Goal: Task Accomplishment & Management: Use online tool/utility

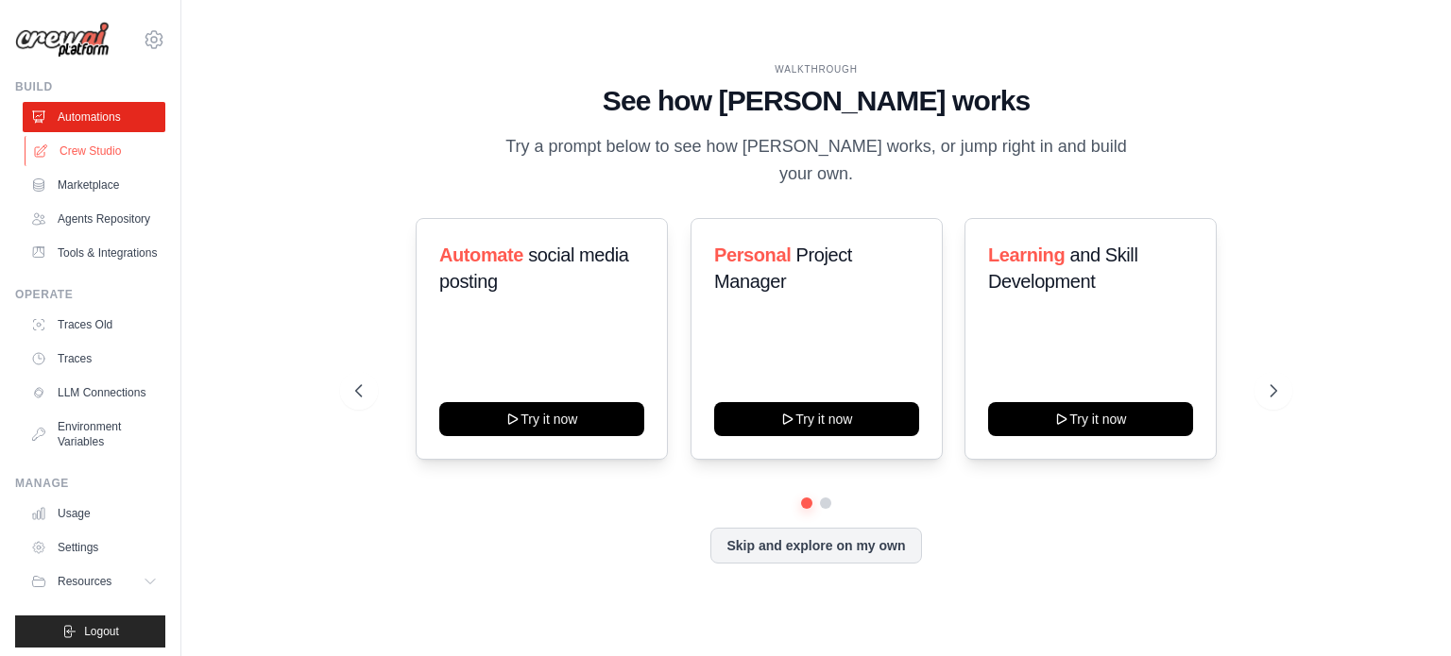
click at [110, 151] on link "Crew Studio" at bounding box center [96, 151] width 143 height 30
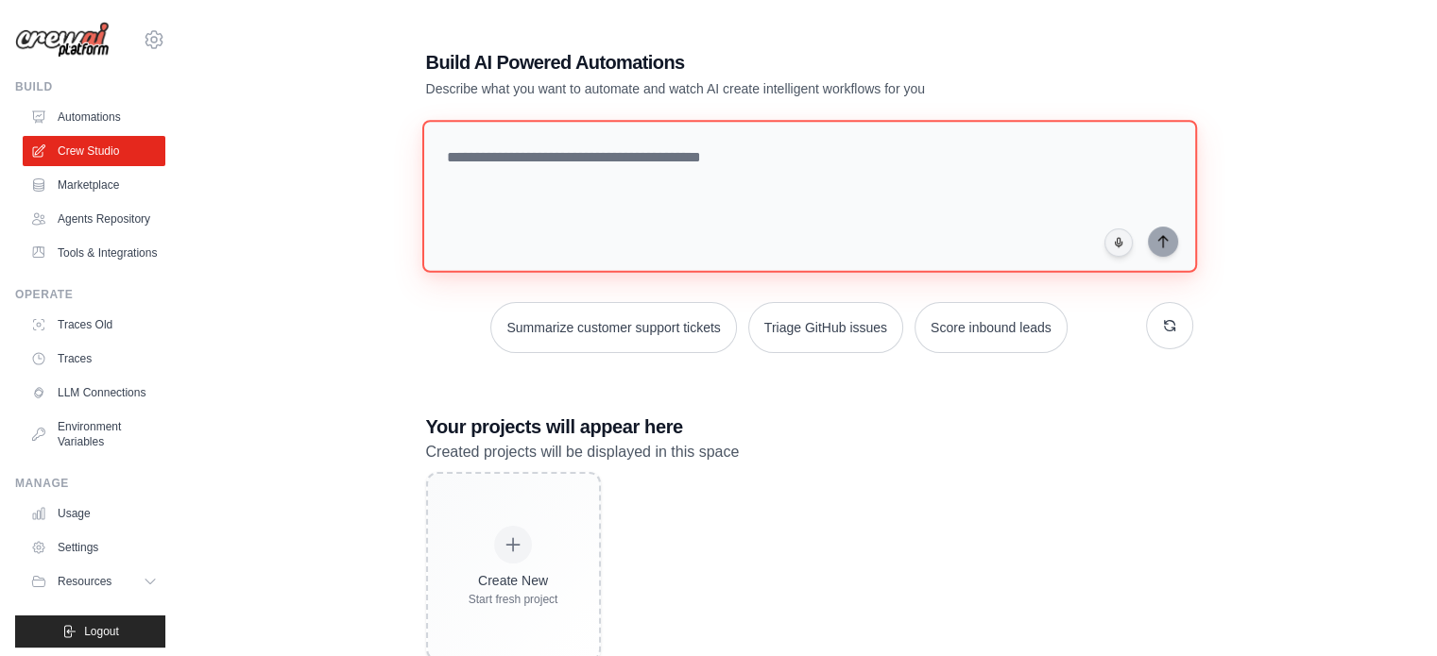
click at [688, 182] on textarea at bounding box center [808, 196] width 775 height 153
type textarea "**********"
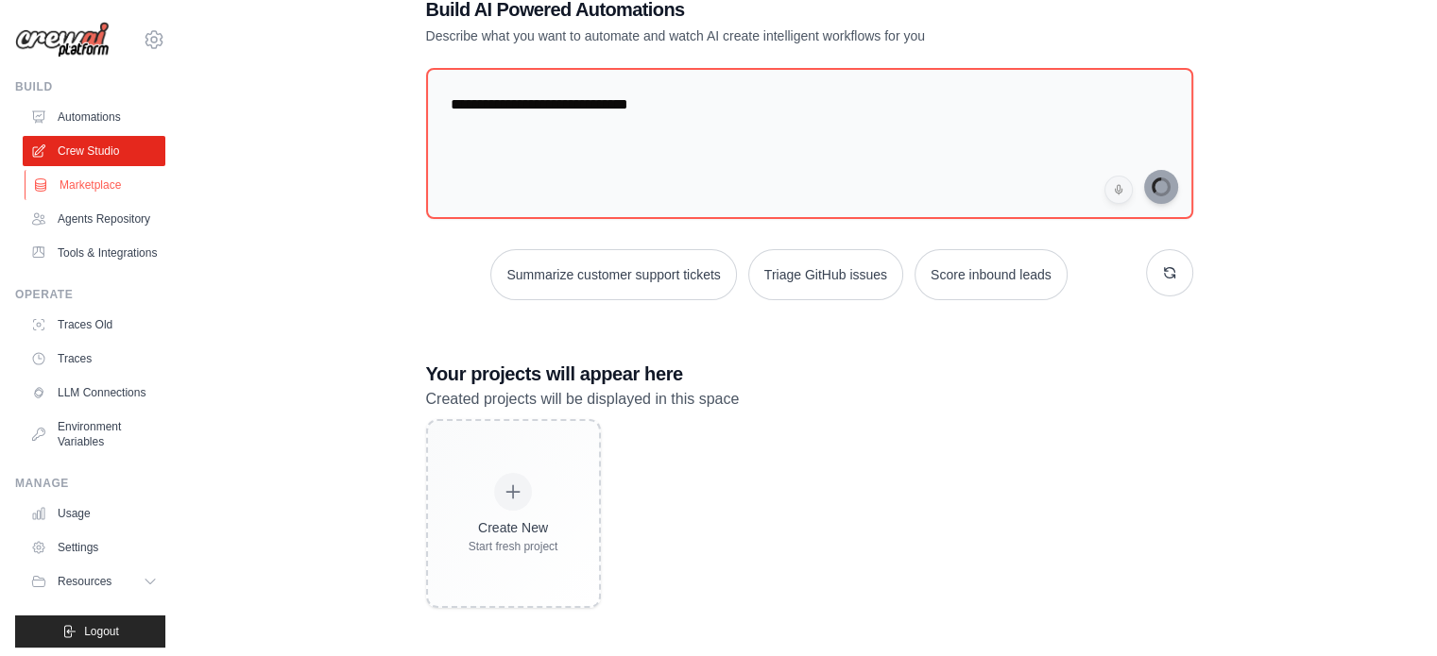
click at [120, 189] on link "Marketplace" at bounding box center [96, 185] width 143 height 30
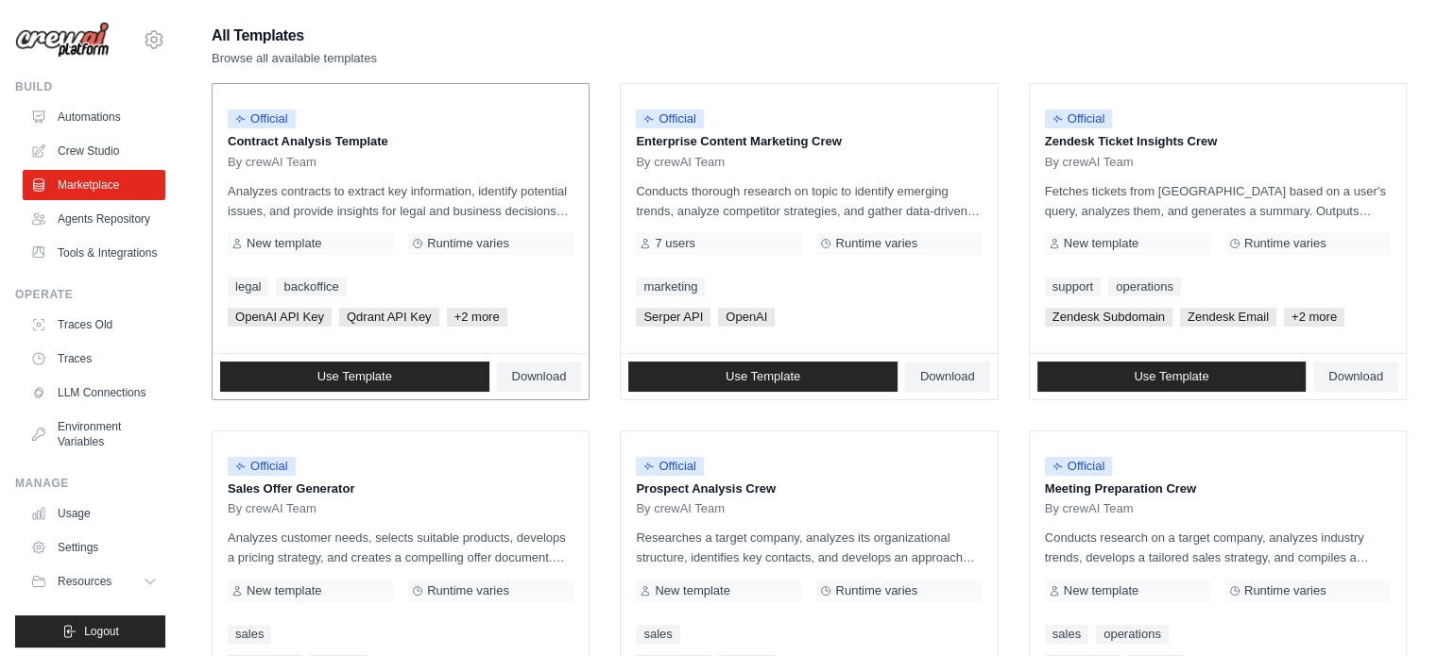
scroll to position [283, 0]
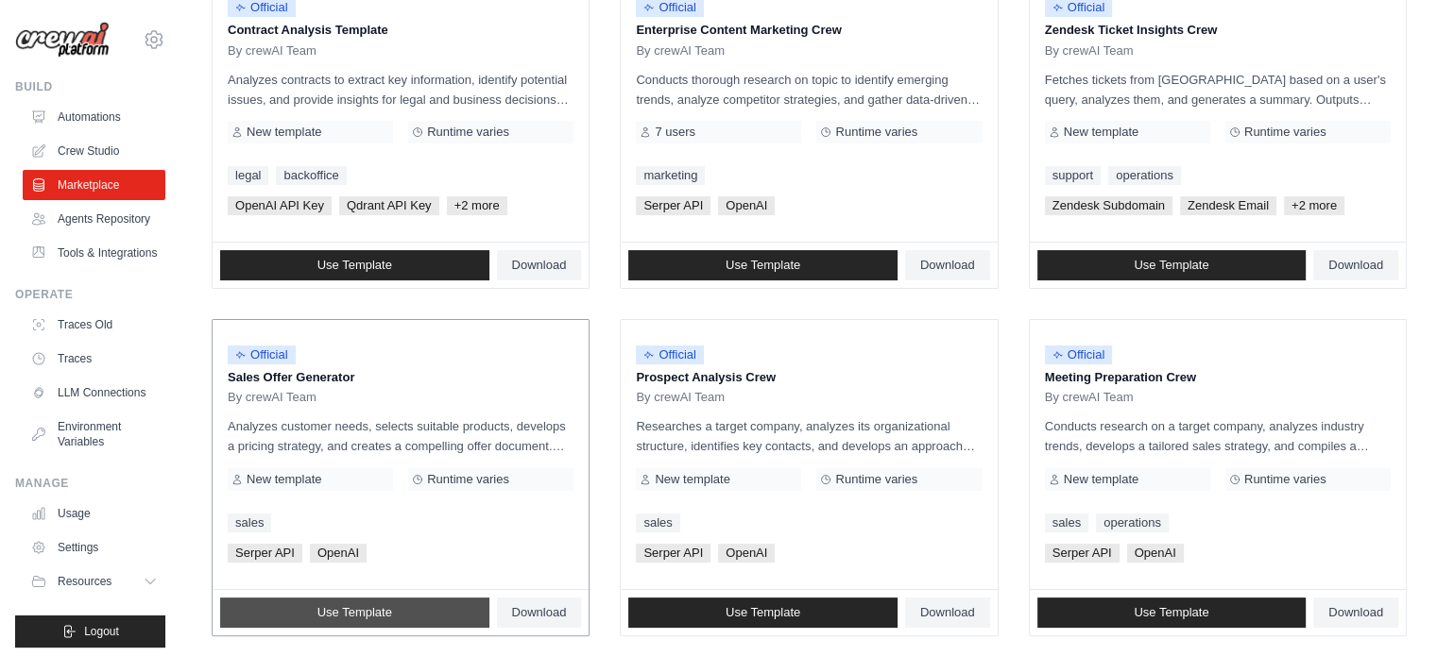
click at [348, 612] on span "Use Template" at bounding box center [354, 612] width 75 height 15
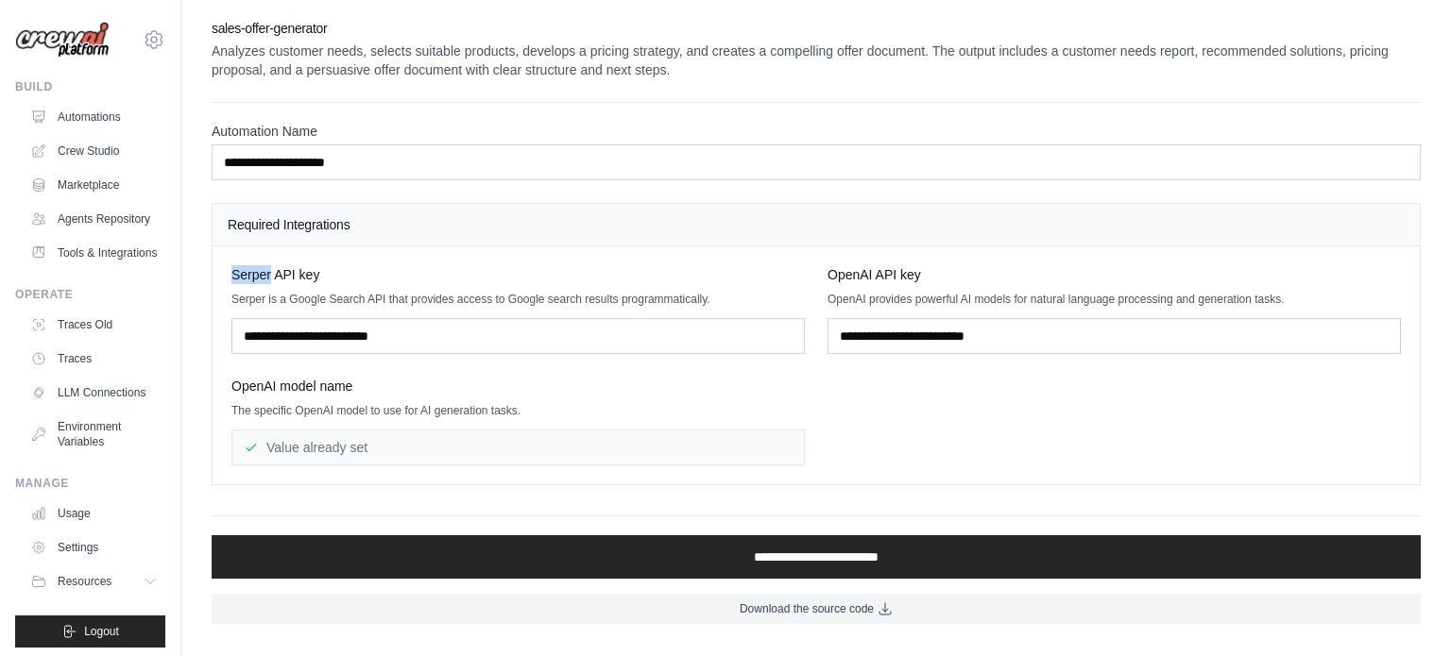
drag, startPoint x: 230, startPoint y: 275, endPoint x: 271, endPoint y: 273, distance: 40.7
click at [271, 273] on span "Serper API key" at bounding box center [275, 274] width 88 height 19
copy span "Serper"
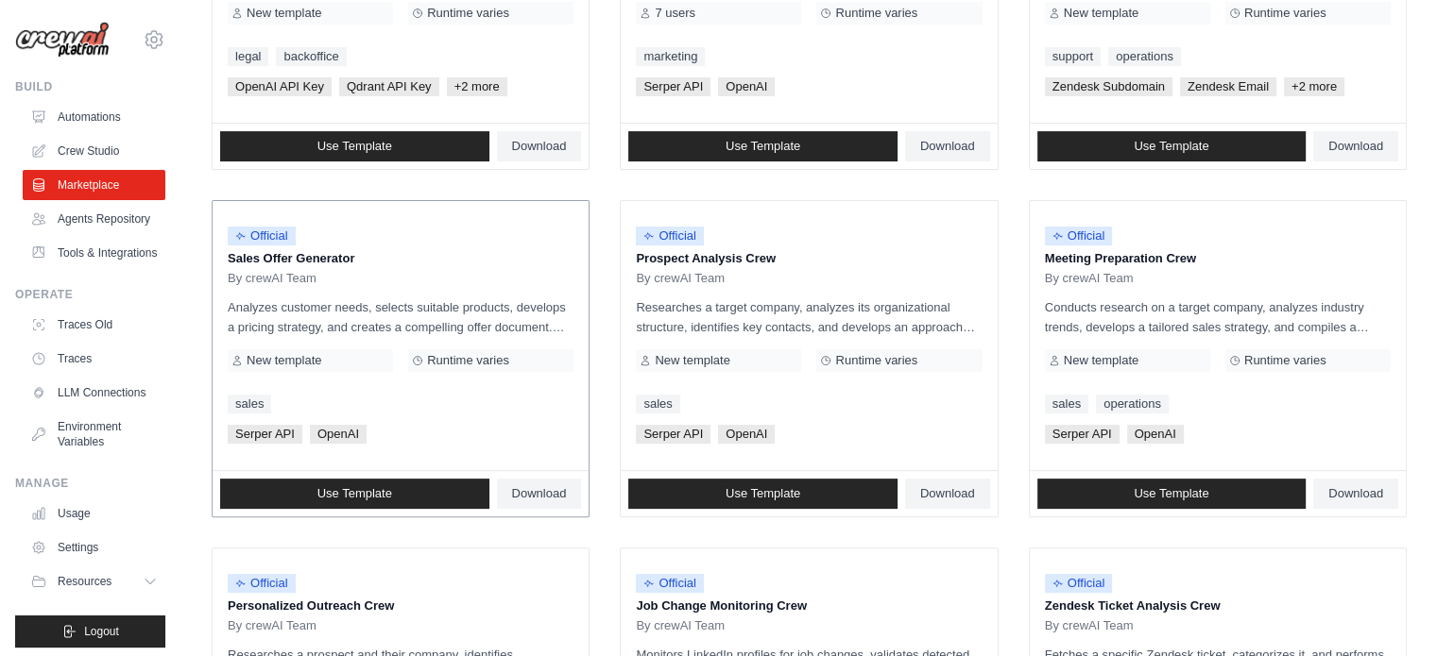
scroll to position [472, 0]
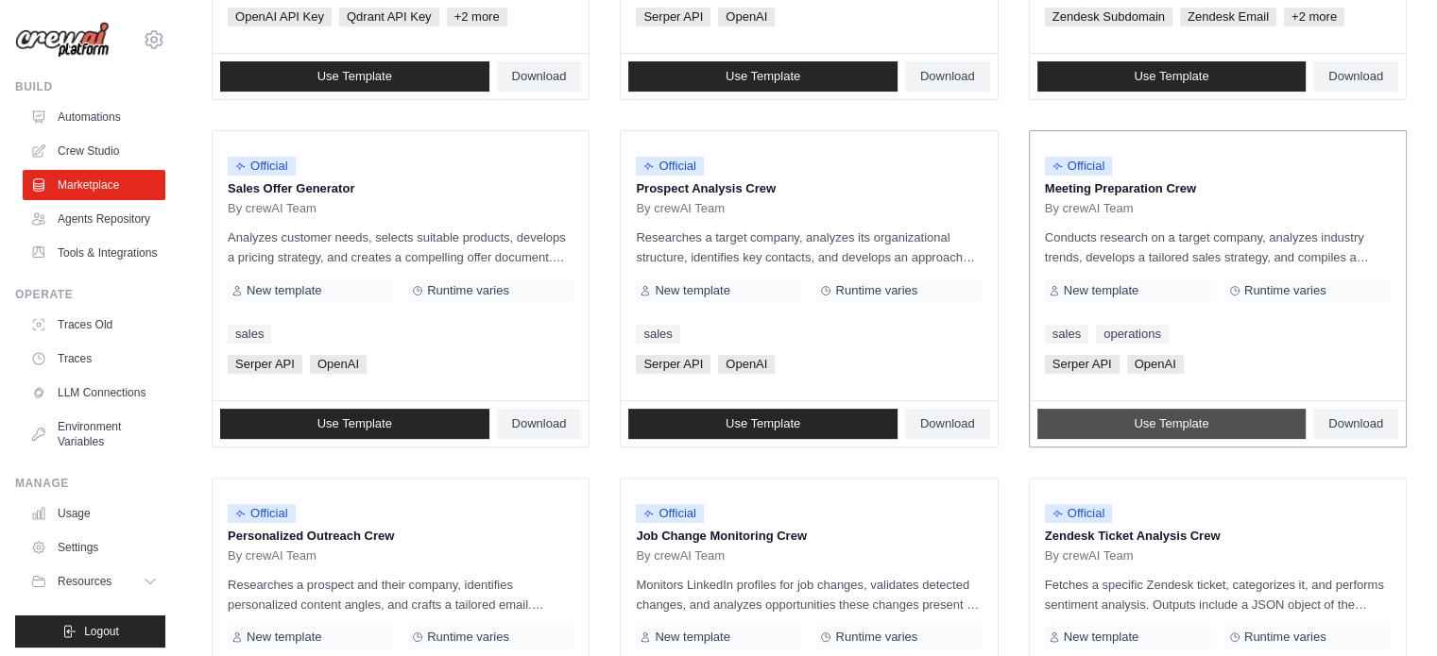
click at [1220, 417] on link "Use Template" at bounding box center [1171, 424] width 269 height 30
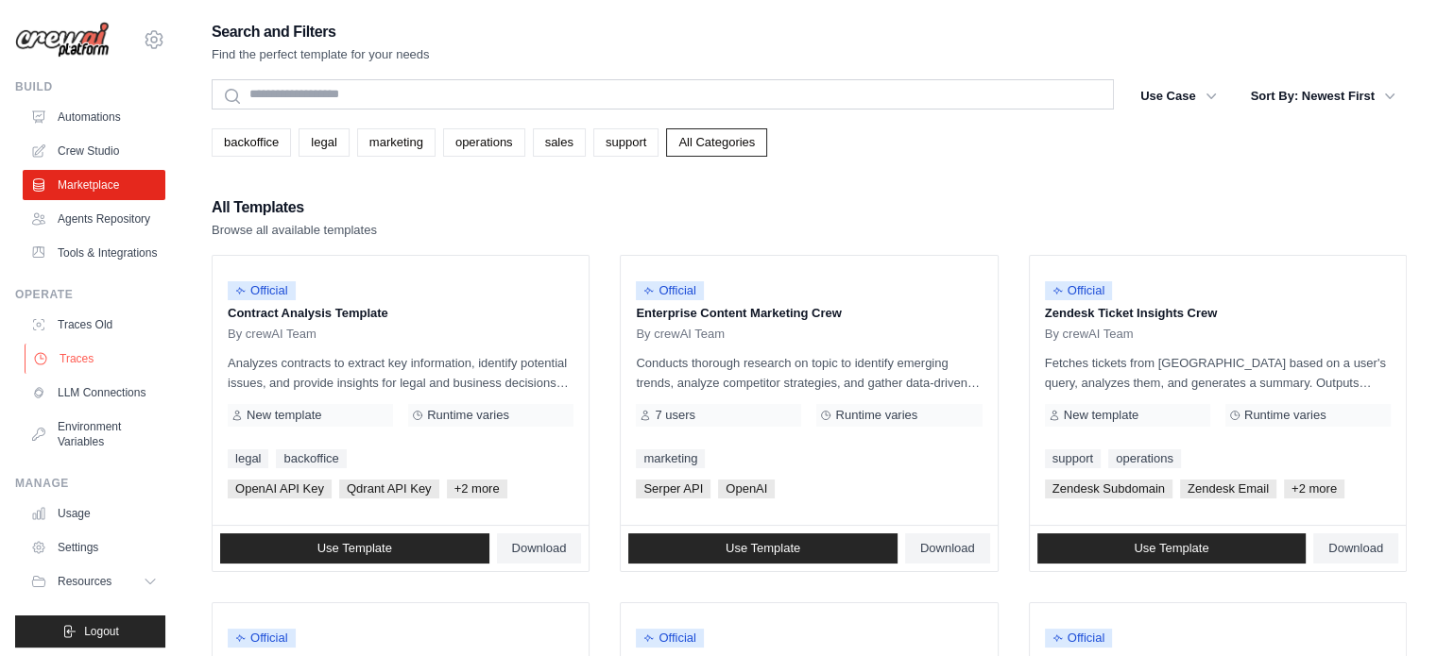
scroll to position [51, 0]
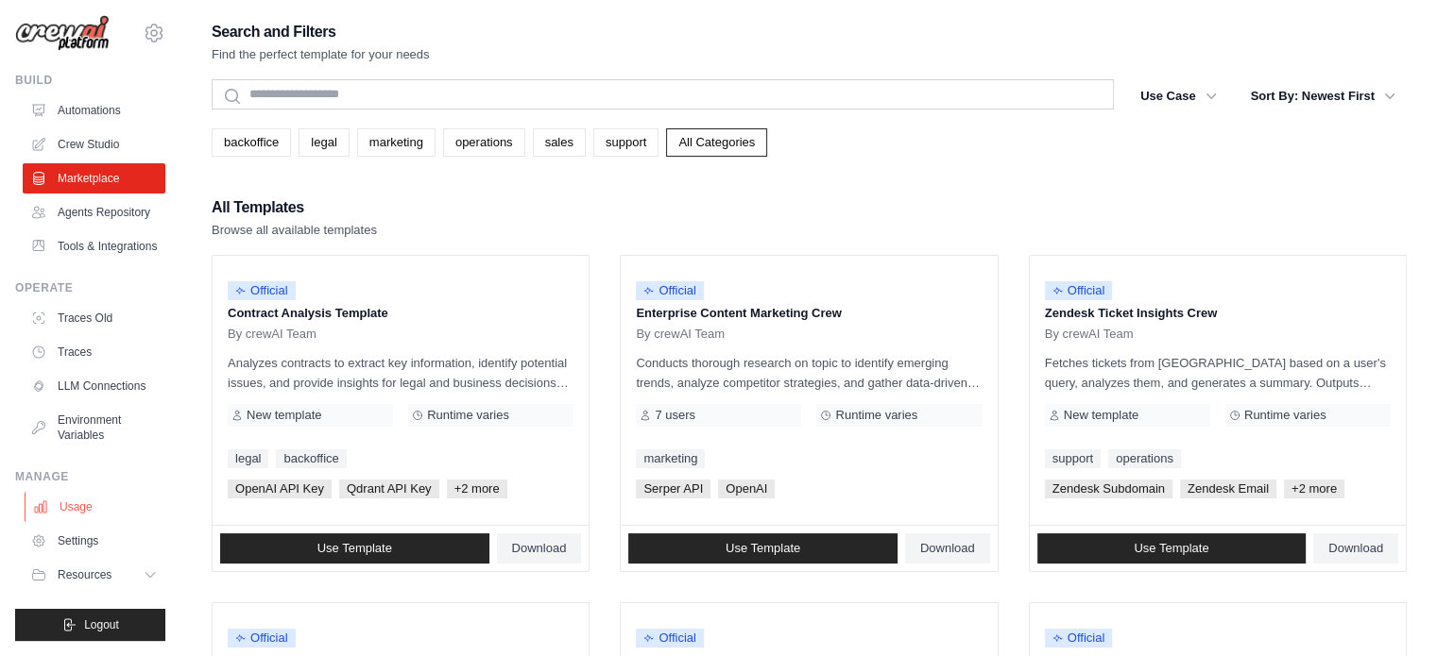
click at [68, 500] on link "Usage" at bounding box center [96, 507] width 143 height 30
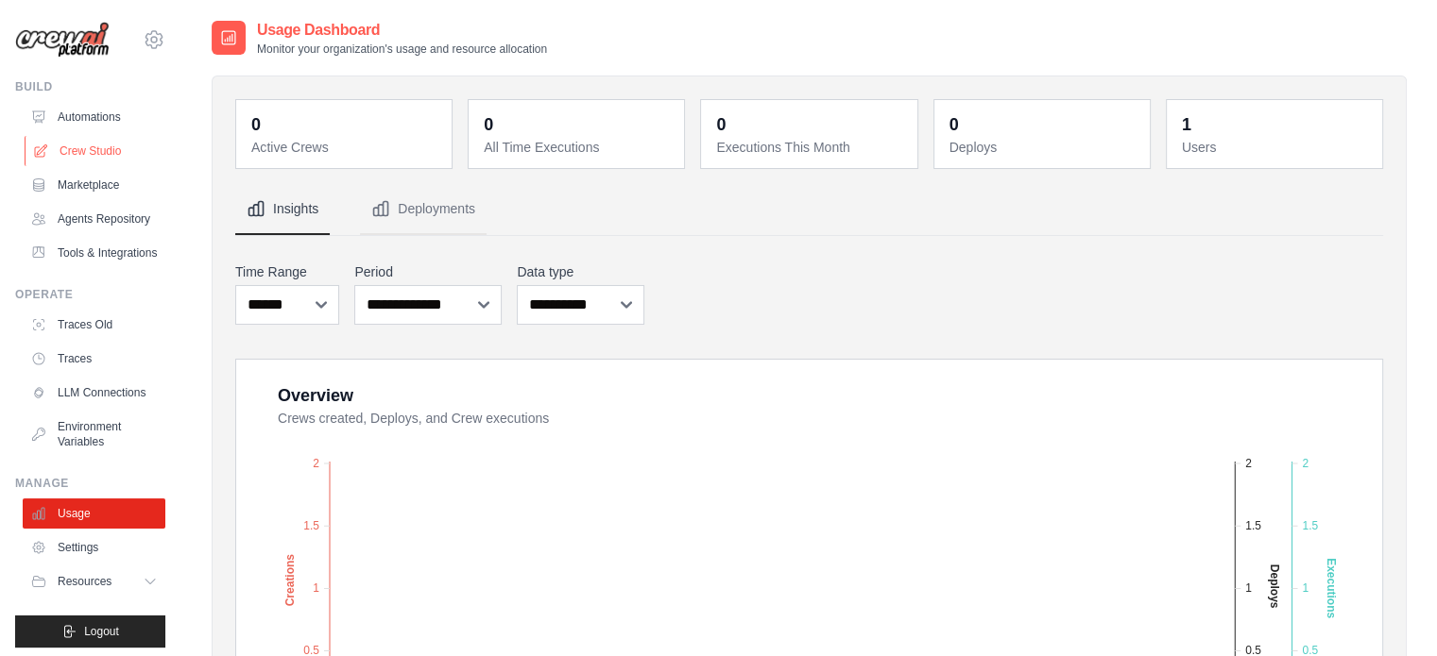
click at [94, 148] on link "Crew Studio" at bounding box center [96, 151] width 143 height 30
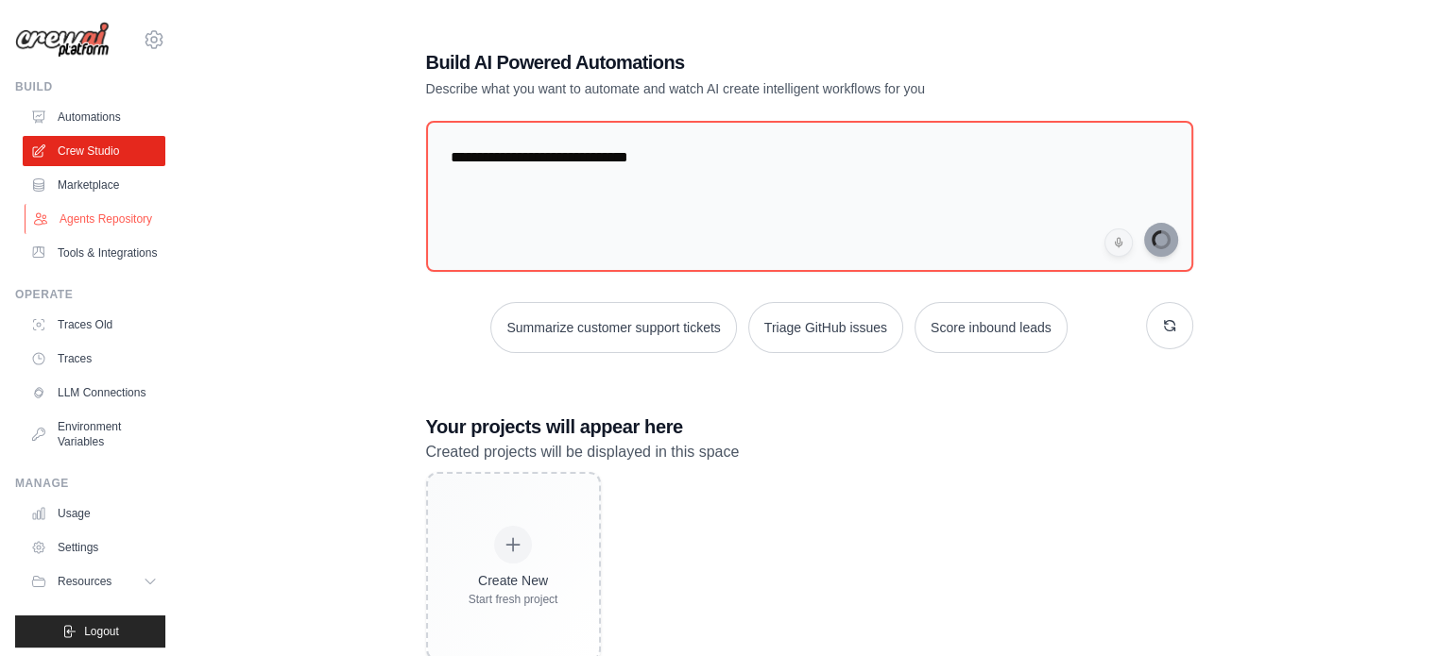
click at [94, 230] on link "Agents Repository" at bounding box center [96, 219] width 143 height 30
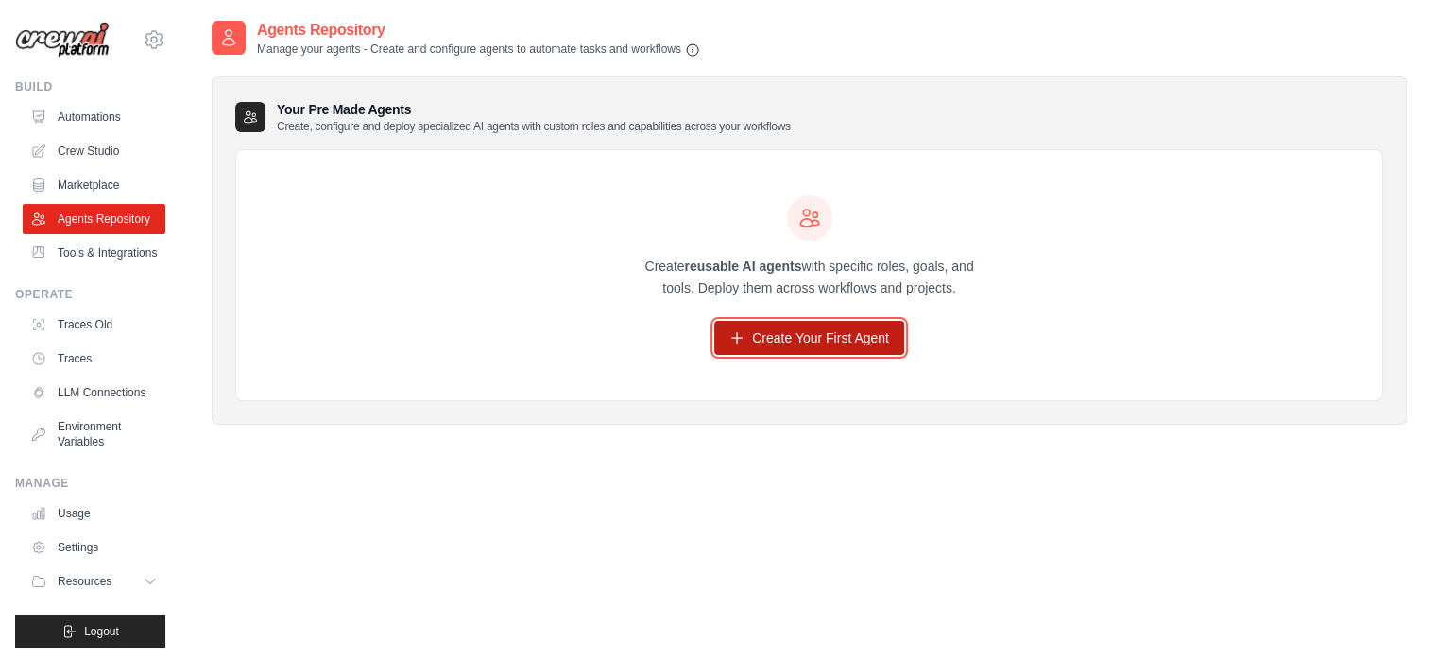
click at [831, 323] on link "Create Your First Agent" at bounding box center [809, 338] width 190 height 34
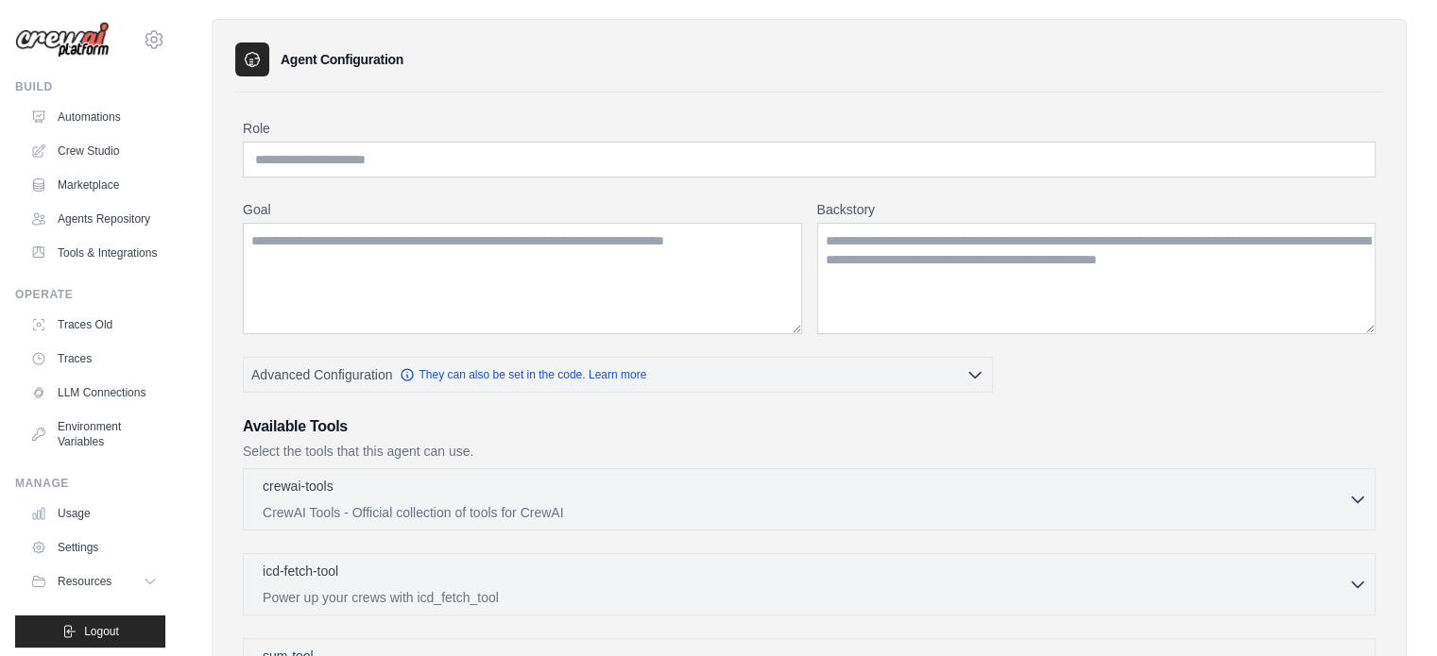
scroll to position [189, 0]
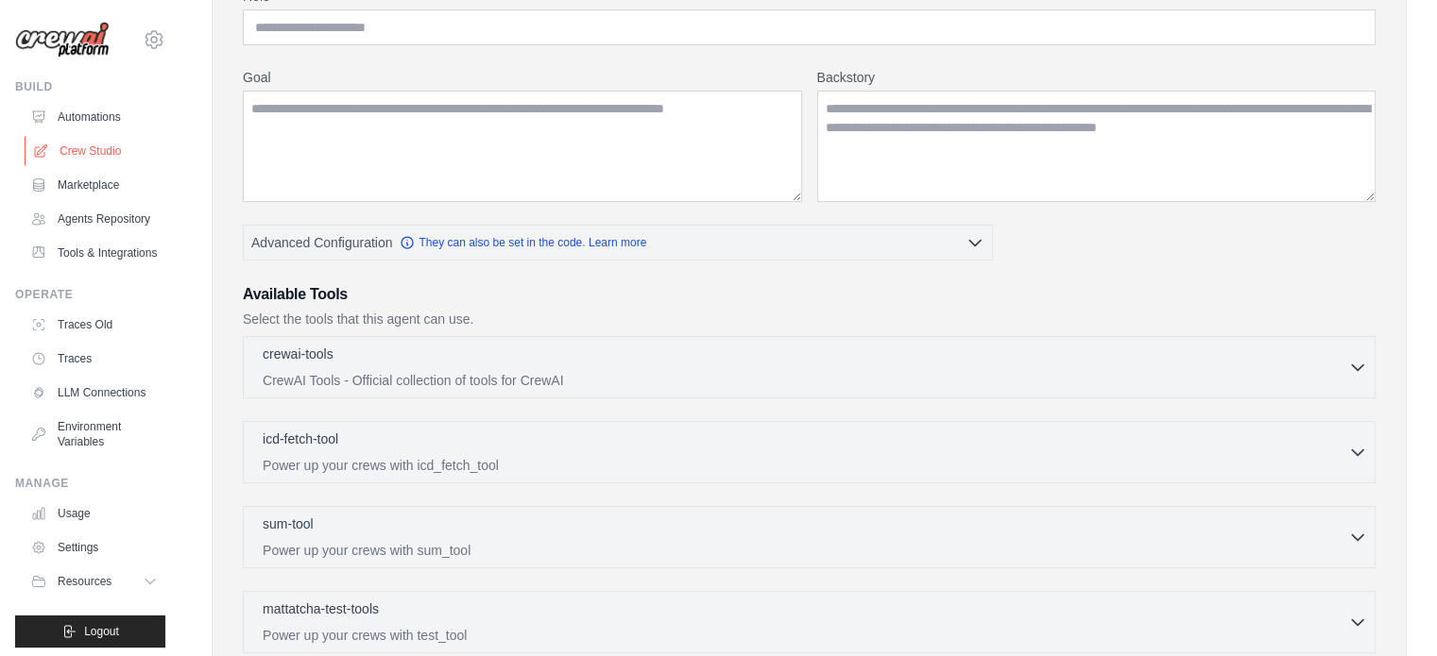
click at [93, 145] on link "Crew Studio" at bounding box center [96, 151] width 143 height 30
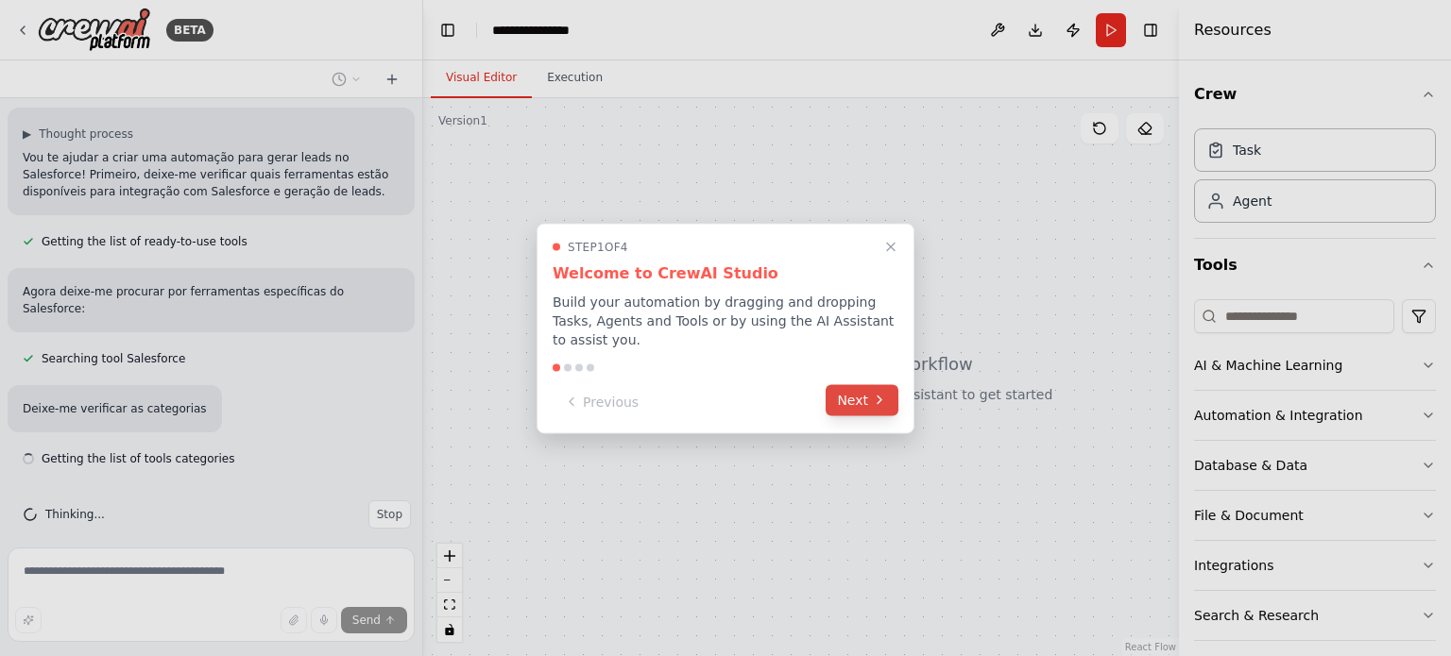
scroll to position [85, 0]
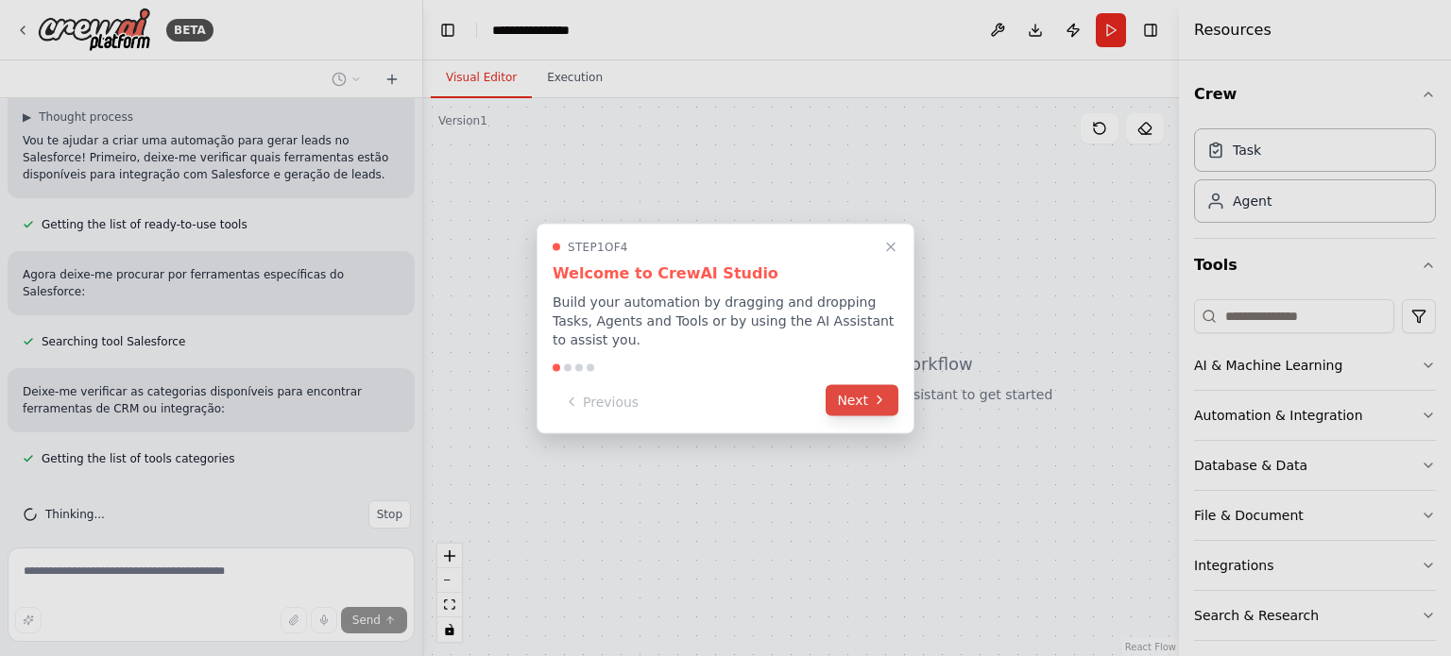
click at [875, 393] on icon at bounding box center [879, 400] width 15 height 15
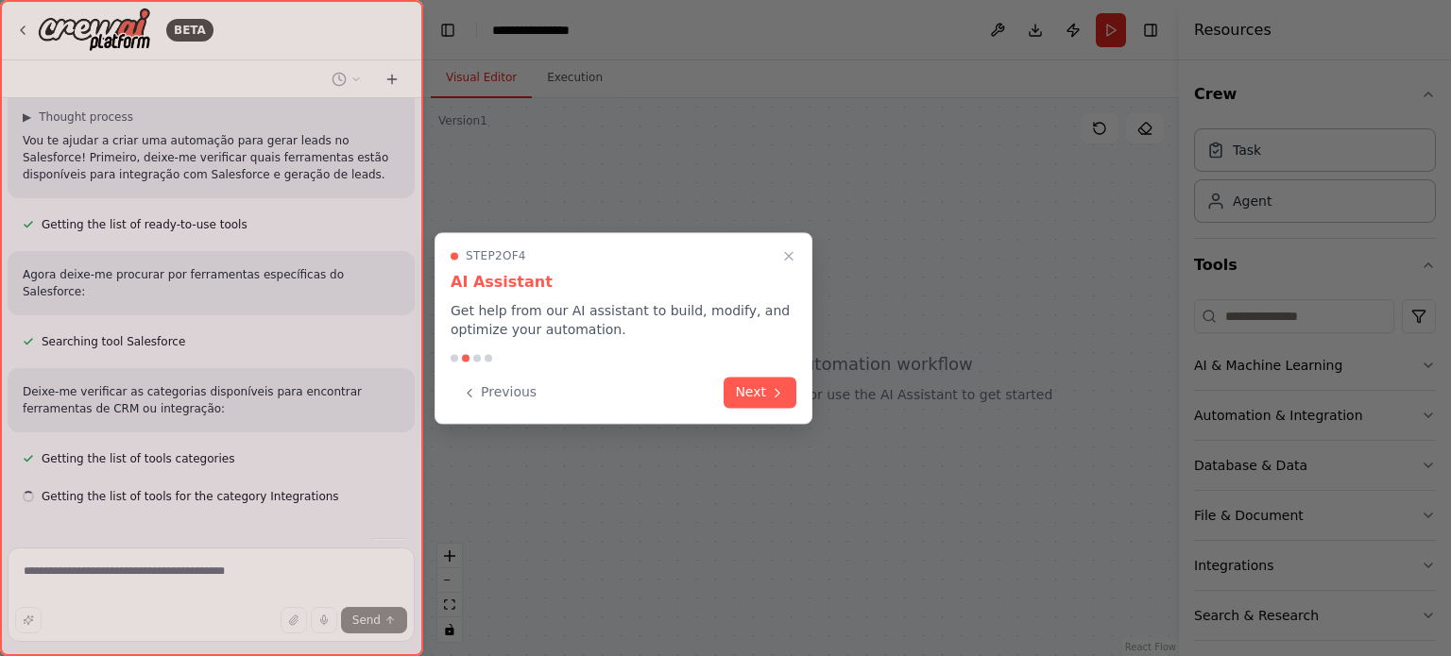
scroll to position [123, 0]
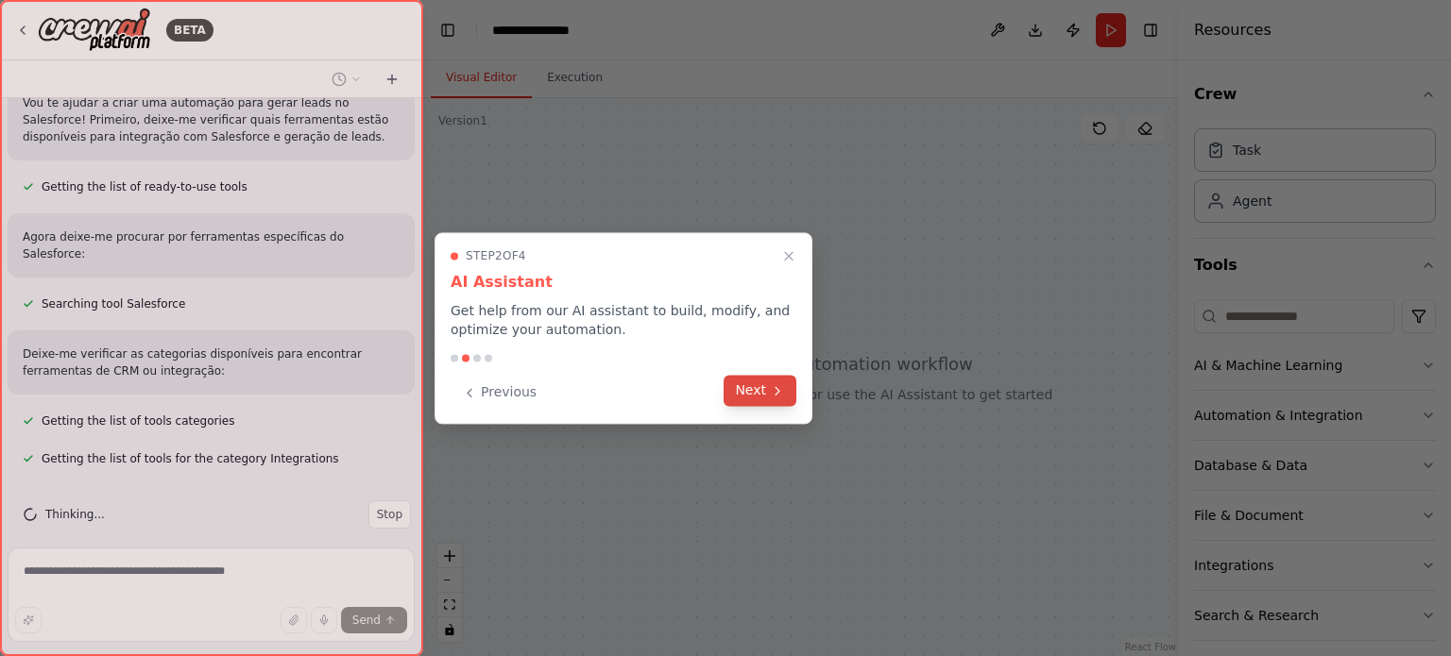
click at [777, 395] on icon at bounding box center [777, 390] width 15 height 15
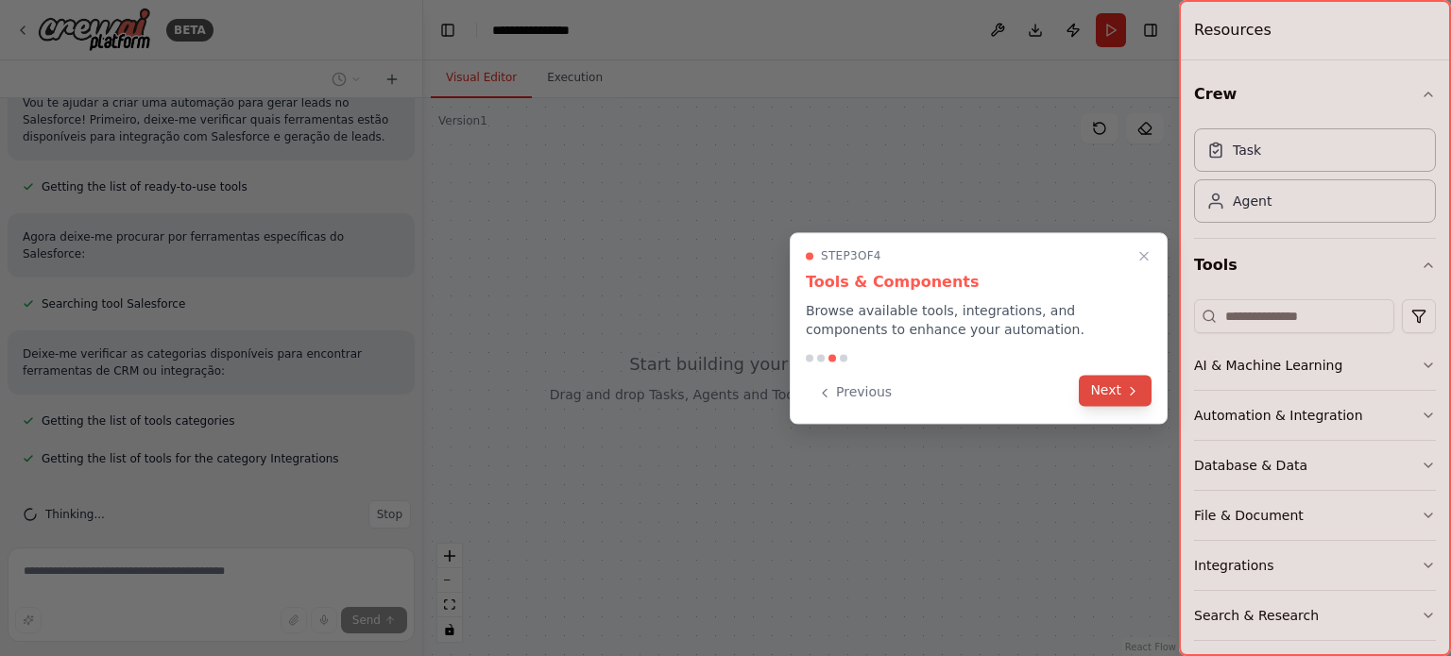
click at [1113, 389] on button "Next" at bounding box center [1115, 390] width 73 height 31
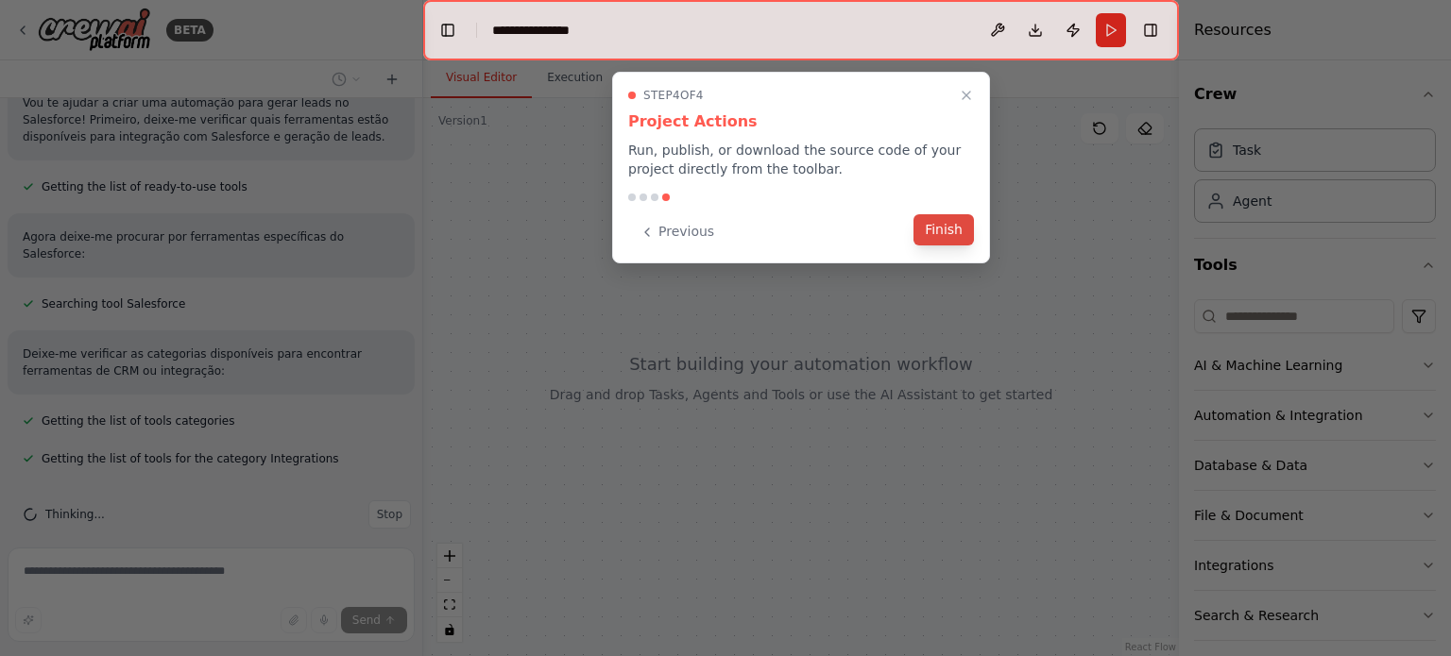
click at [948, 230] on button "Finish" at bounding box center [943, 229] width 60 height 31
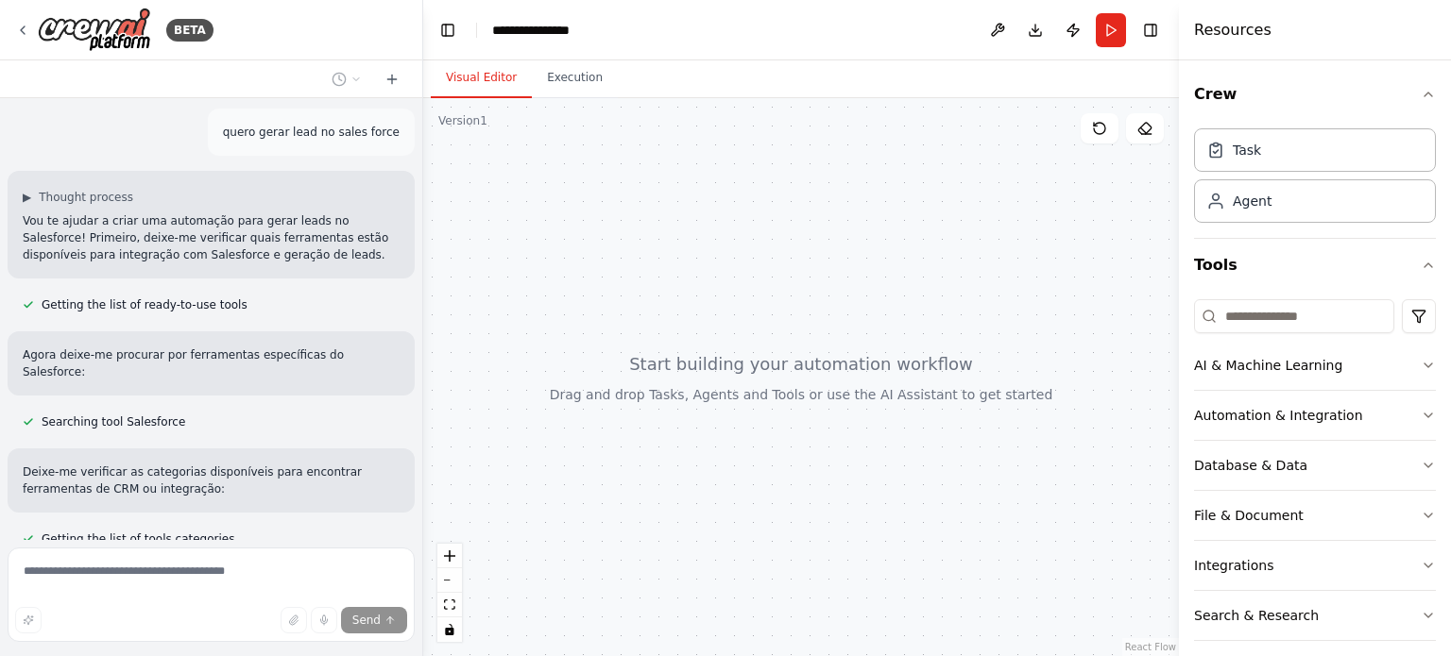
scroll to position [0, 0]
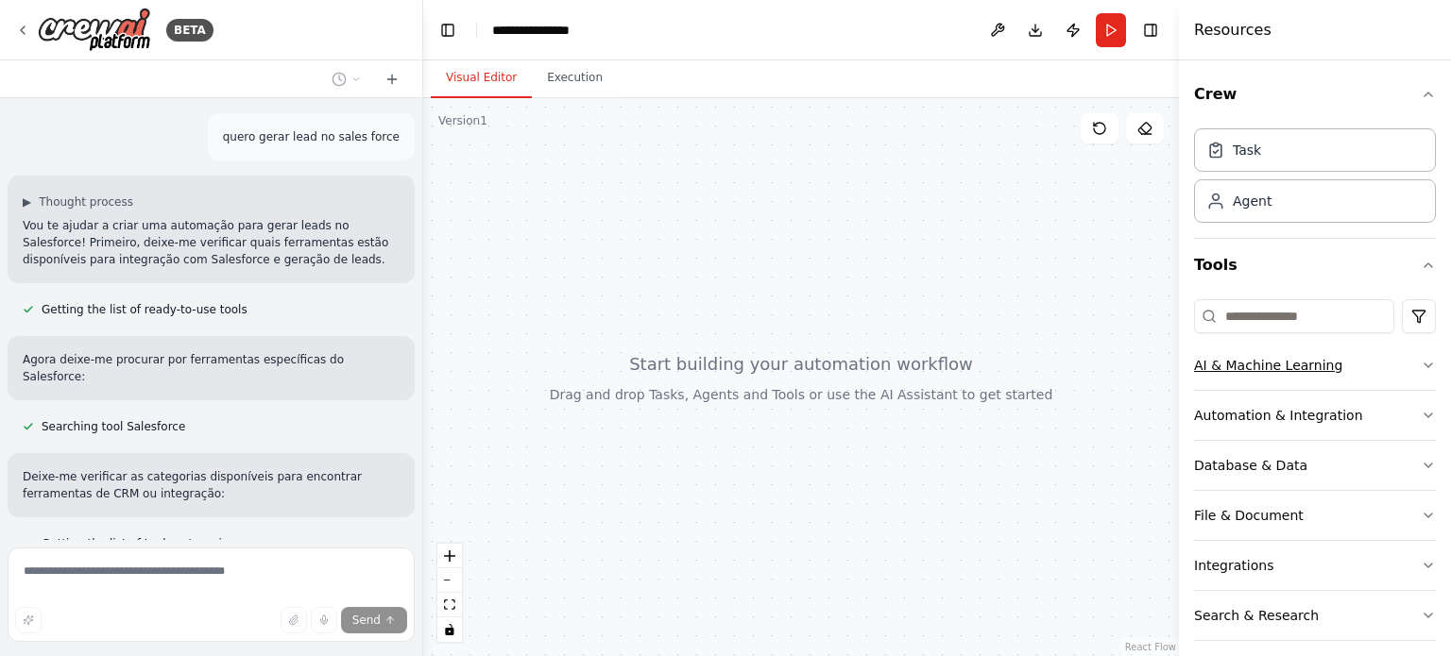
click at [1325, 362] on div "AI & Machine Learning" at bounding box center [1268, 365] width 148 height 19
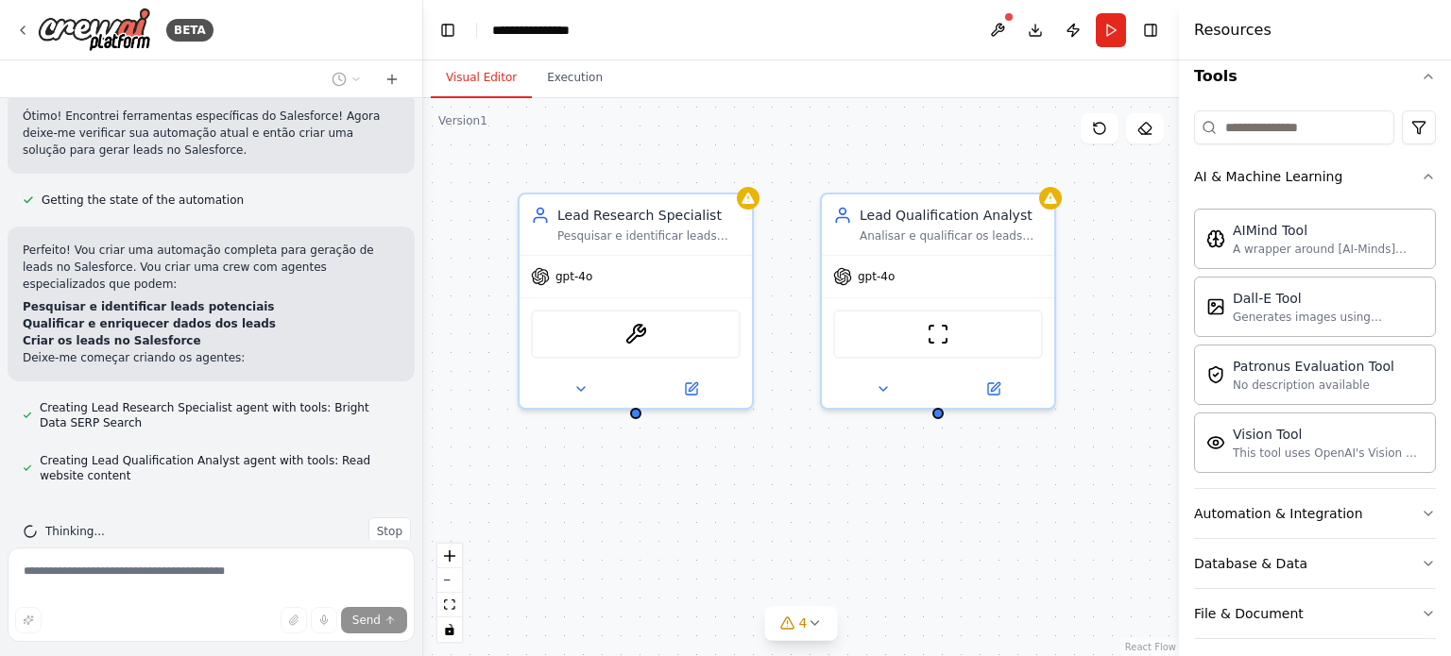
scroll to position [554, 0]
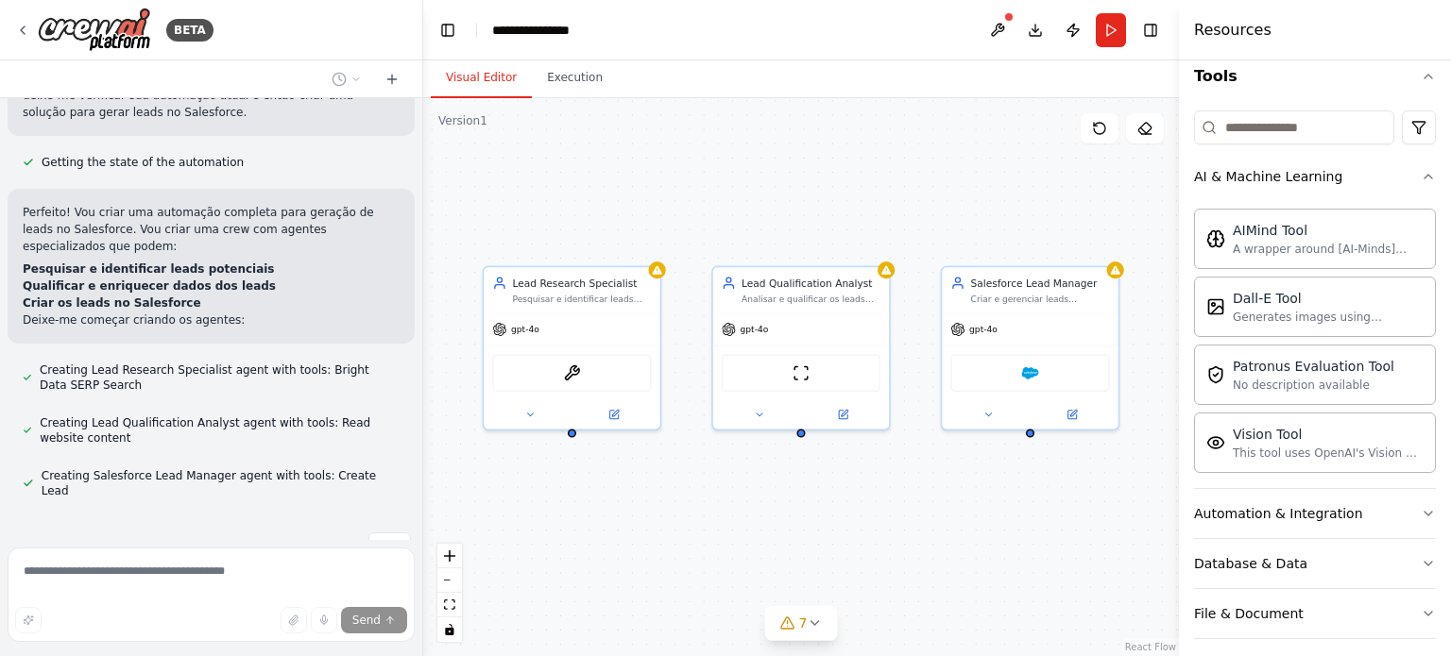
drag, startPoint x: 922, startPoint y: 569, endPoint x: 803, endPoint y: 551, distance: 120.4
click at [803, 551] on div "Lead Research Specialist Pesquisar e identificar leads potenciais baseados nos …" at bounding box center [801, 377] width 756 height 558
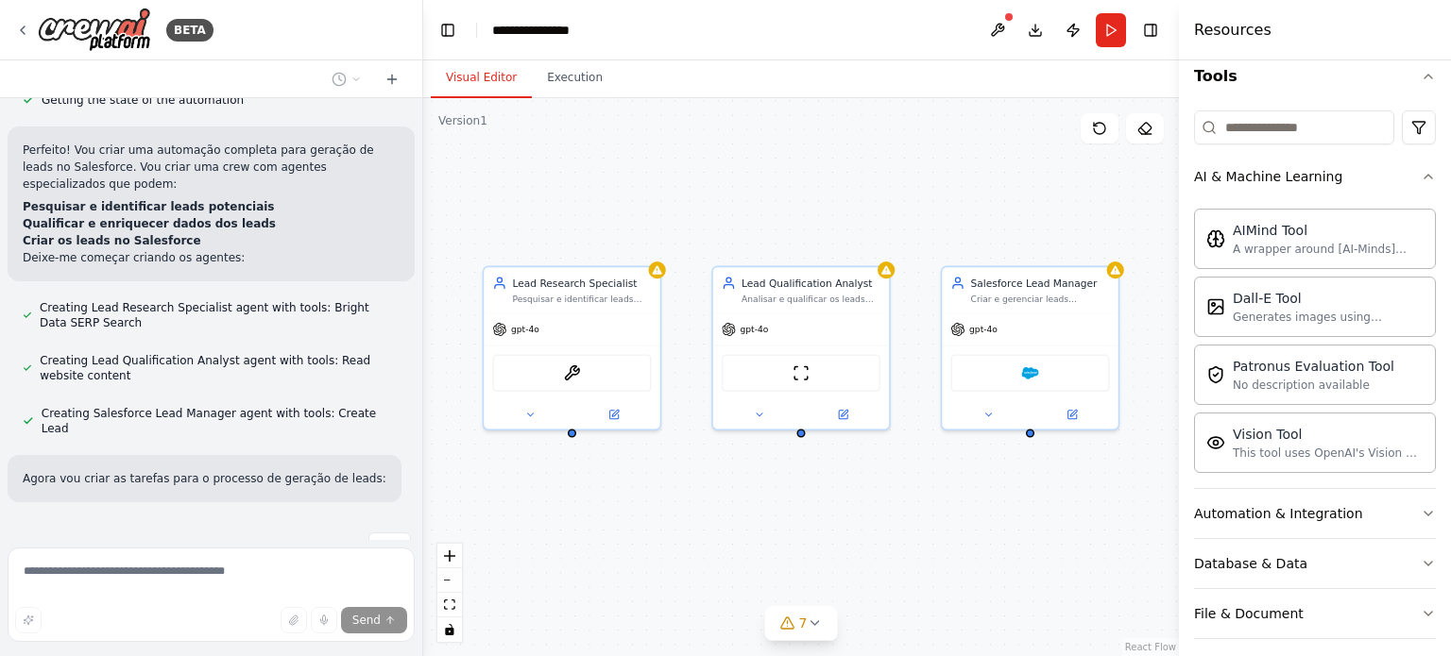
scroll to position [654, 0]
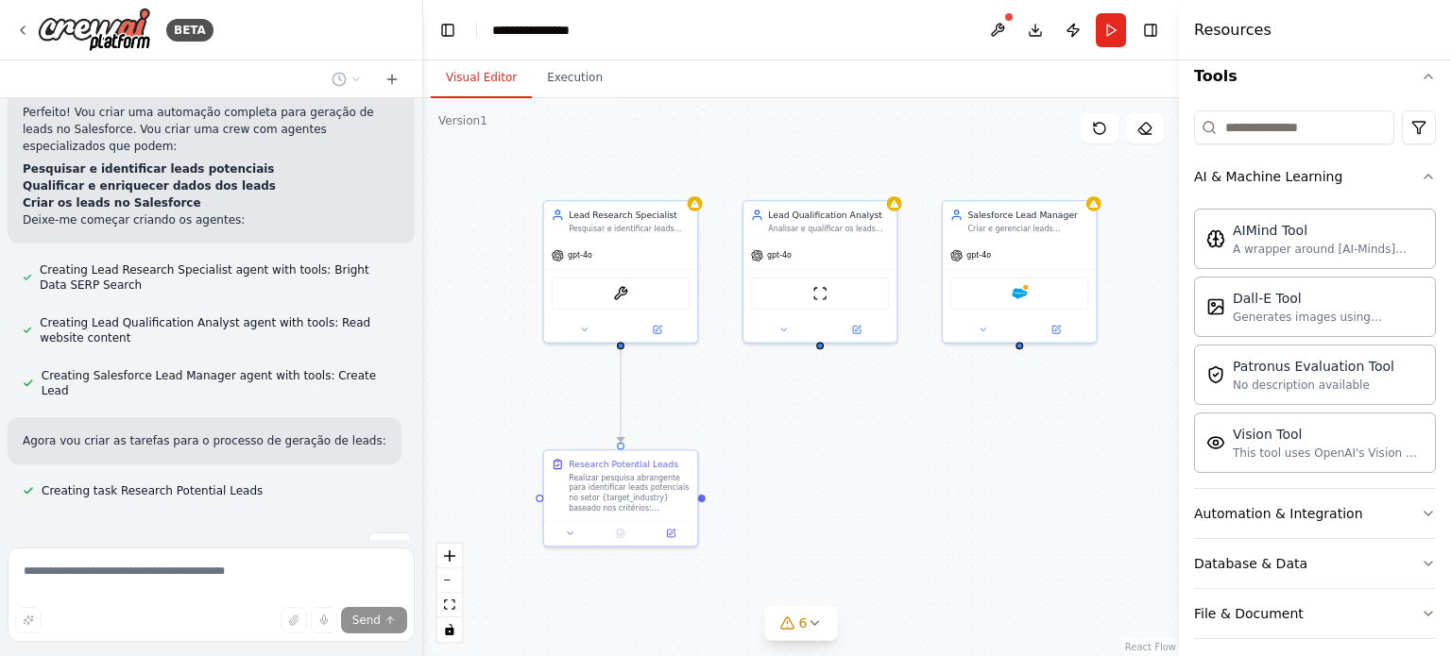
drag, startPoint x: 761, startPoint y: 545, endPoint x: 780, endPoint y: 443, distance: 103.7
click at [780, 443] on div ".deletable-edge-delete-btn { width: 20px; height: 20px; border: 0px solid #ffff…" at bounding box center [801, 377] width 756 height 558
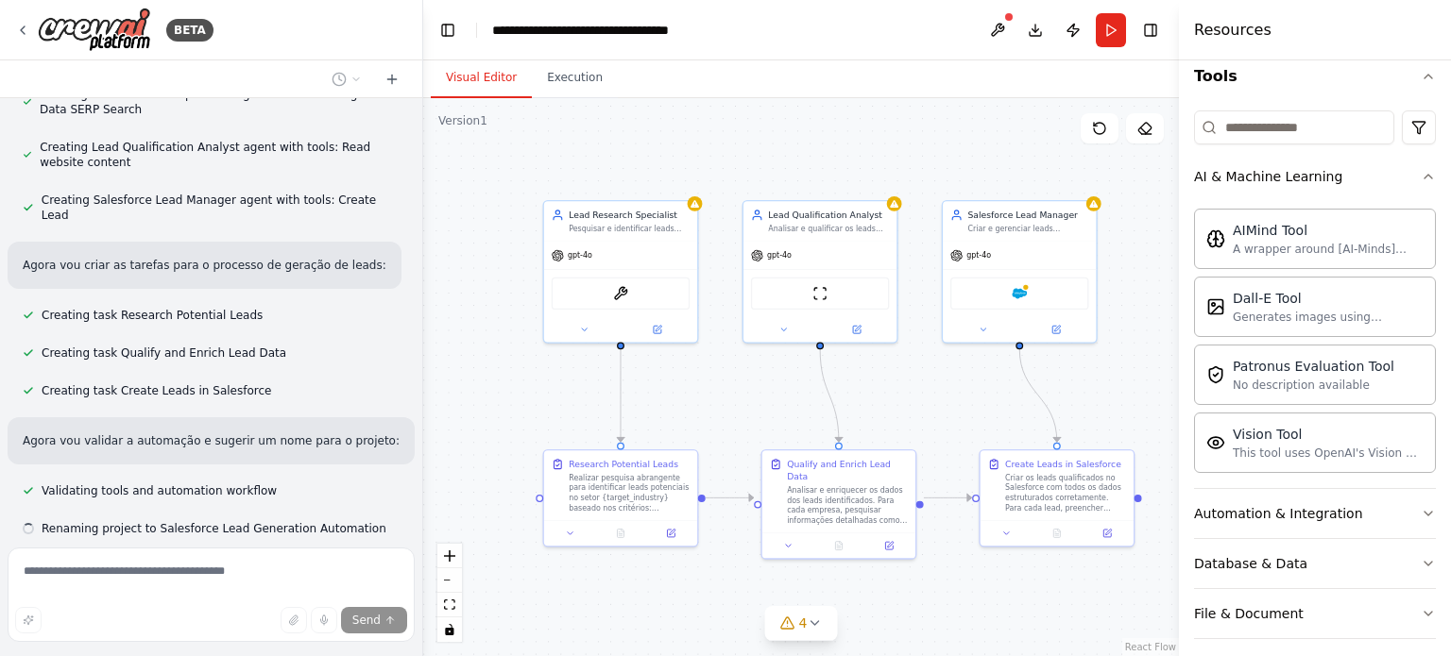
scroll to position [867, 0]
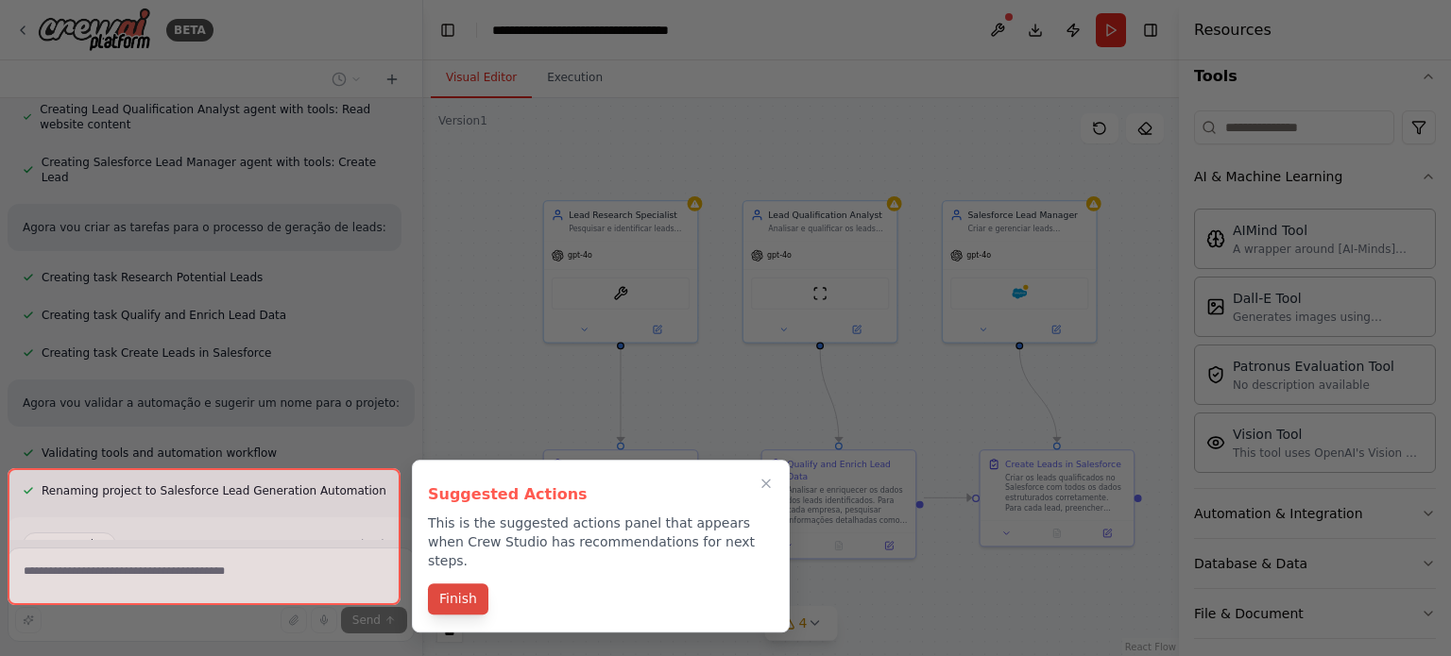
click at [469, 586] on button "Finish" at bounding box center [458, 599] width 60 height 31
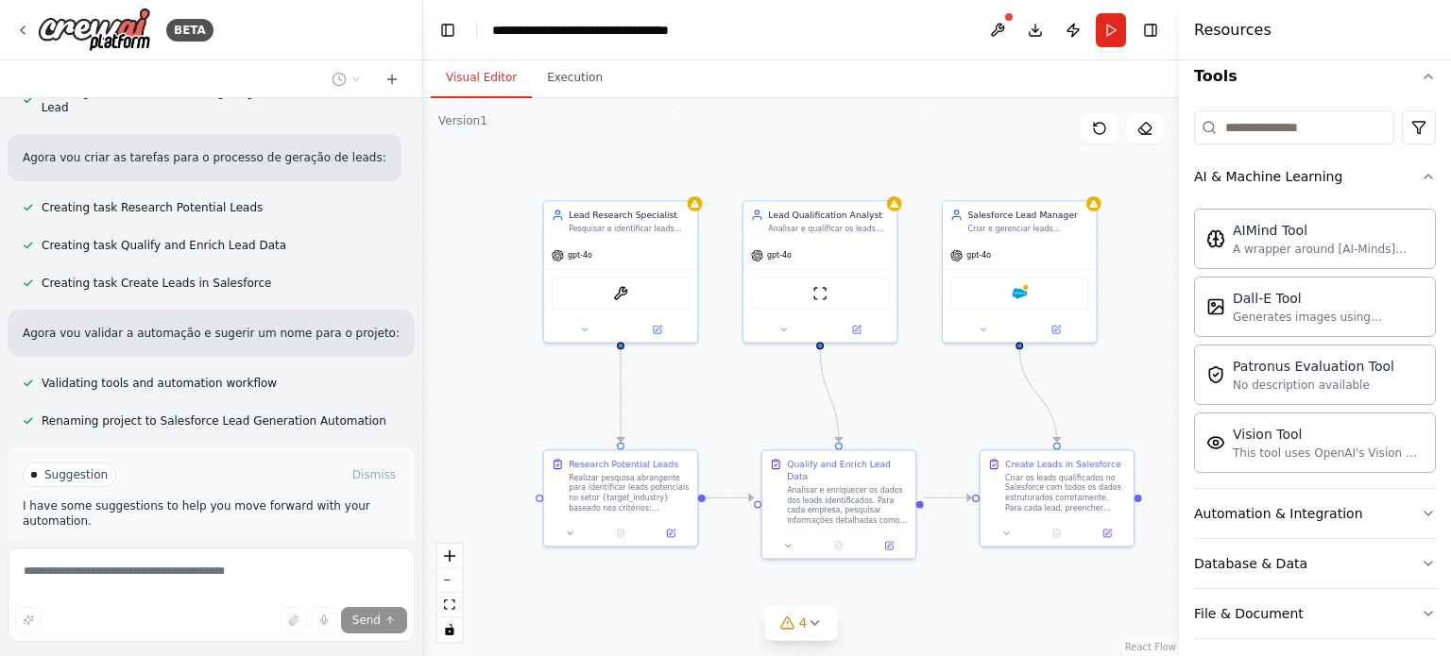
scroll to position [1020, 0]
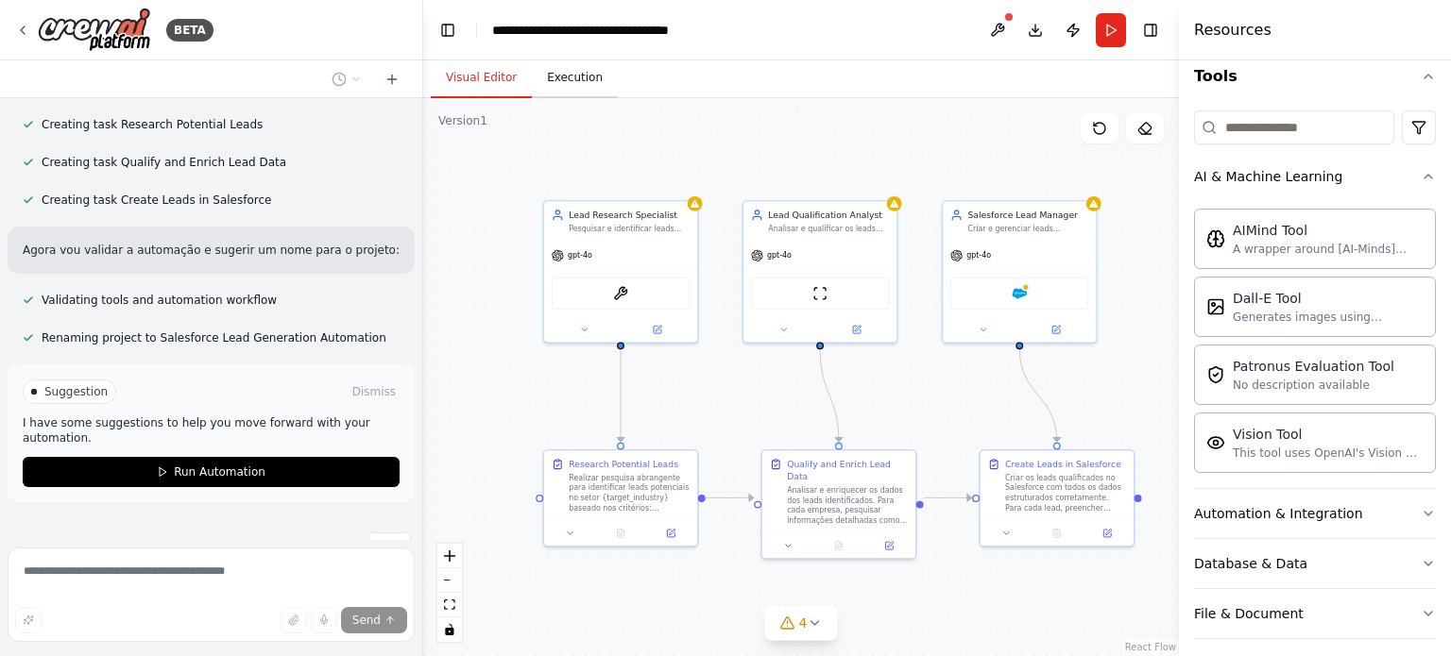
click at [582, 80] on button "Execution" at bounding box center [575, 79] width 86 height 40
click at [488, 75] on button "Visual Editor" at bounding box center [481, 79] width 101 height 40
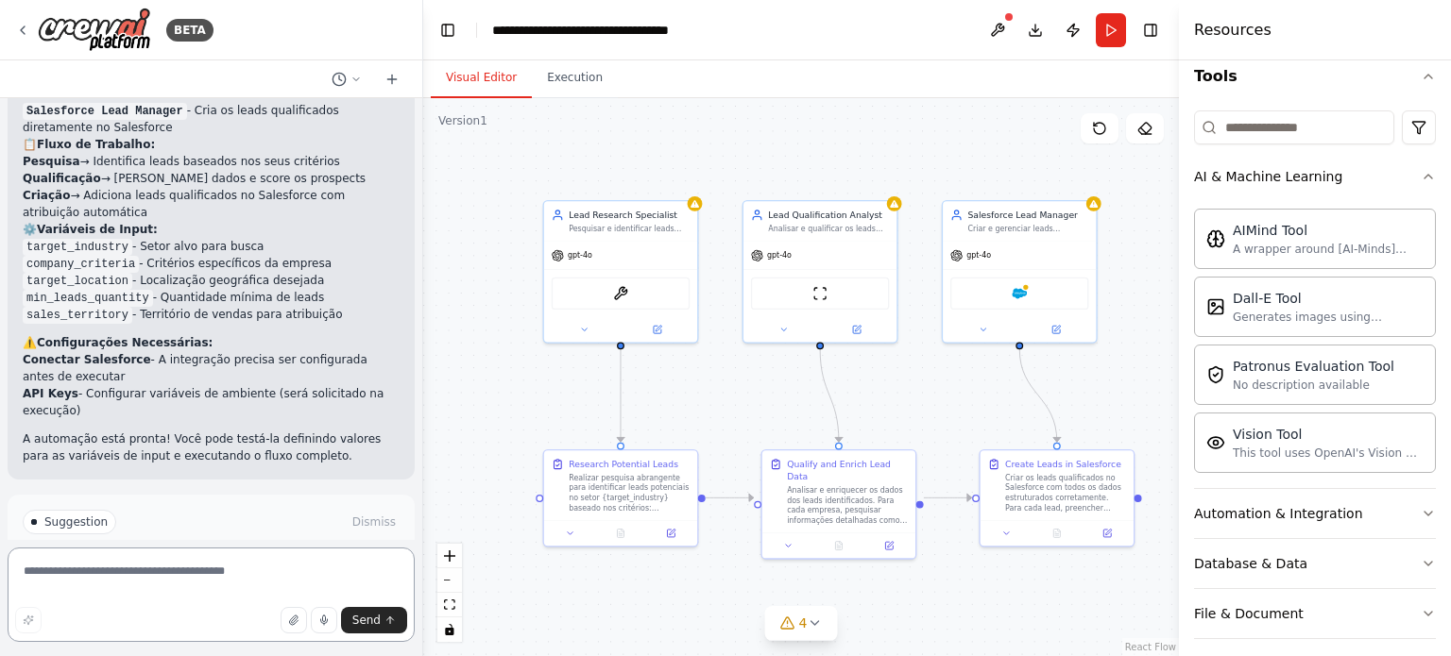
scroll to position [1479, 0]
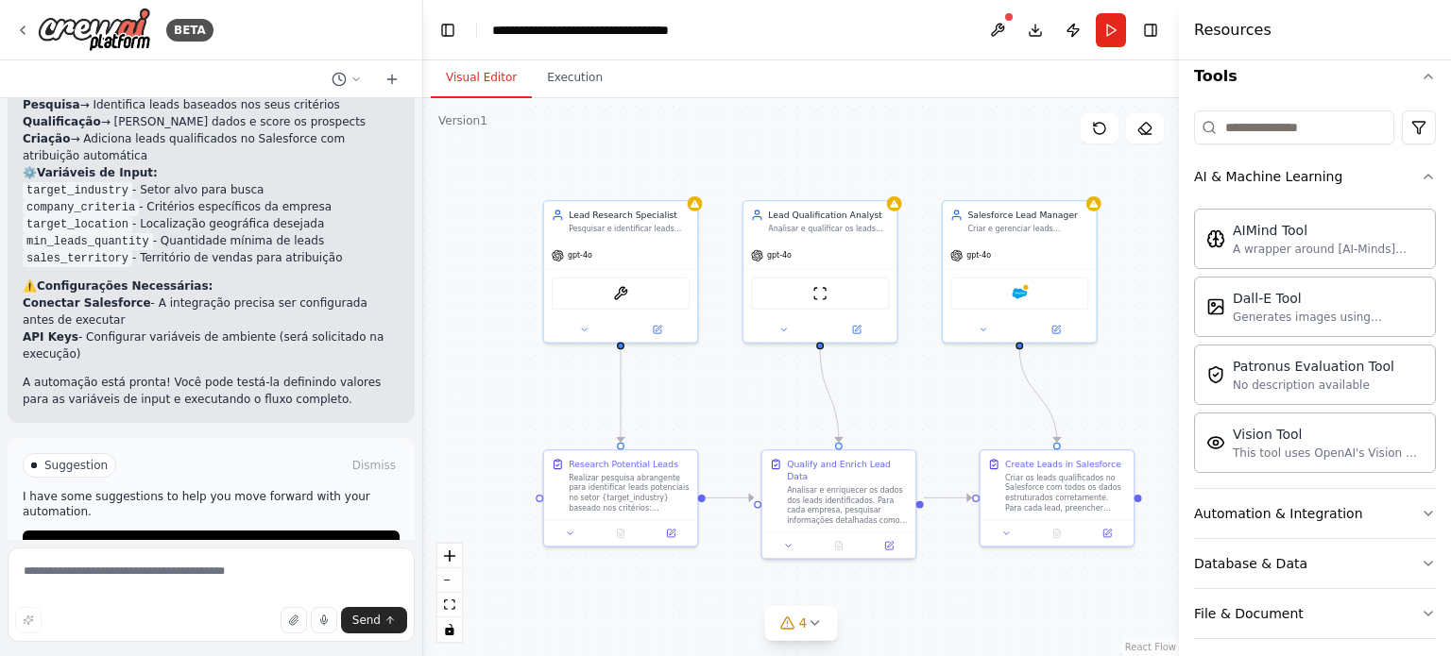
click at [504, 326] on div ".deletable-edge-delete-btn { width: 20px; height: 20px; border: 0px solid #ffff…" at bounding box center [801, 377] width 756 height 558
click at [635, 464] on div "Research Potential Leads" at bounding box center [624, 461] width 110 height 12
drag, startPoint x: 621, startPoint y: 442, endPoint x: 521, endPoint y: 383, distance: 115.2
click at [521, 383] on div ".deletable-edge-delete-btn { width: 20px; height: 20px; border: 0px solid #ffff…" at bounding box center [801, 377] width 756 height 558
click at [635, 491] on div "Realizar pesquisa abrangente para identificar leads potenciais no setor {target…" at bounding box center [629, 490] width 121 height 40
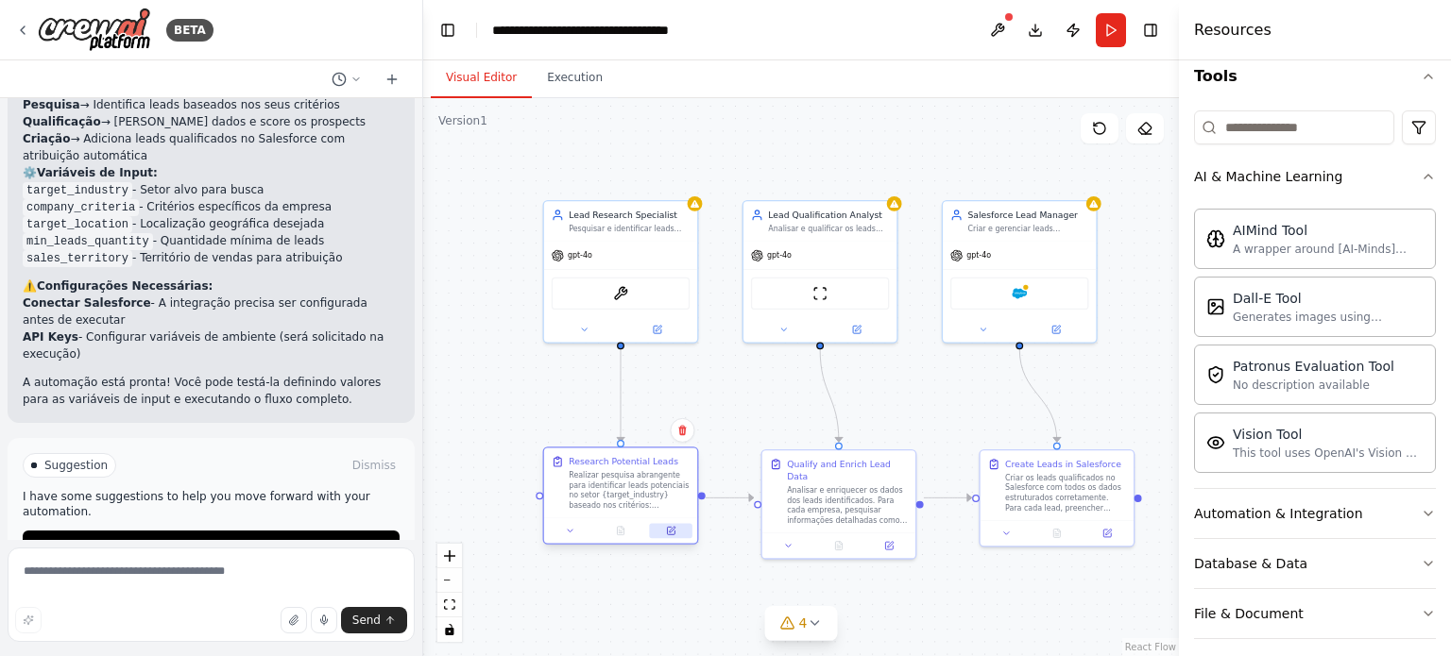
click at [669, 530] on icon at bounding box center [671, 531] width 8 height 8
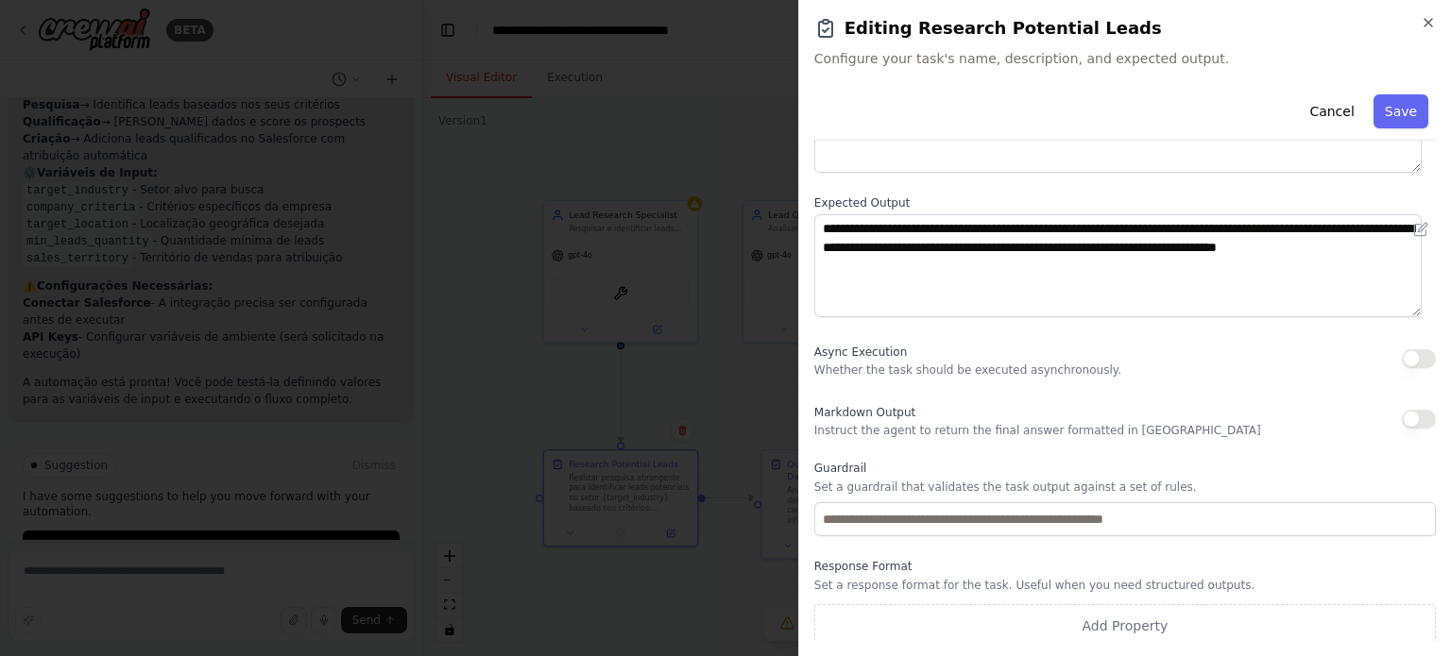
scroll to position [195, 0]
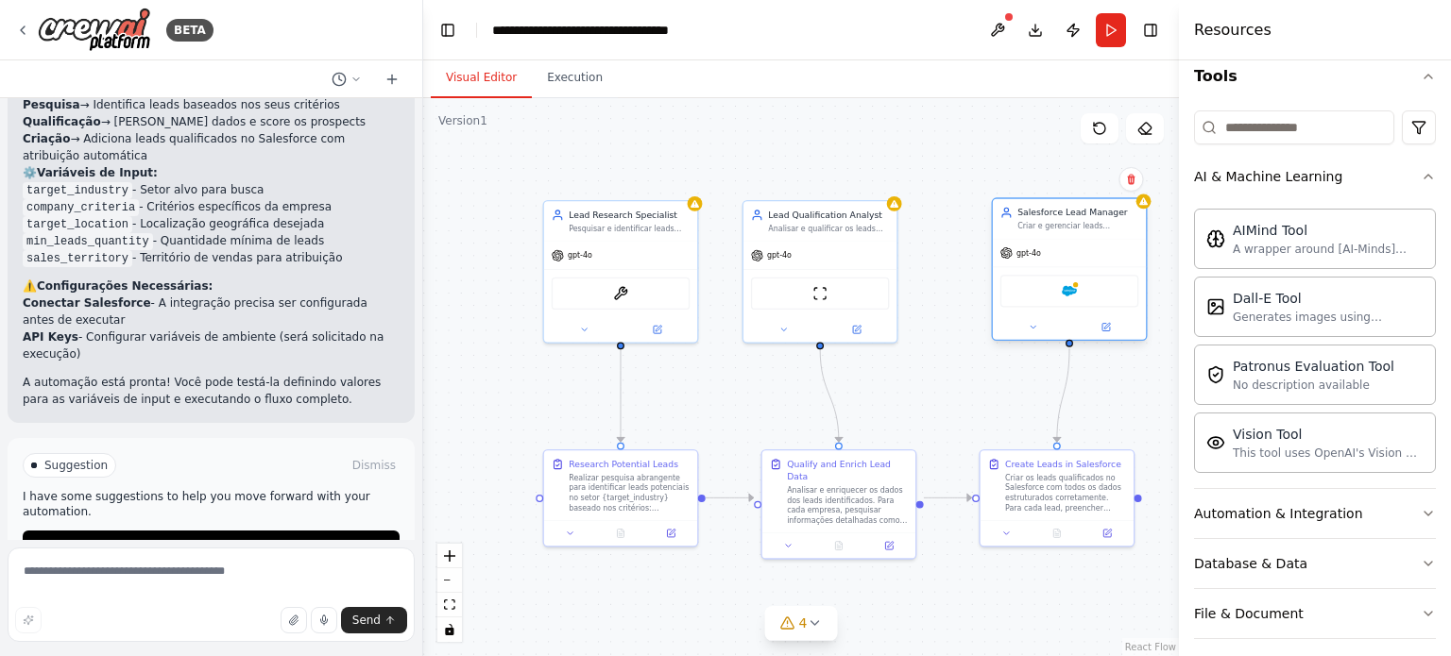
drag, startPoint x: 1013, startPoint y: 222, endPoint x: 1070, endPoint y: 224, distance: 57.6
click at [1070, 224] on div "Criar e gerenciar leads qualificados no Salesforce, garantindo que todos os dad…" at bounding box center [1077, 226] width 121 height 10
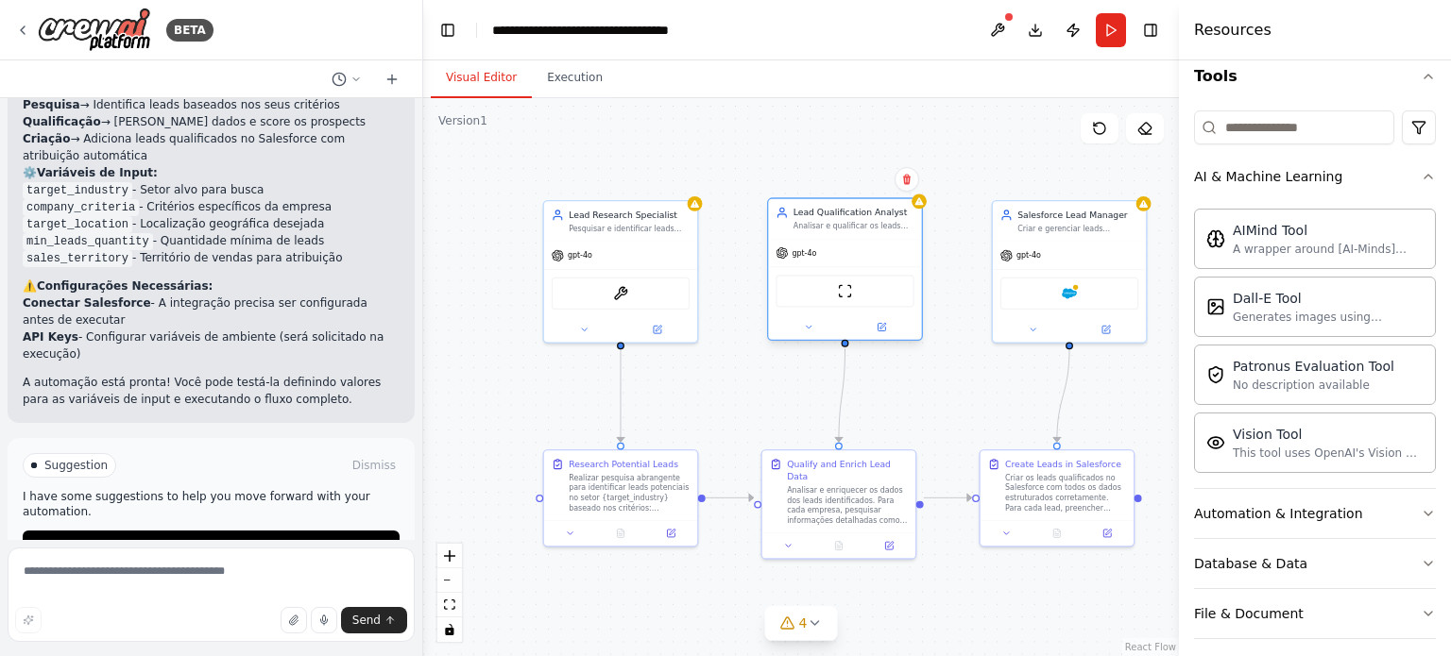
drag, startPoint x: 843, startPoint y: 222, endPoint x: 866, endPoint y: 222, distance: 23.6
click at [866, 222] on div "Analisar e qualificar os leads encontrados, enriquecendo os dados com informaçõ…" at bounding box center [853, 226] width 121 height 10
click at [916, 417] on div ".deletable-edge-delete-btn { width: 20px; height: 20px; border: 0px solid #ffff…" at bounding box center [801, 377] width 756 height 558
click at [843, 488] on div "Analisar e enriquecer os dados dos leads identificados. Para cada empresa, pesq…" at bounding box center [847, 504] width 121 height 40
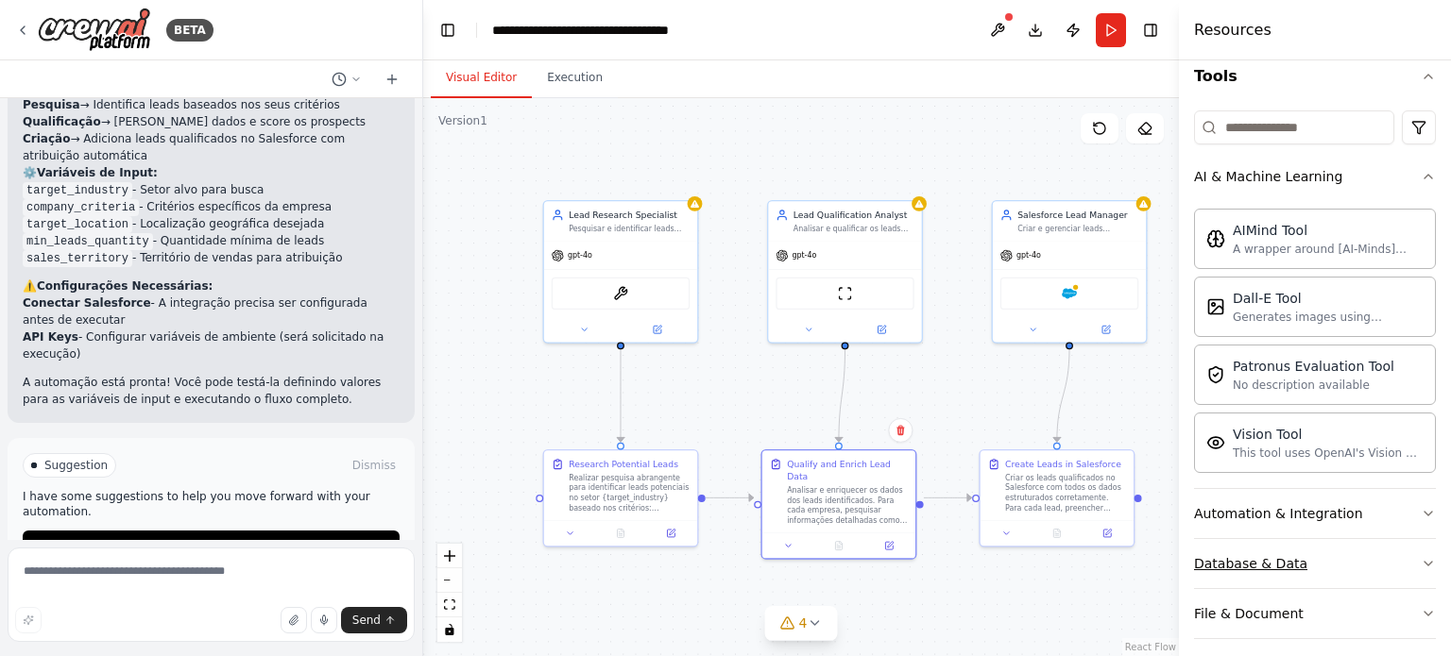
click at [1407, 551] on button "Database & Data" at bounding box center [1315, 563] width 242 height 49
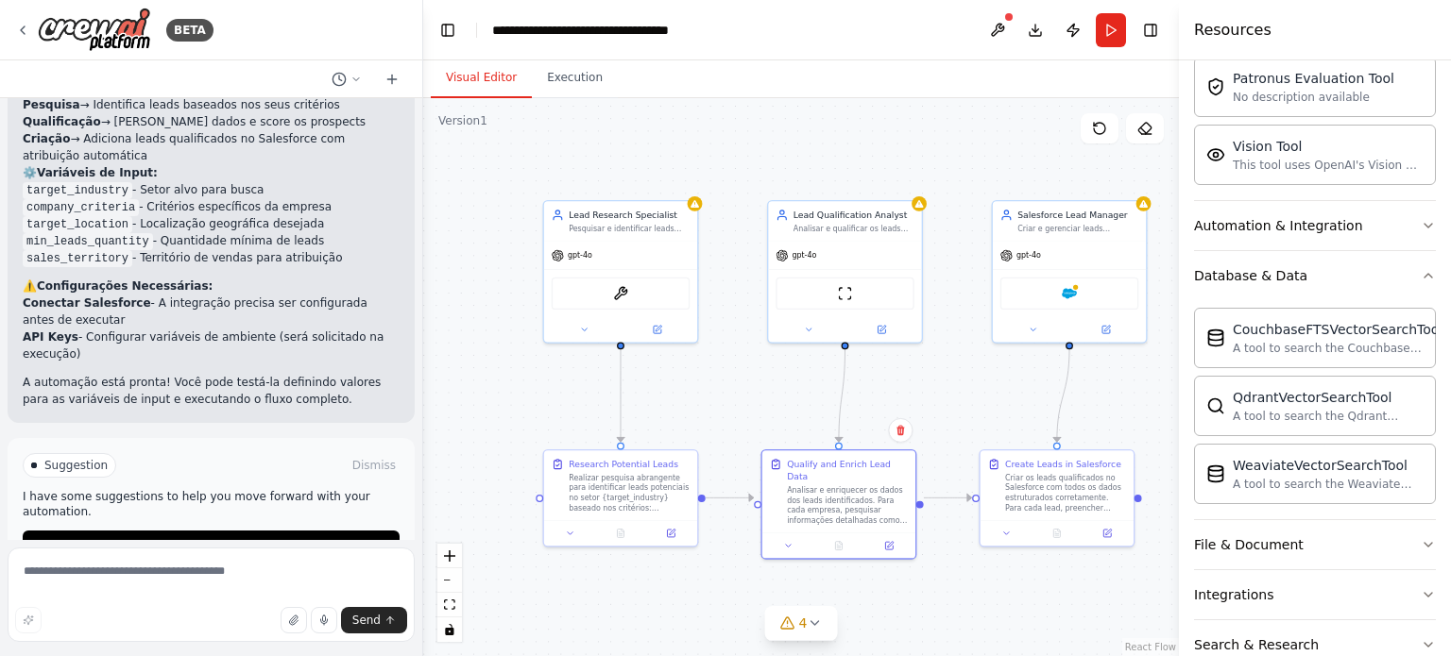
scroll to position [616, 0]
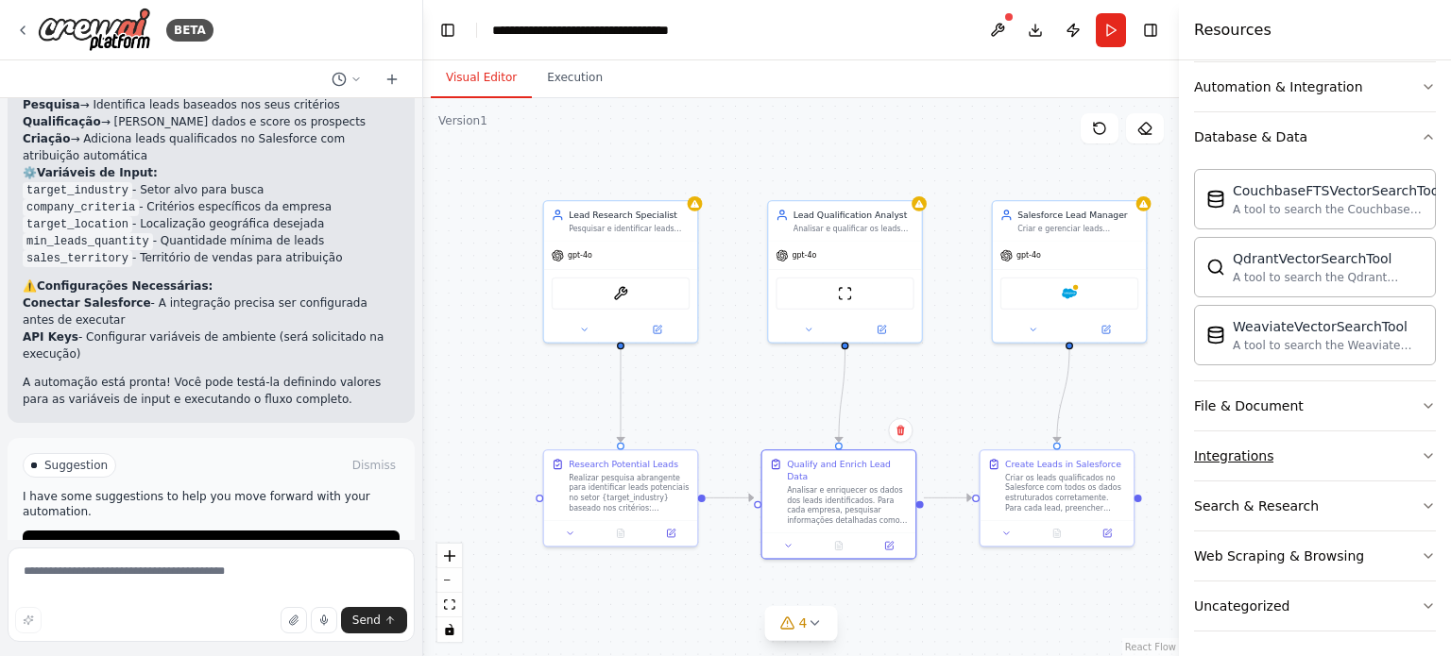
click at [1386, 449] on button "Integrations" at bounding box center [1315, 456] width 242 height 49
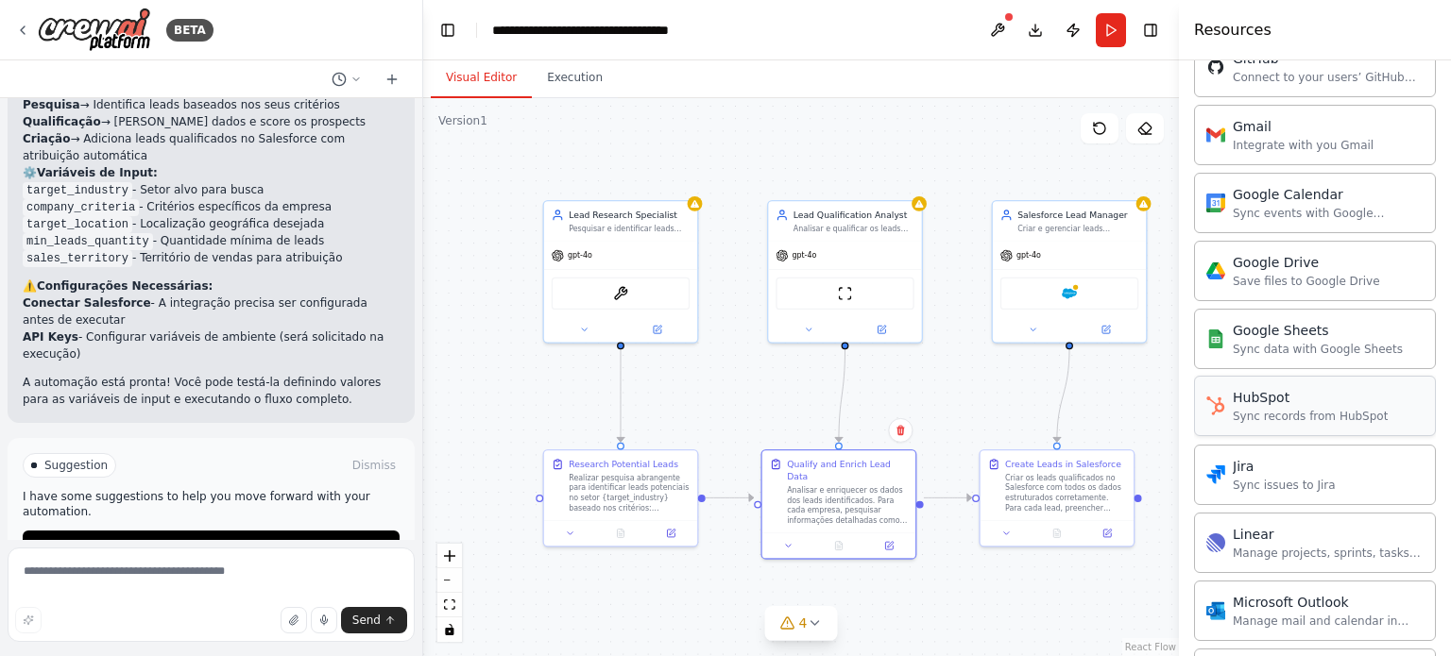
scroll to position [1466, 0]
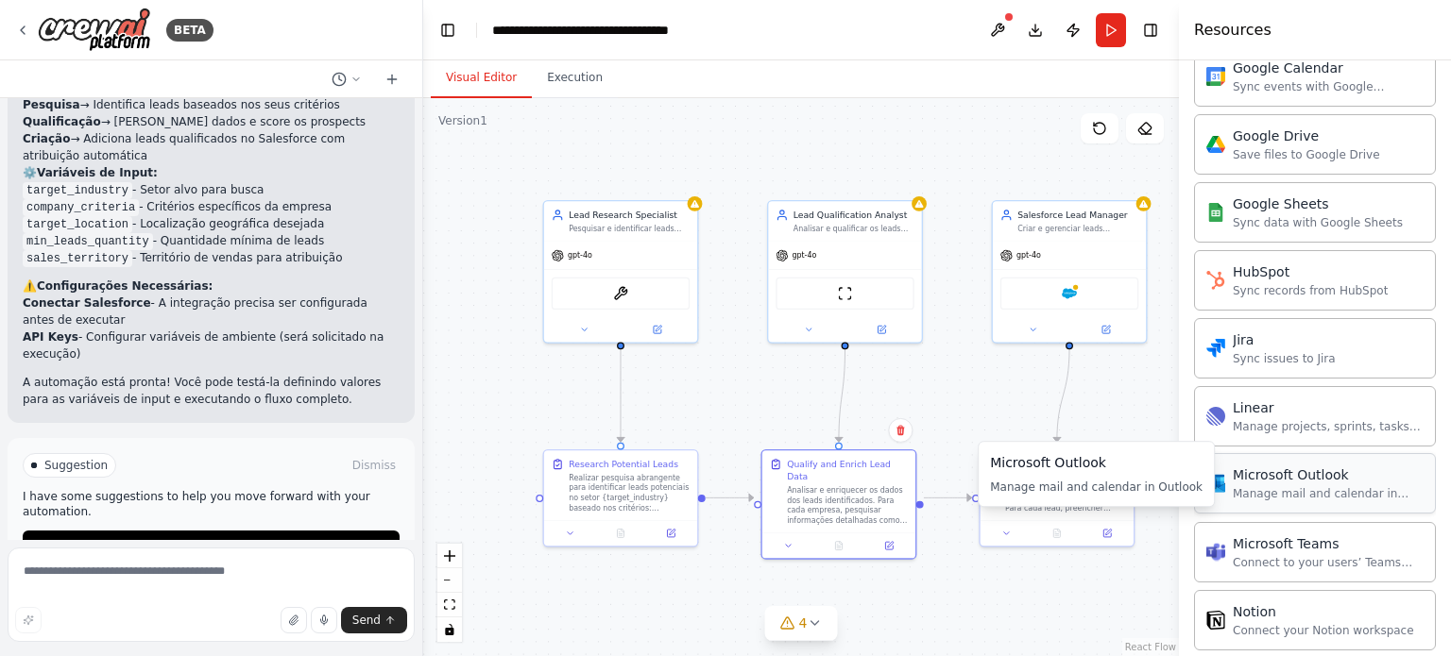
click at [1326, 474] on div "Microsoft Outlook" at bounding box center [1328, 475] width 191 height 19
drag, startPoint x: 1309, startPoint y: 472, endPoint x: 1137, endPoint y: 420, distance: 179.6
click at [1137, 420] on div "BETA quero gerar lead no sales force ▶ Thought process Vou te ajudar a criar um…" at bounding box center [725, 328] width 1451 height 656
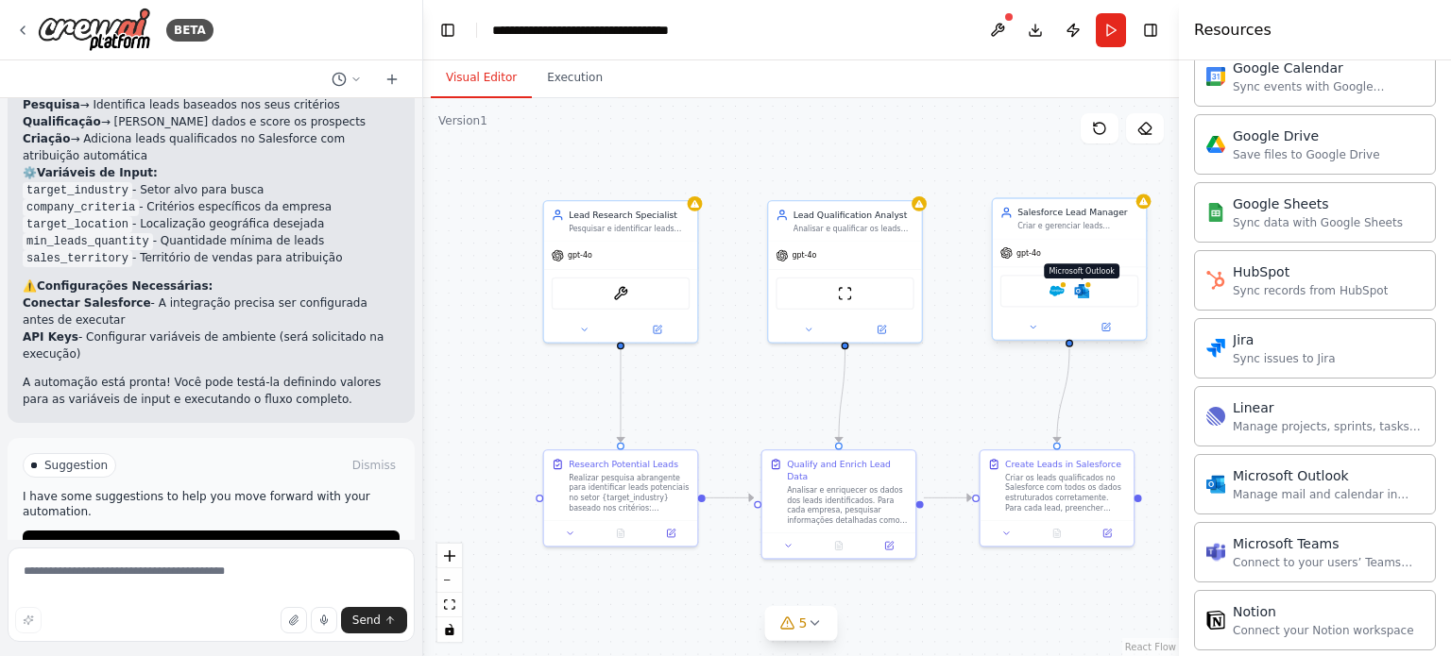
click at [1086, 295] on img at bounding box center [1081, 290] width 15 height 15
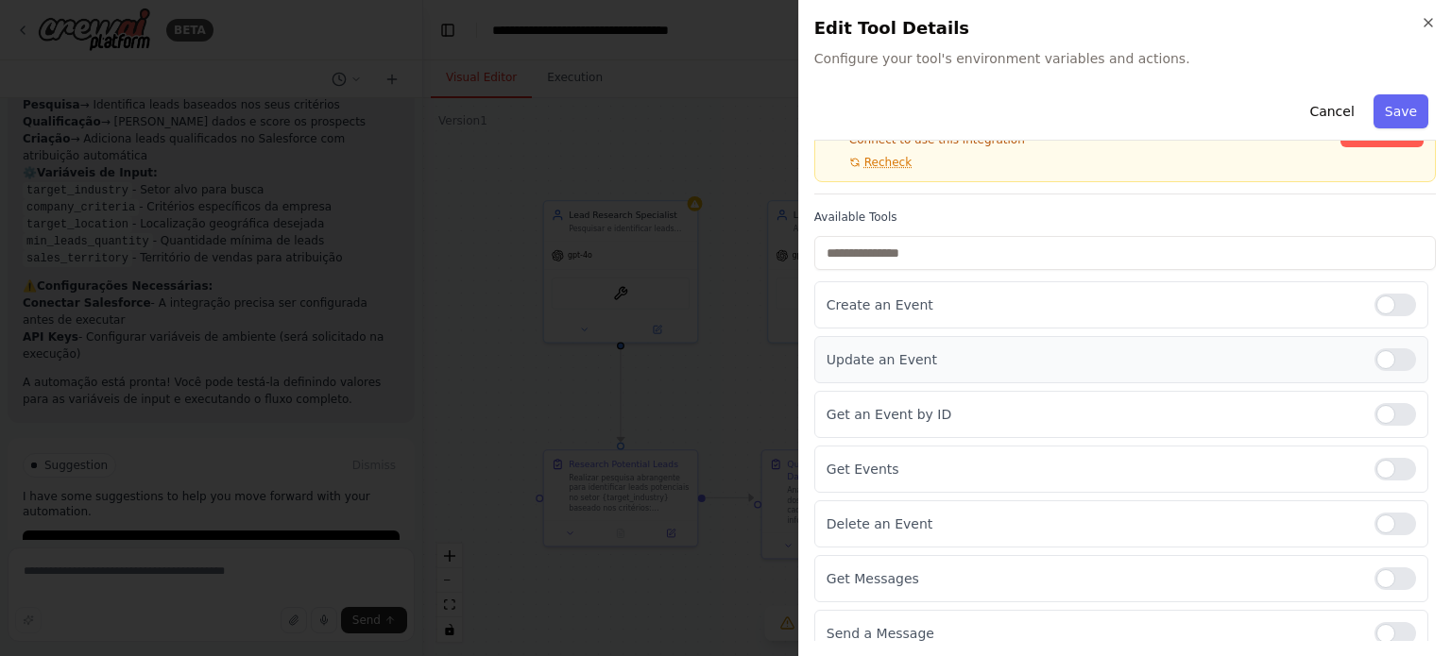
scroll to position [120, 0]
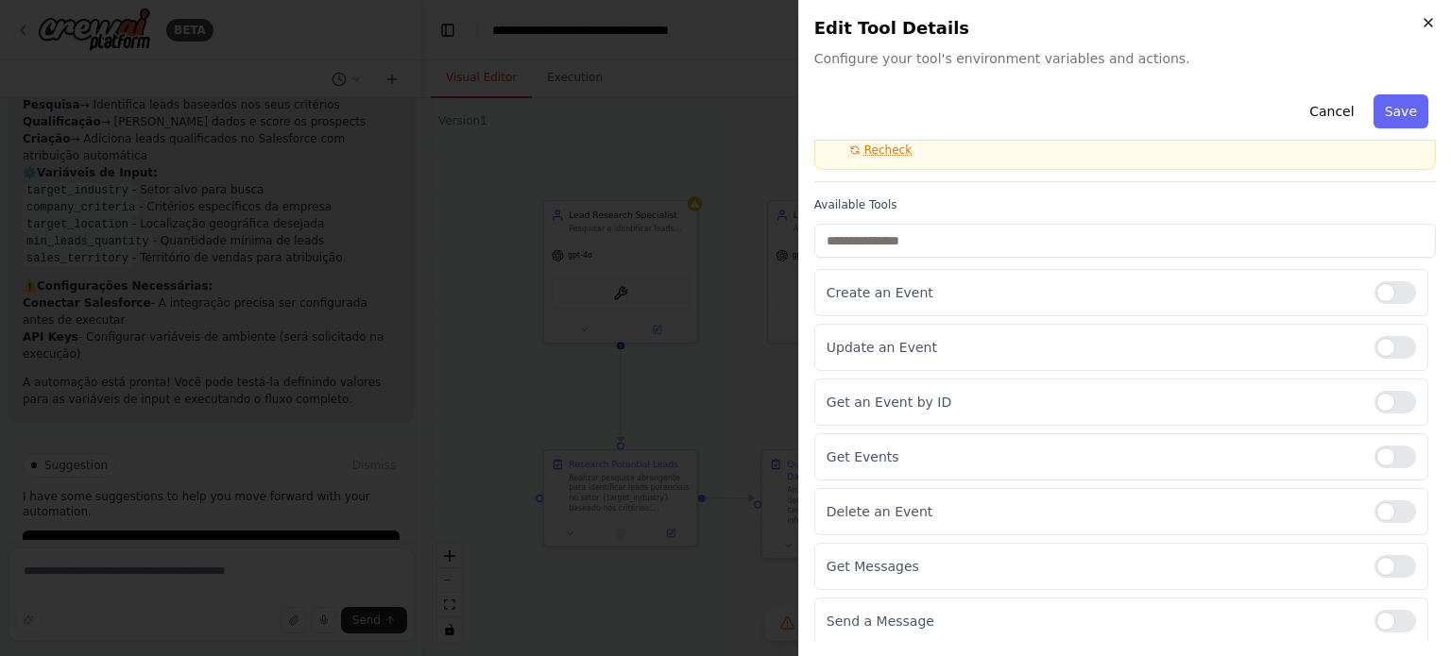
click at [1431, 22] on icon "button" at bounding box center [1428, 22] width 15 height 15
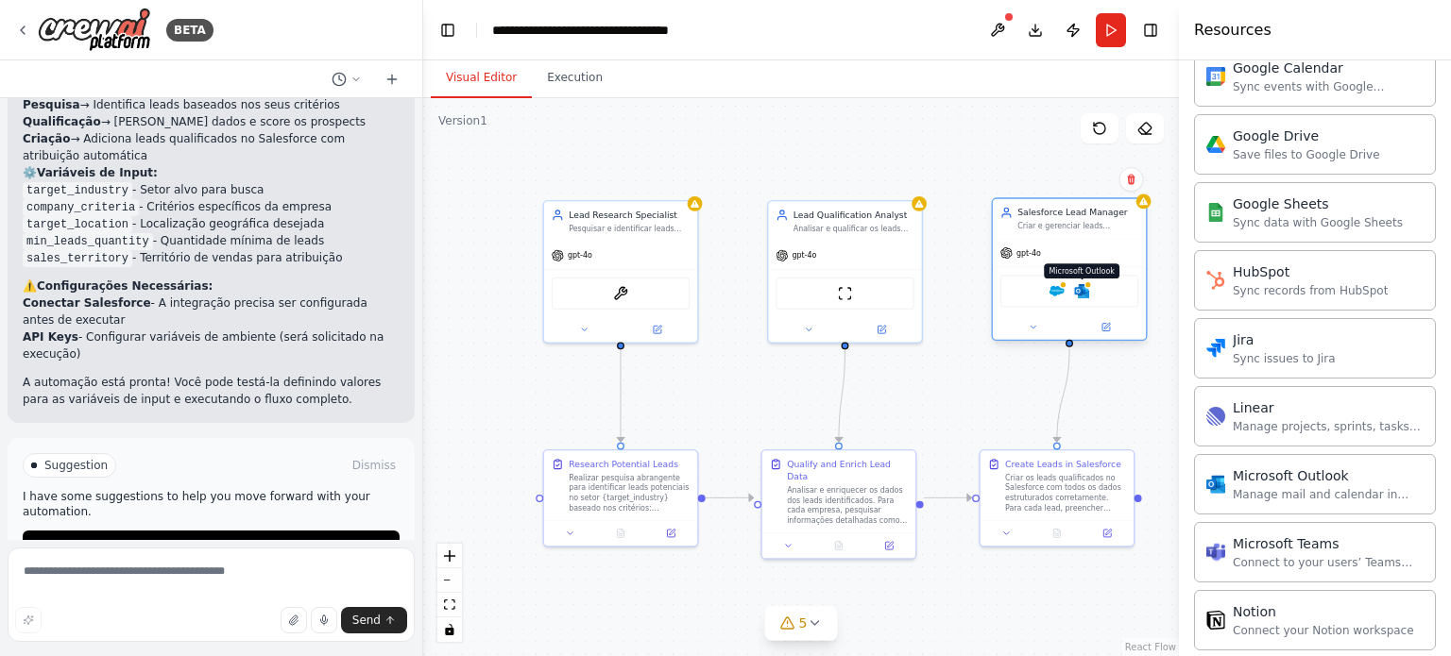
click at [1088, 287] on div at bounding box center [1088, 285] width 8 height 8
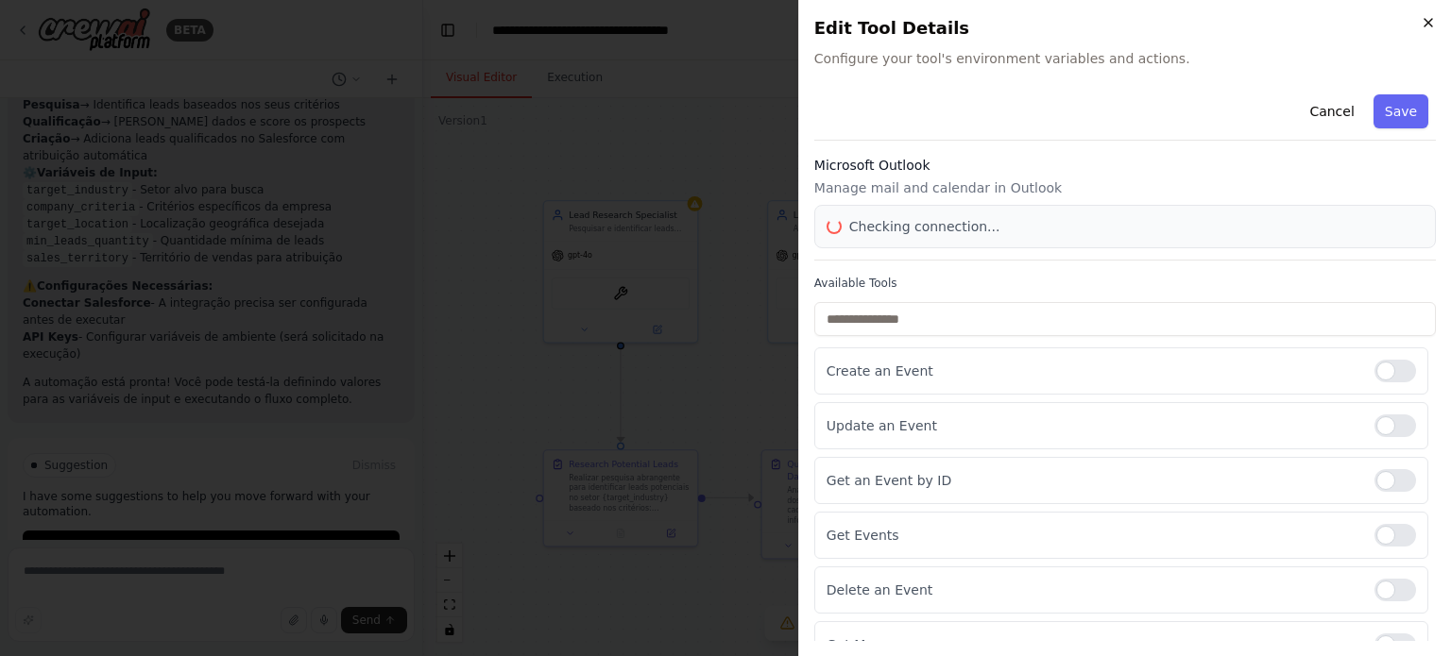
click at [1428, 27] on icon "button" at bounding box center [1428, 22] width 15 height 15
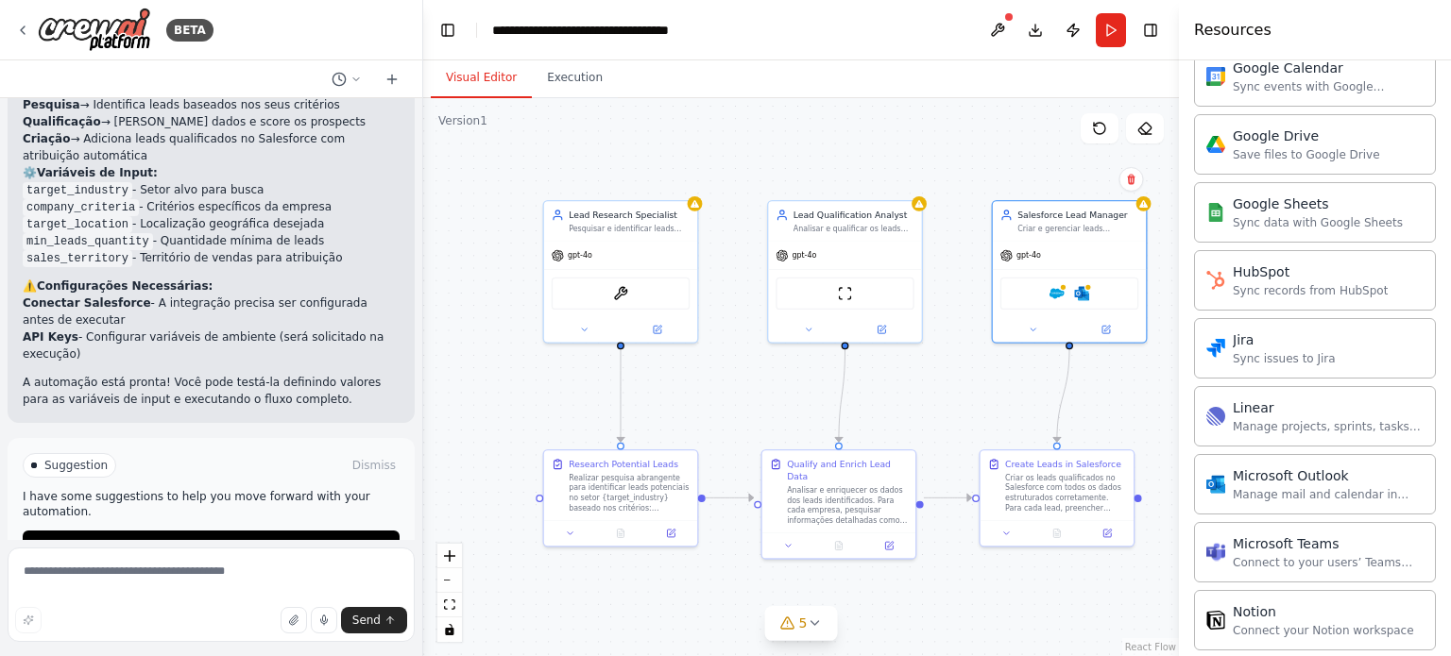
click at [1162, 309] on div ".deletable-edge-delete-btn { width: 20px; height: 20px; border: 0px solid #ffff…" at bounding box center [801, 377] width 756 height 558
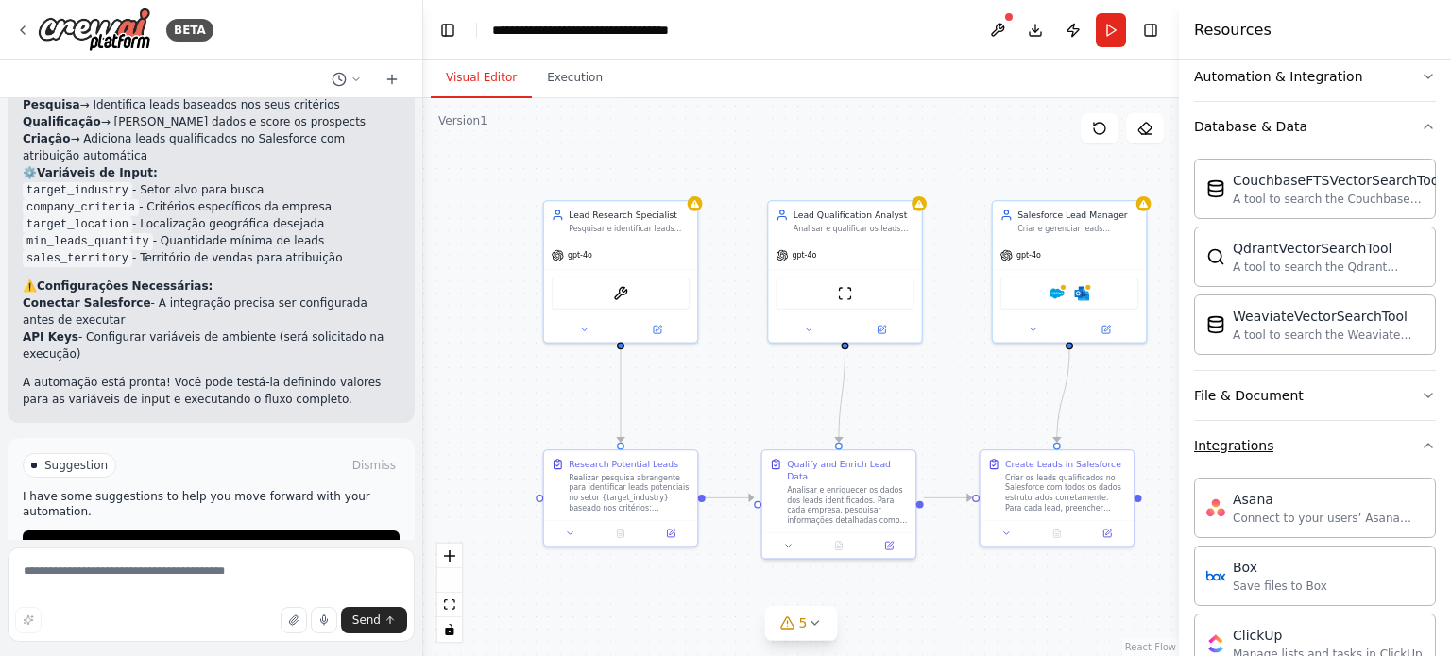
scroll to position [616, 0]
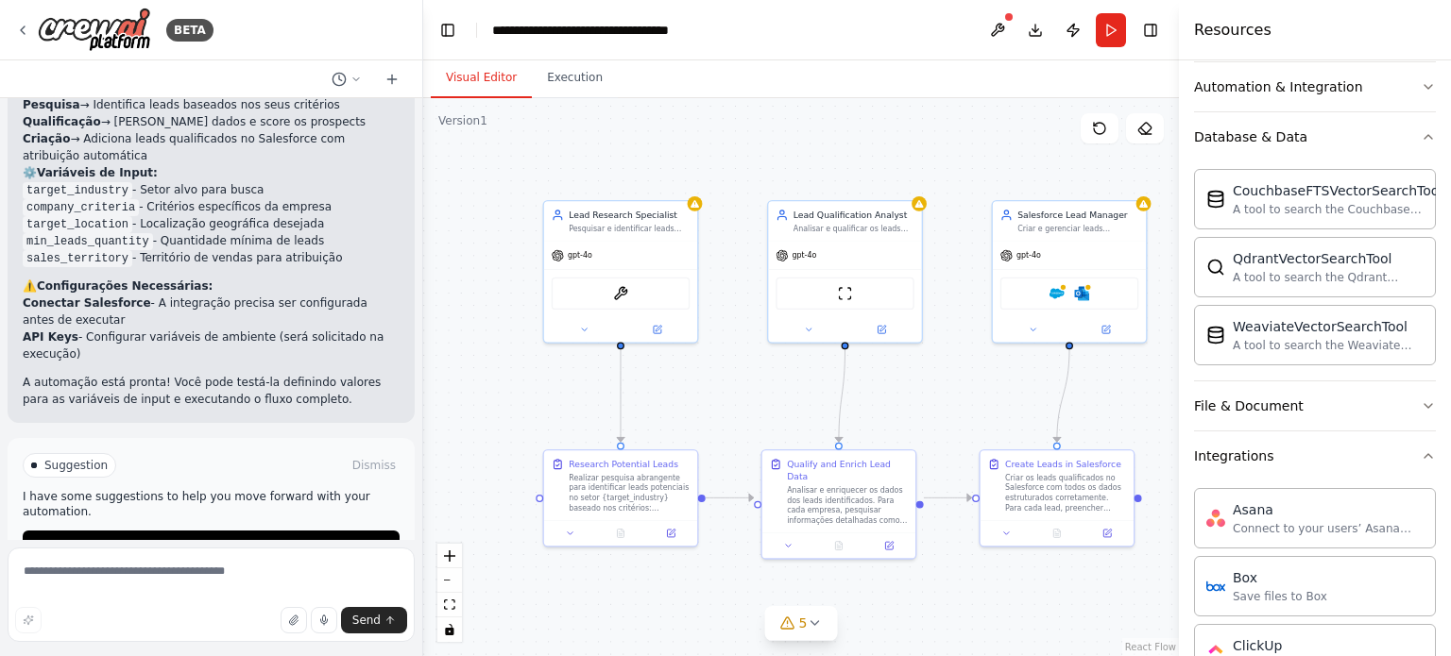
click at [1037, 143] on div ".deletable-edge-delete-btn { width: 20px; height: 20px; border: 0px solid #ffff…" at bounding box center [801, 377] width 756 height 558
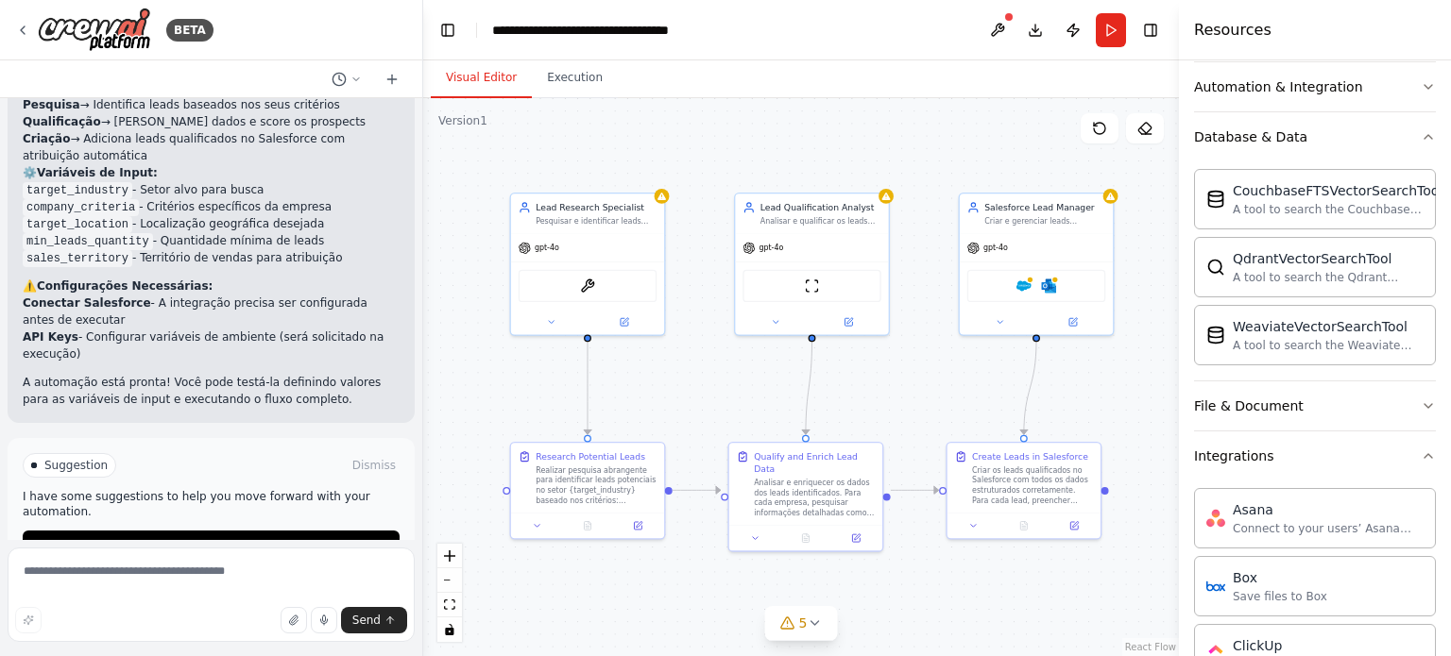
drag, startPoint x: 1028, startPoint y: 145, endPoint x: 1012, endPoint y: 139, distance: 17.0
click at [1012, 139] on div ".deletable-edge-delete-btn { width: 20px; height: 20px; border: 0px solid #ffff…" at bounding box center [801, 377] width 756 height 558
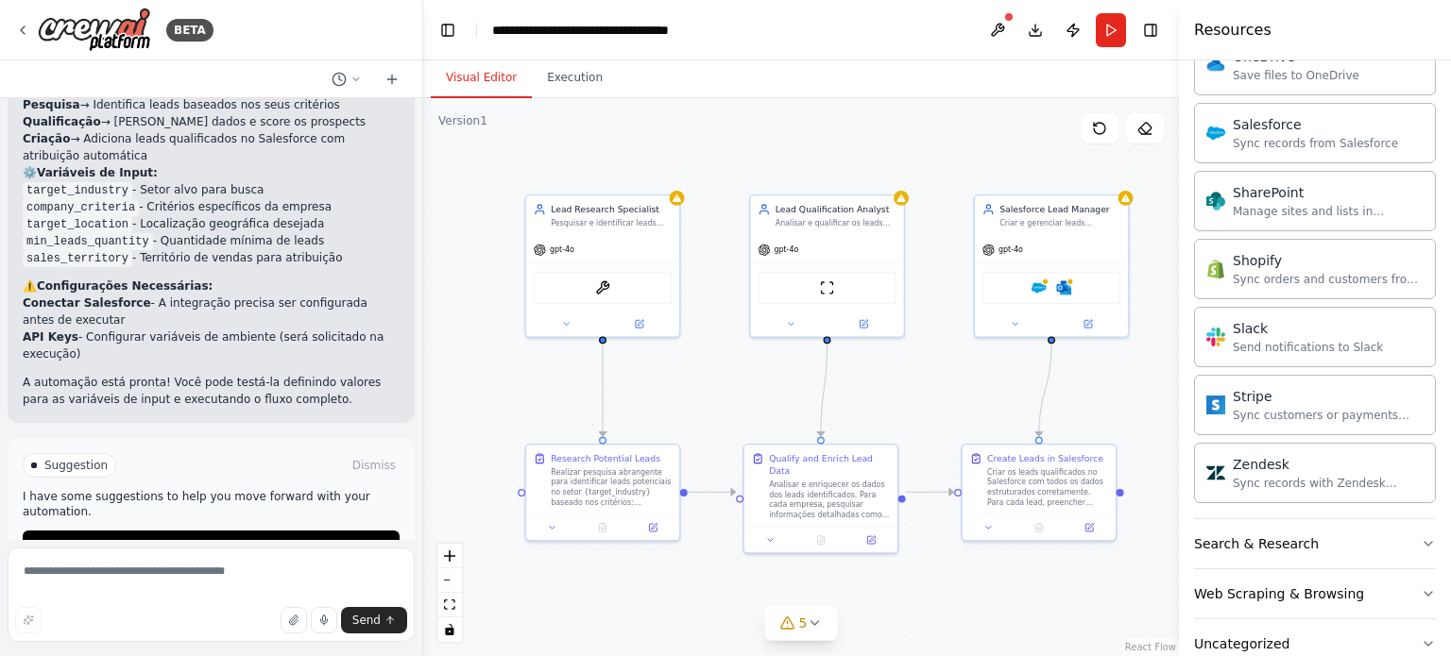
scroll to position [2120, 0]
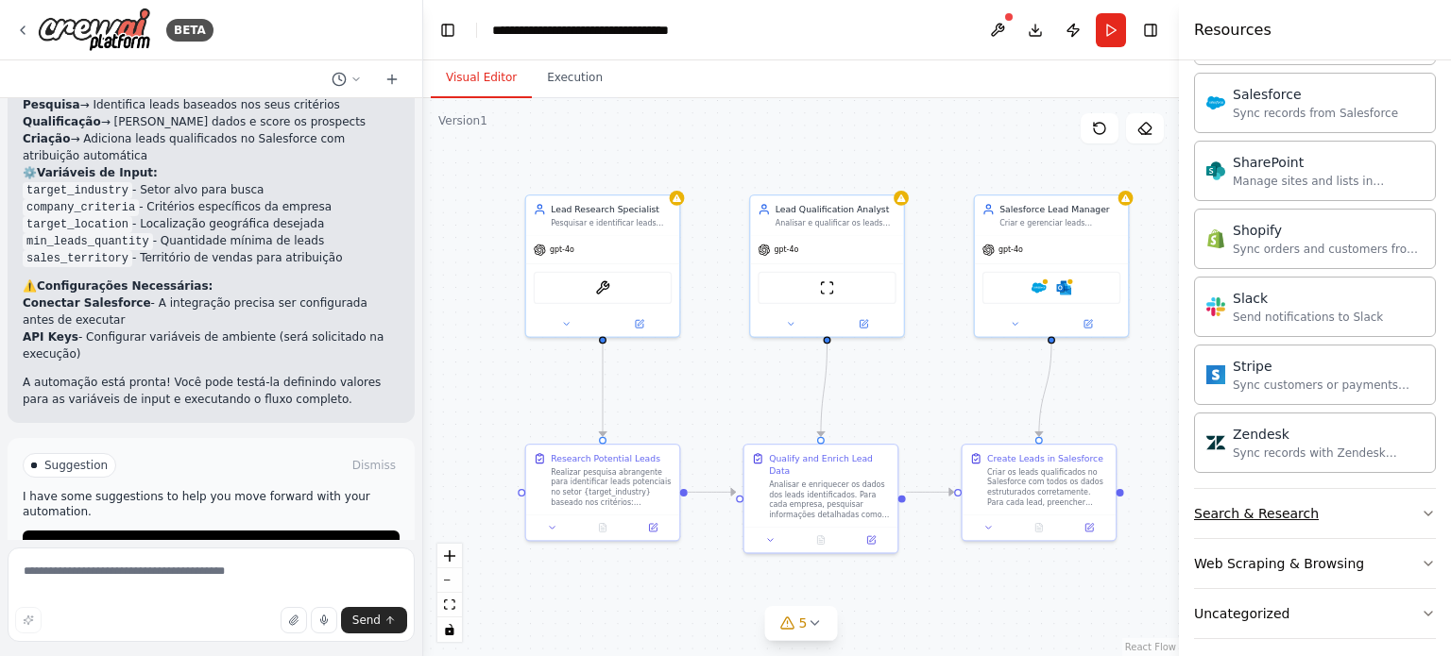
click at [1330, 494] on button "Search & Research" at bounding box center [1315, 513] width 242 height 49
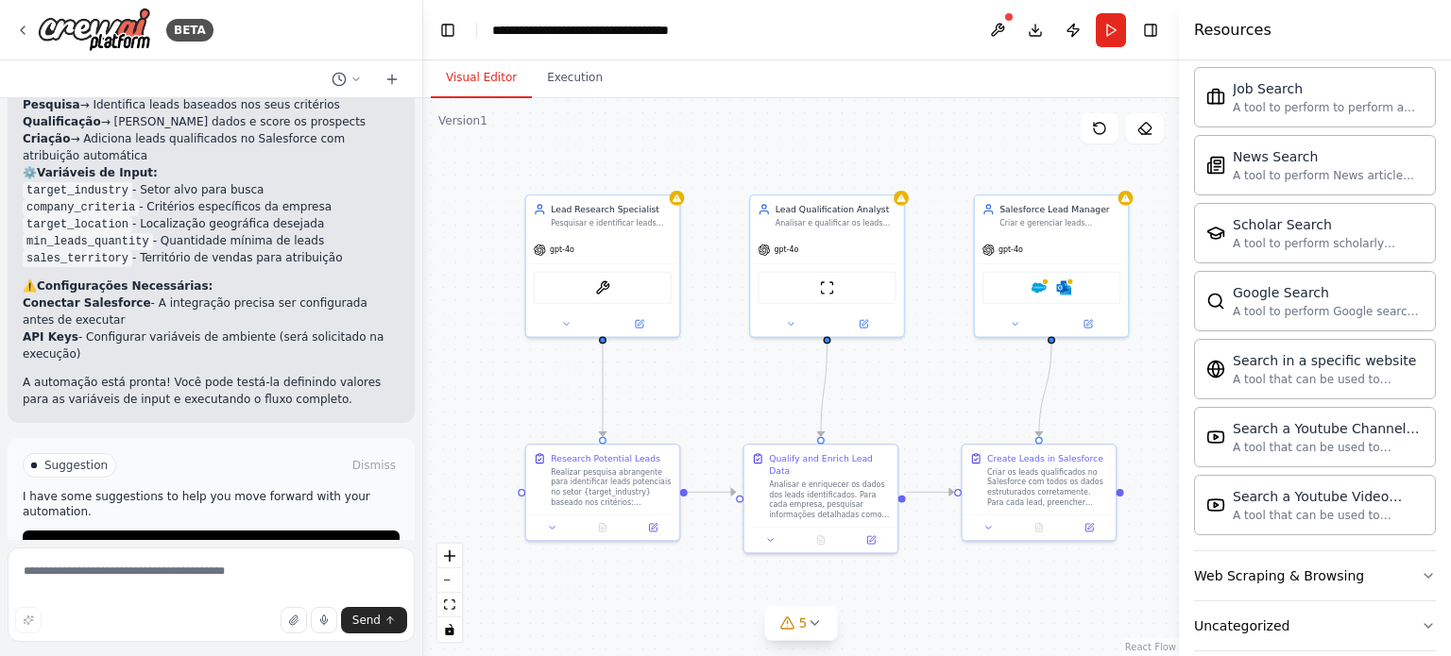
scroll to position [3081, 0]
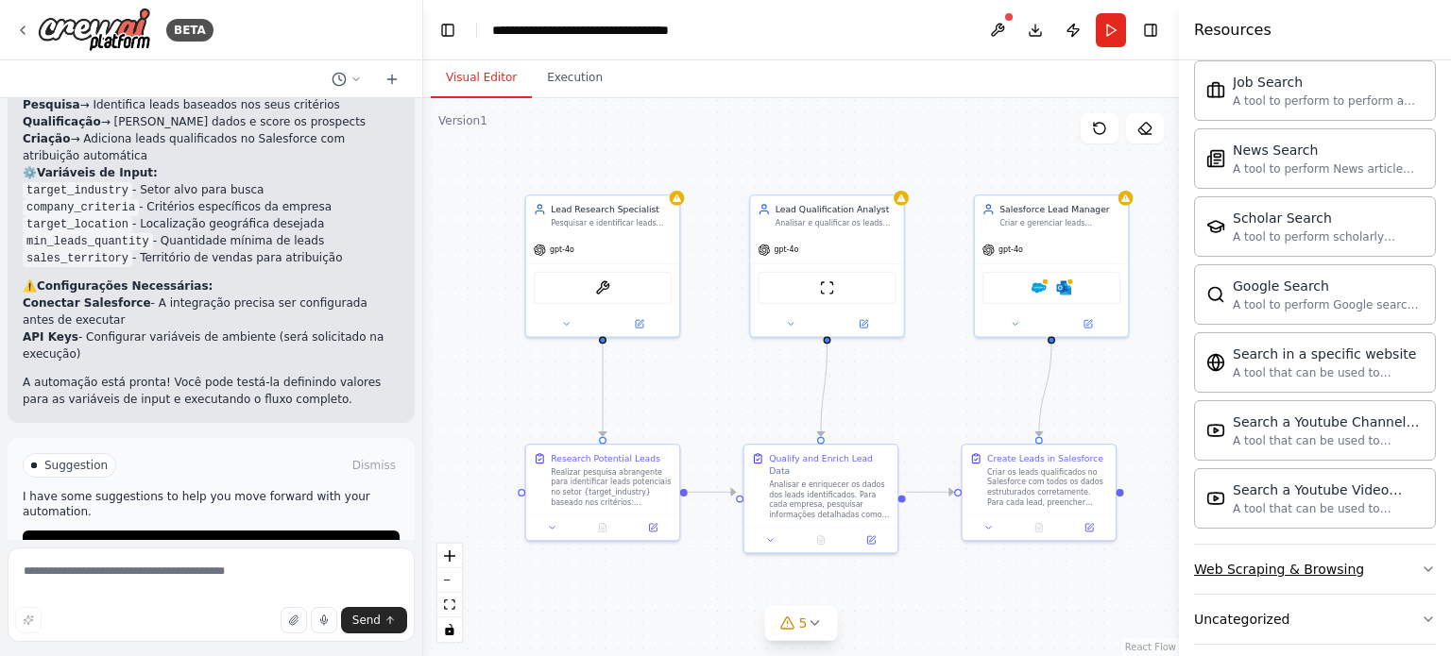
click at [1379, 554] on button "Web Scraping & Browsing" at bounding box center [1315, 569] width 242 height 49
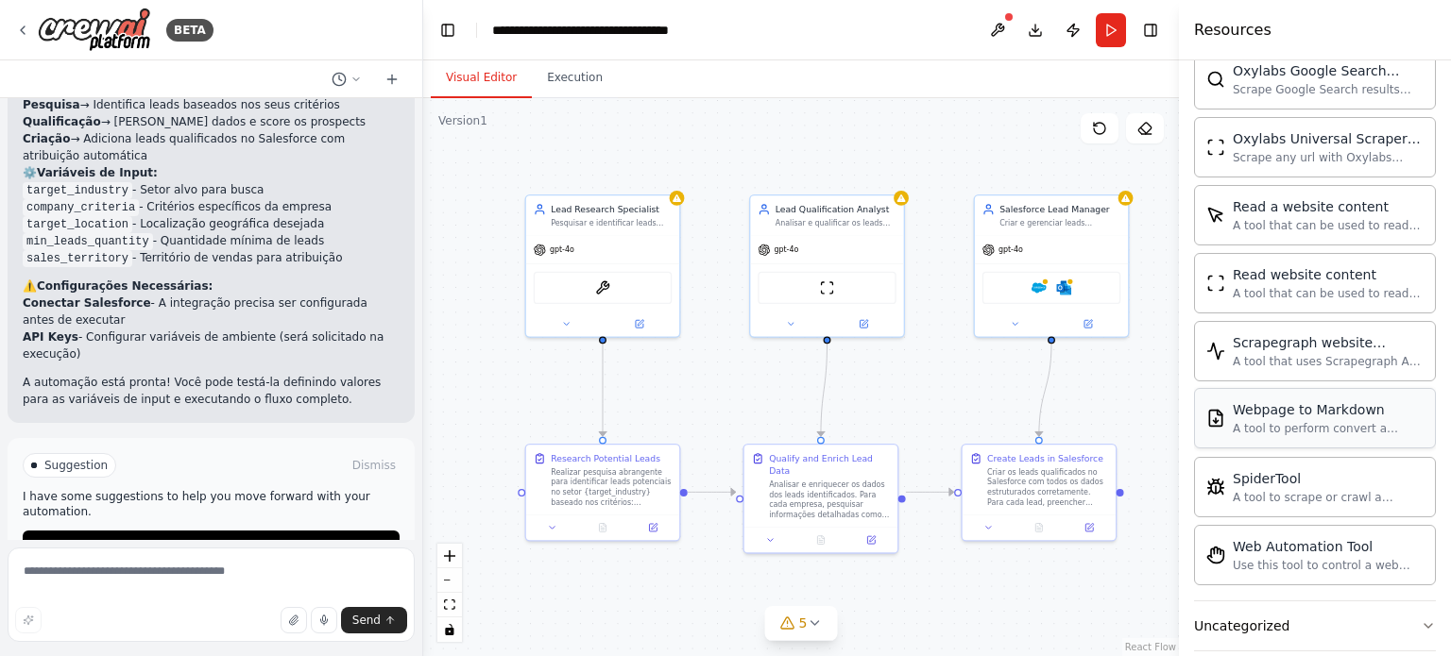
scroll to position [4111, 0]
click at [1329, 608] on button "Uncategorized" at bounding box center [1315, 625] width 242 height 49
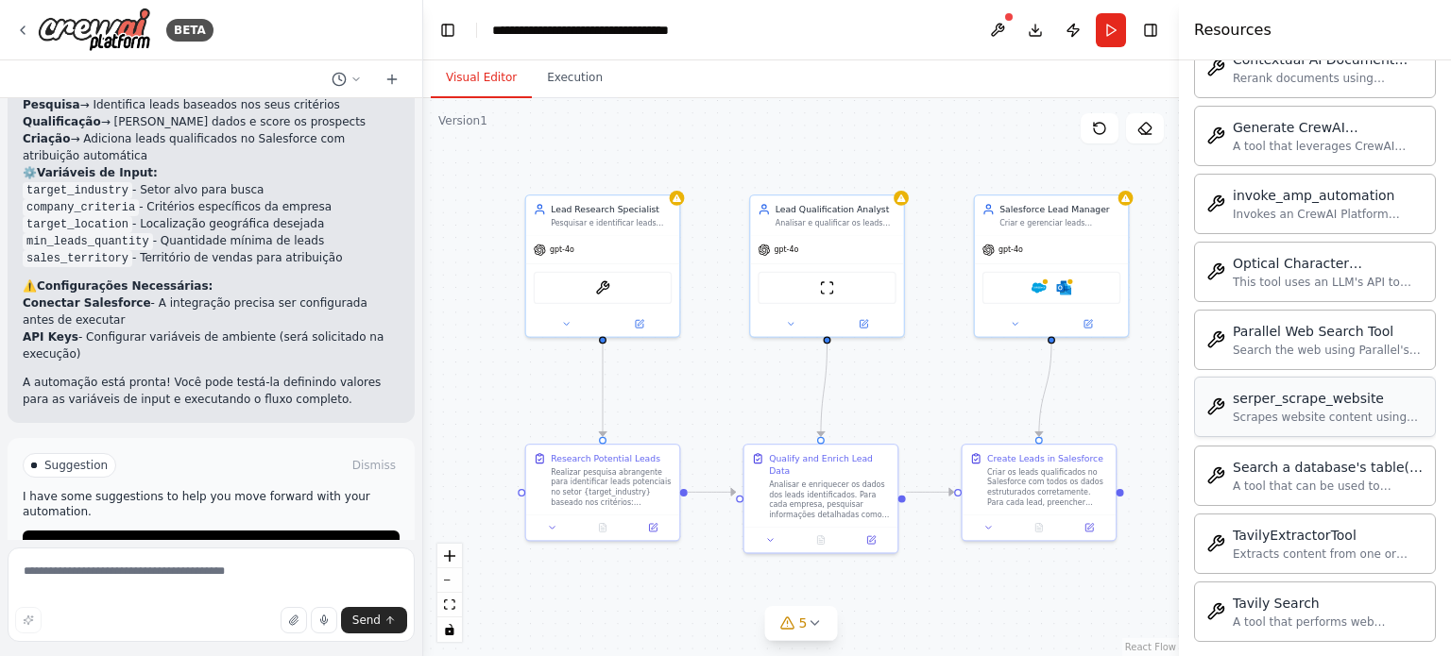
scroll to position [5207, 0]
click at [1113, 599] on div ".deletable-edge-delete-btn { width: 20px; height: 20px; border: 0px solid #ffff…" at bounding box center [801, 377] width 756 height 558
click at [1153, 168] on div ".deletable-edge-delete-btn { width: 20px; height: 20px; border: 0px solid #ffff…" at bounding box center [801, 377] width 756 height 558
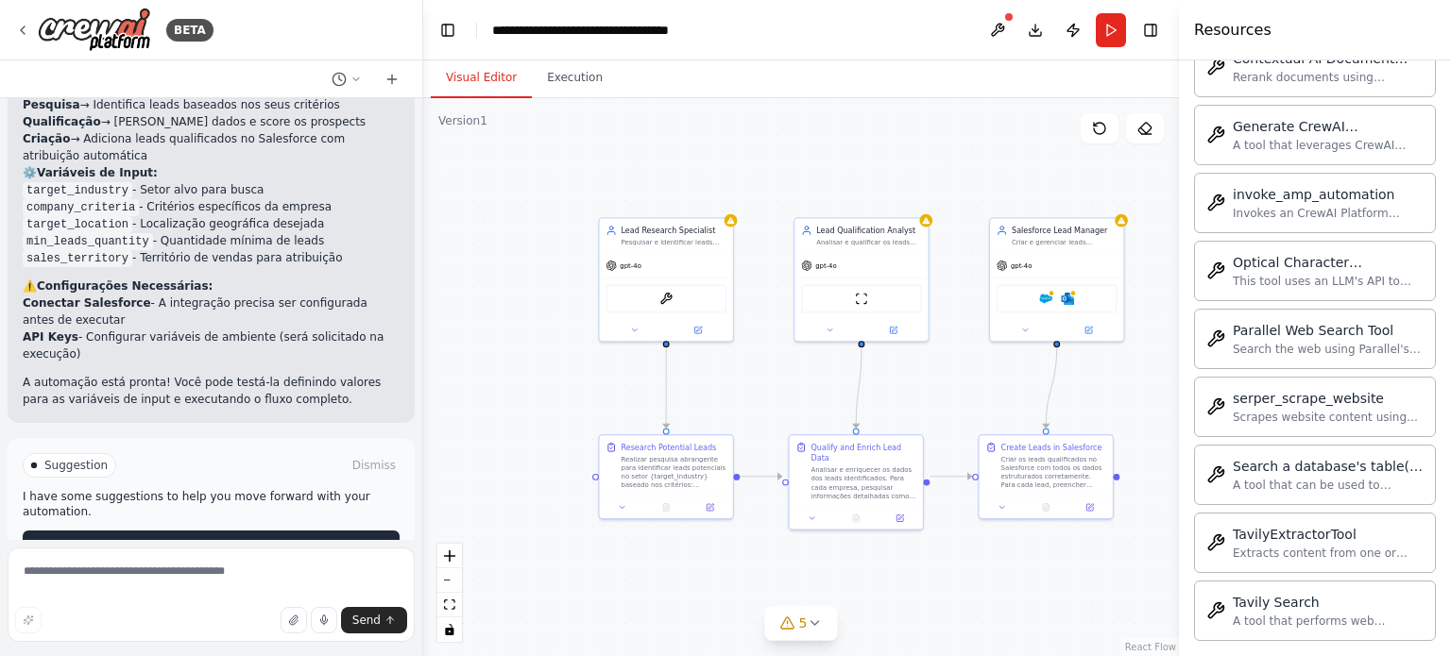
click at [244, 538] on span "Run Automation" at bounding box center [220, 545] width 92 height 15
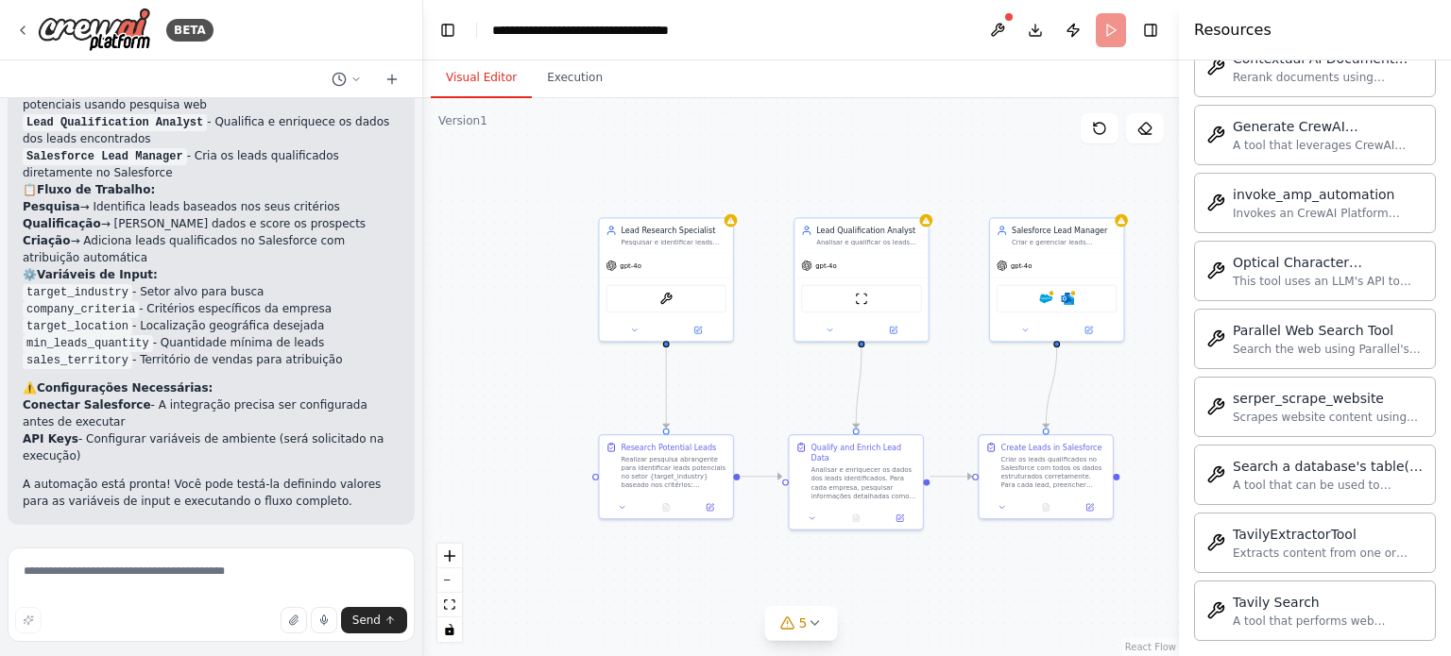
scroll to position [1326, 0]
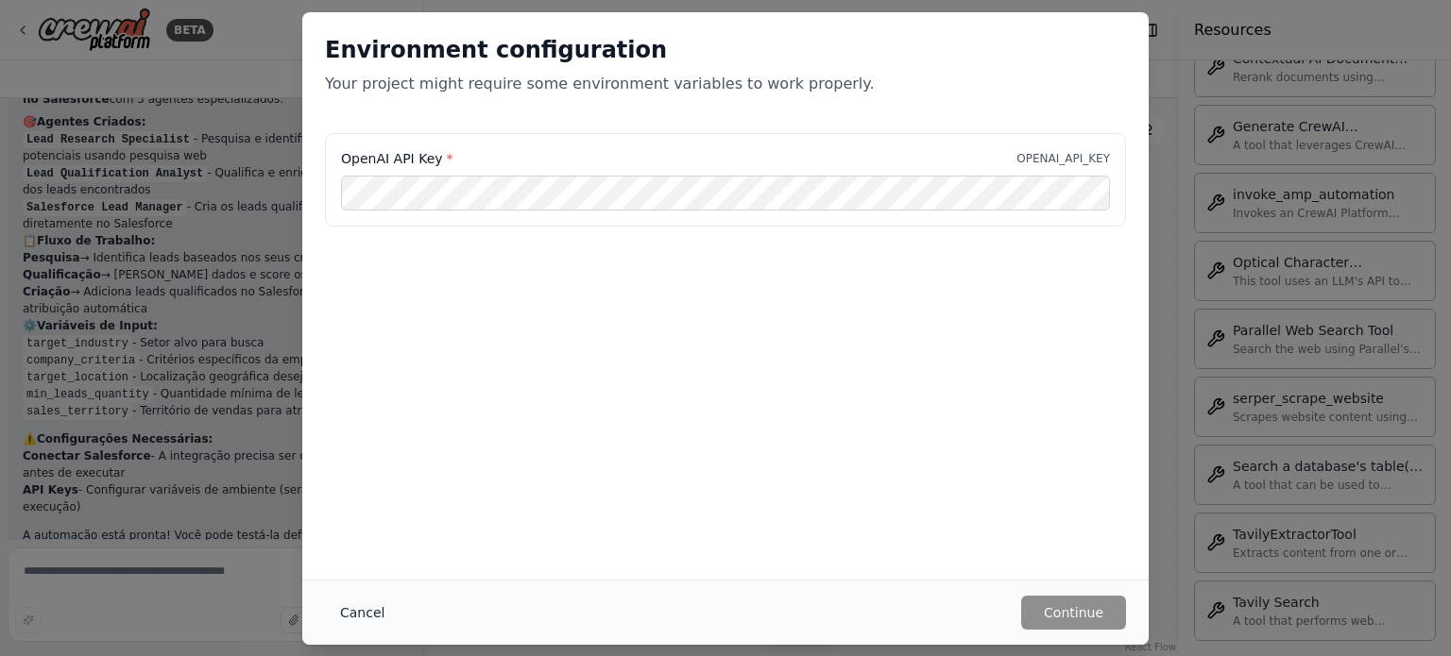
click at [372, 611] on button "Cancel" at bounding box center [362, 613] width 75 height 34
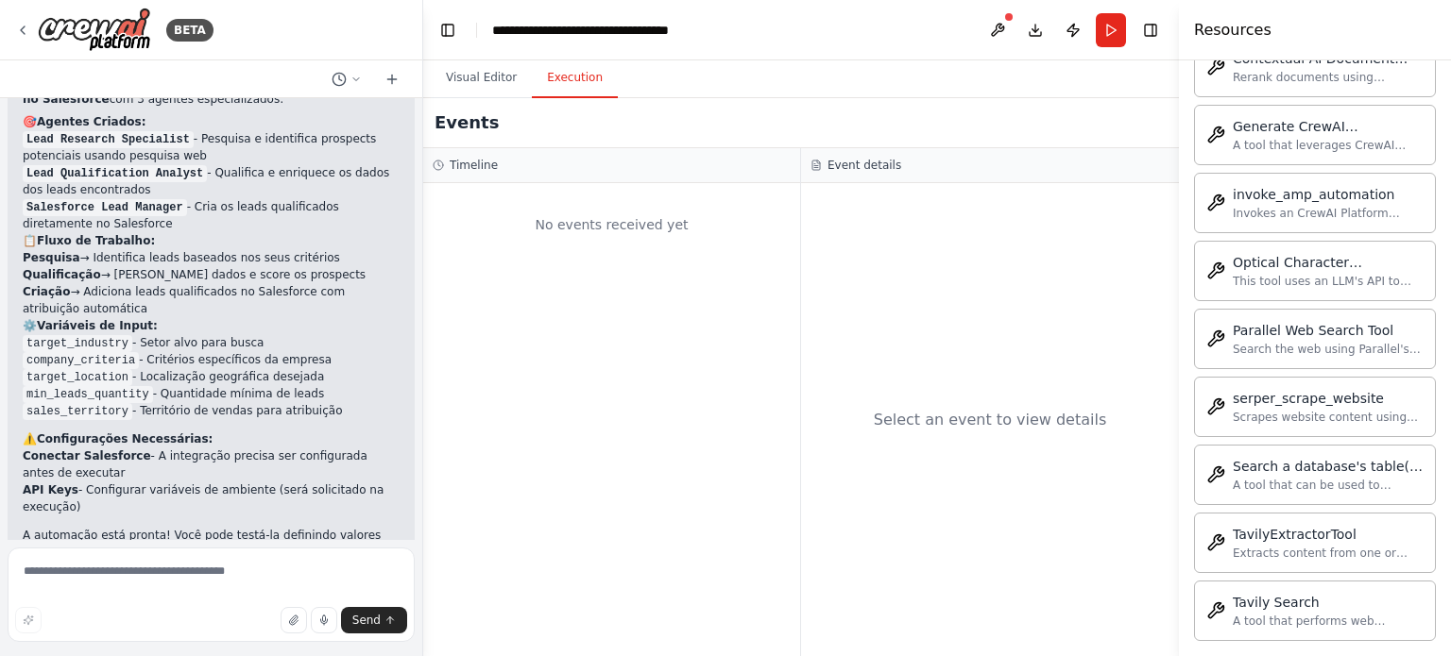
click at [566, 86] on button "Execution" at bounding box center [575, 79] width 86 height 40
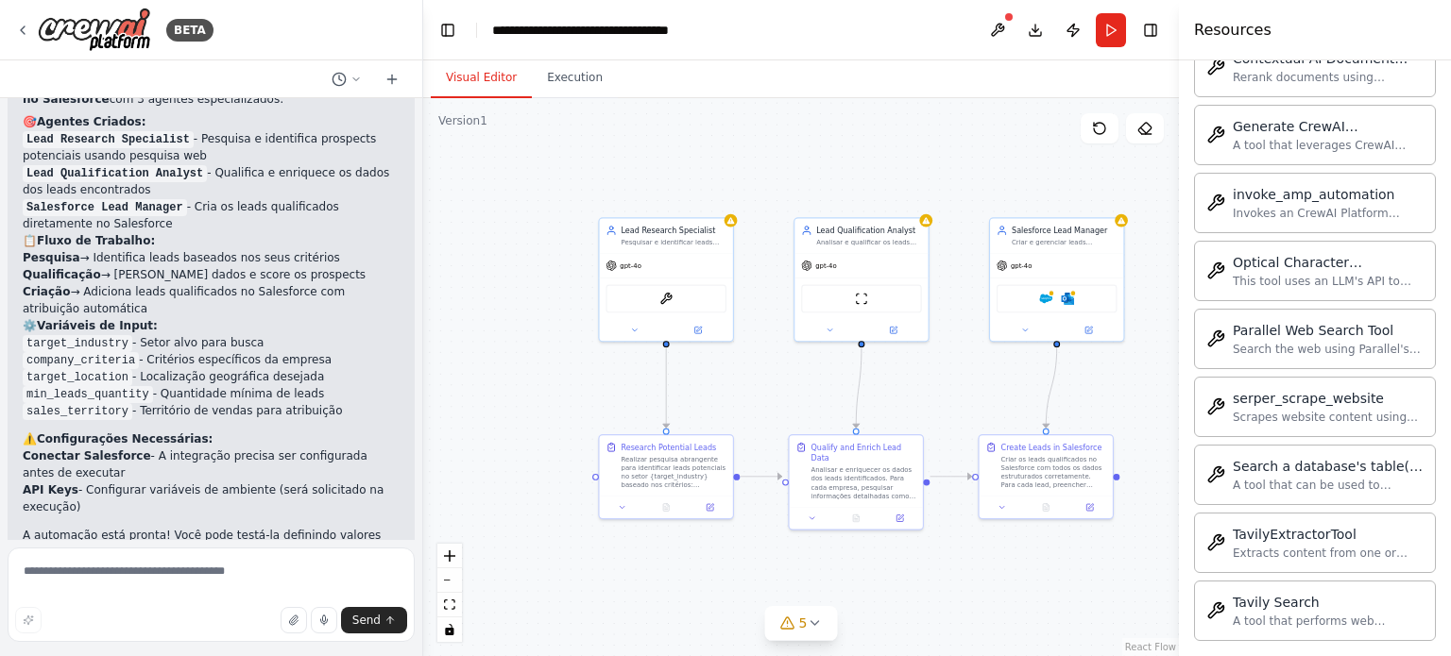
click at [489, 82] on button "Visual Editor" at bounding box center [481, 79] width 101 height 40
click at [66, 19] on img at bounding box center [94, 30] width 113 height 44
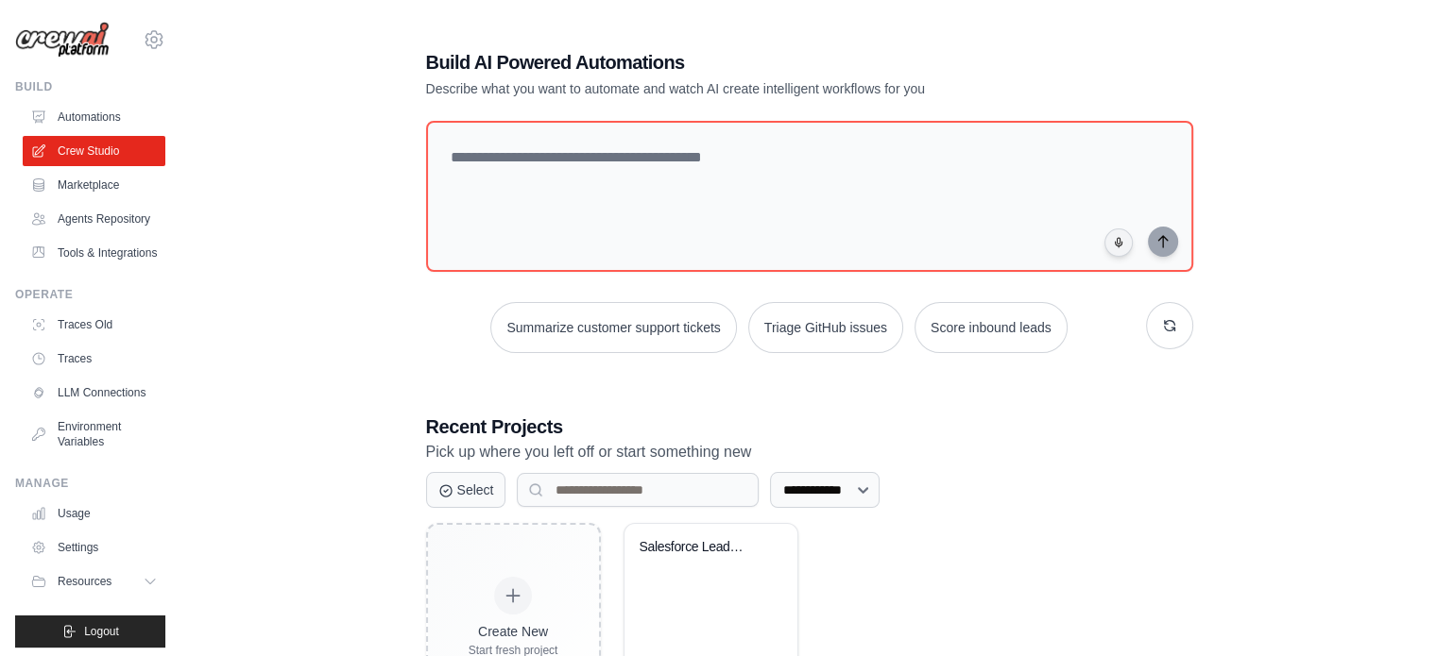
click at [94, 111] on link "Automations" at bounding box center [94, 117] width 143 height 30
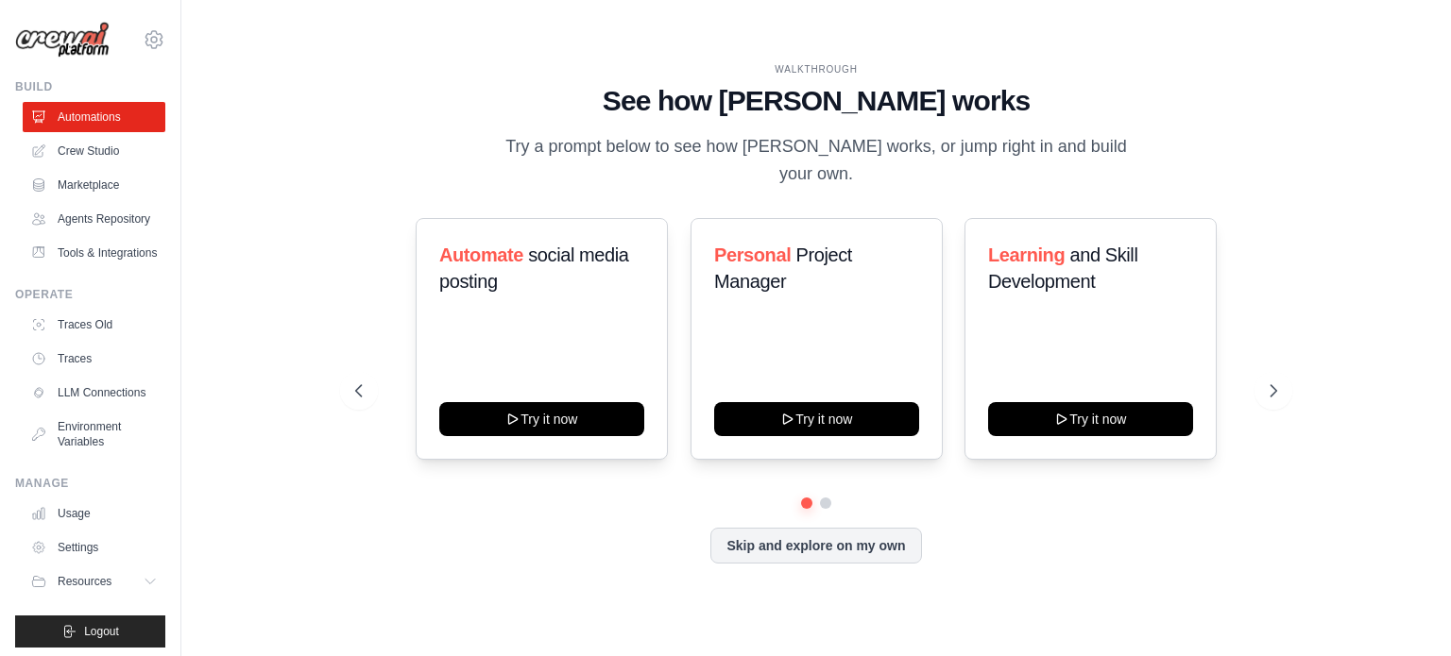
click at [91, 34] on img at bounding box center [62, 40] width 94 height 37
click at [143, 40] on icon at bounding box center [154, 39] width 23 height 23
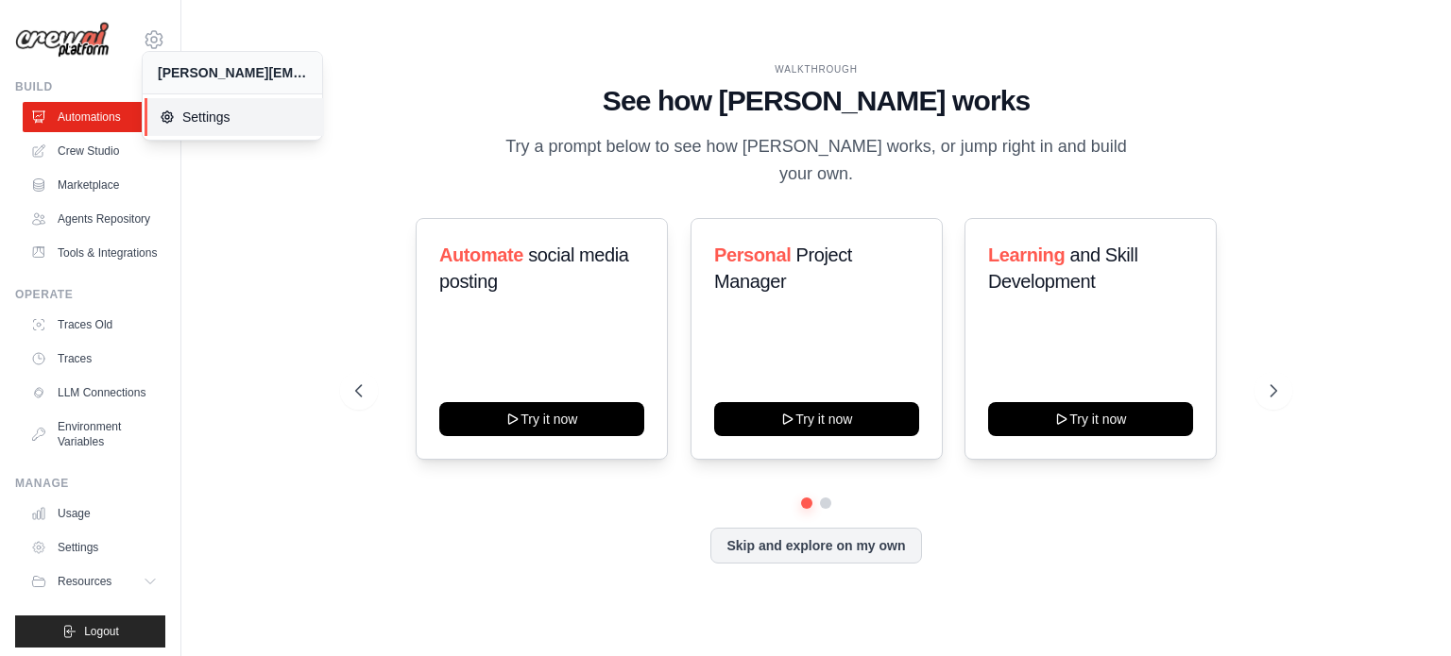
click at [183, 122] on span "Settings" at bounding box center [234, 117] width 149 height 19
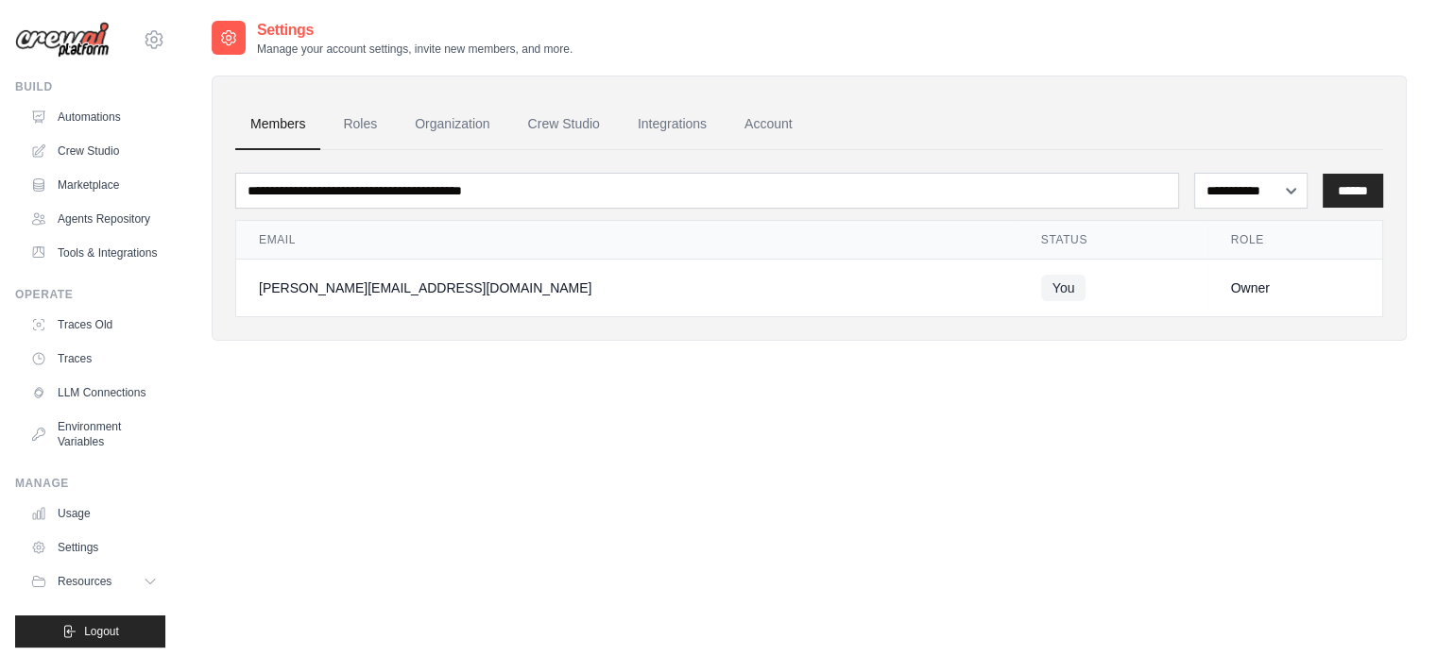
click at [65, 43] on img at bounding box center [62, 40] width 94 height 37
click at [144, 44] on icon at bounding box center [154, 39] width 23 height 23
click at [185, 114] on span "Settings" at bounding box center [234, 117] width 149 height 19
click at [94, 374] on link "Traces" at bounding box center [96, 359] width 143 height 30
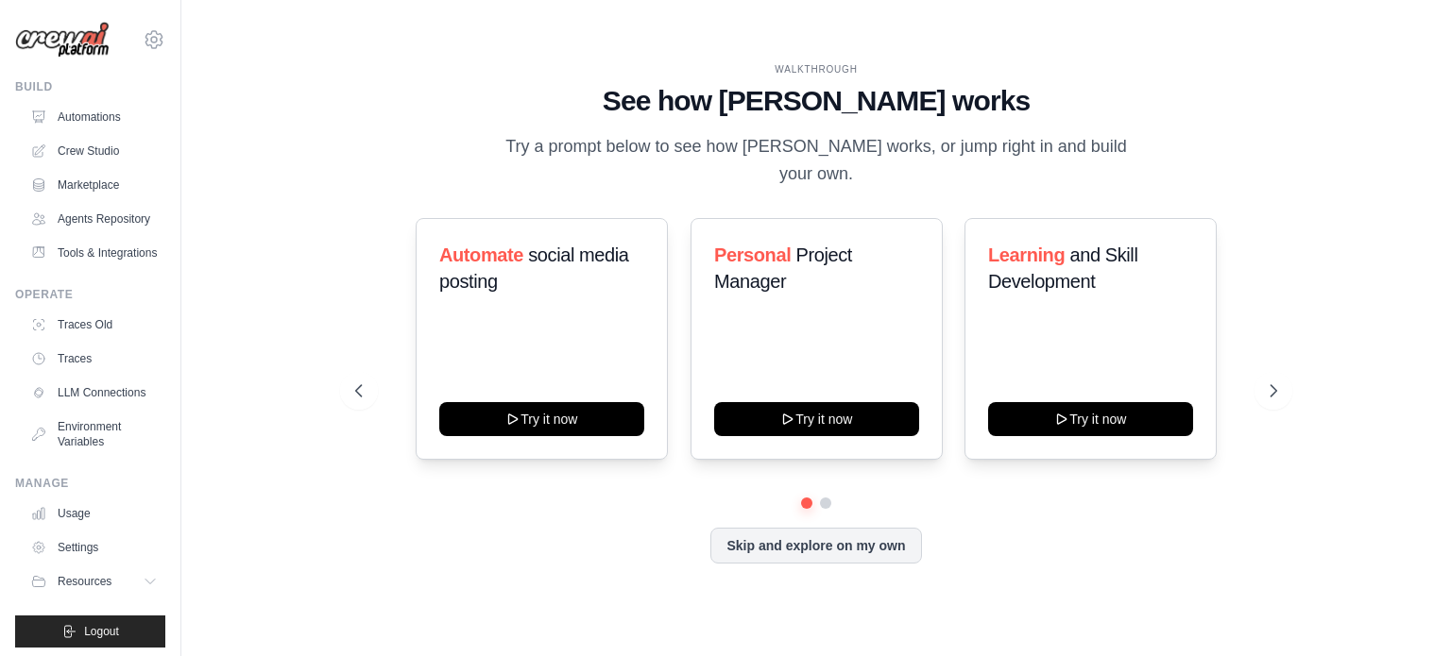
scroll to position [51, 0]
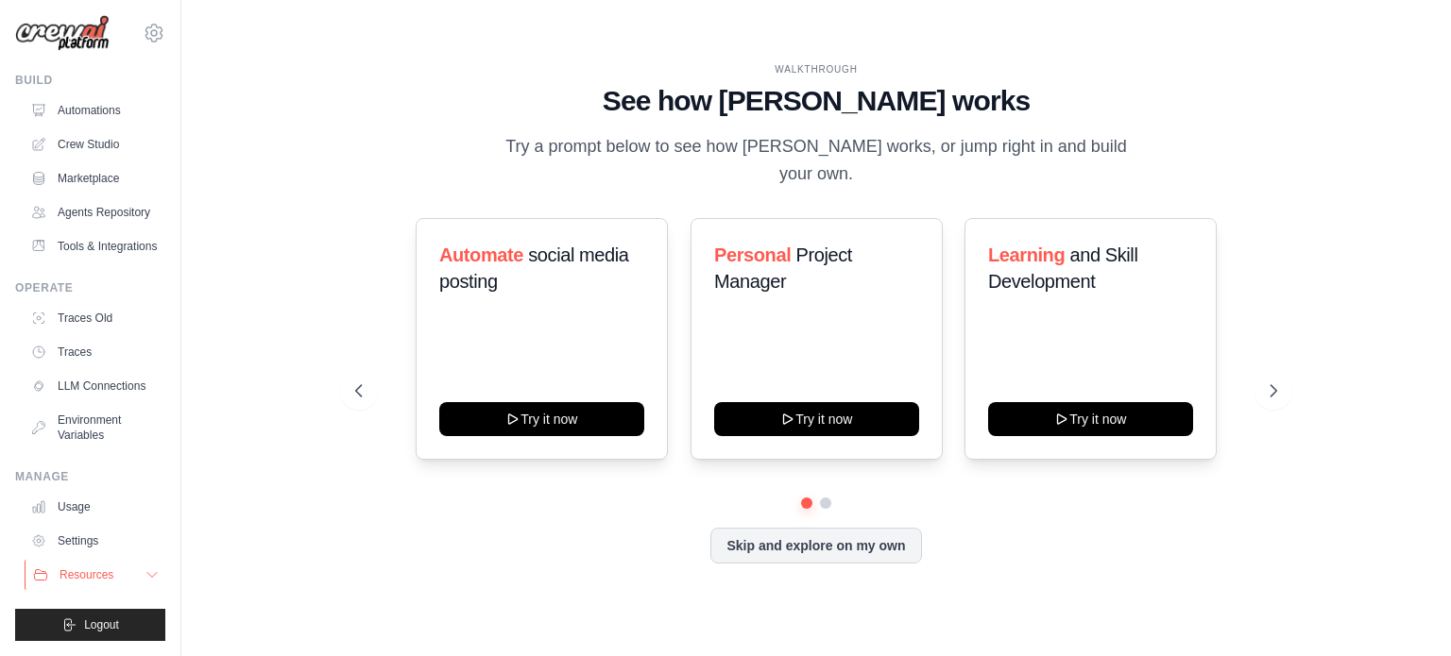
click at [100, 576] on span "Resources" at bounding box center [87, 575] width 54 height 15
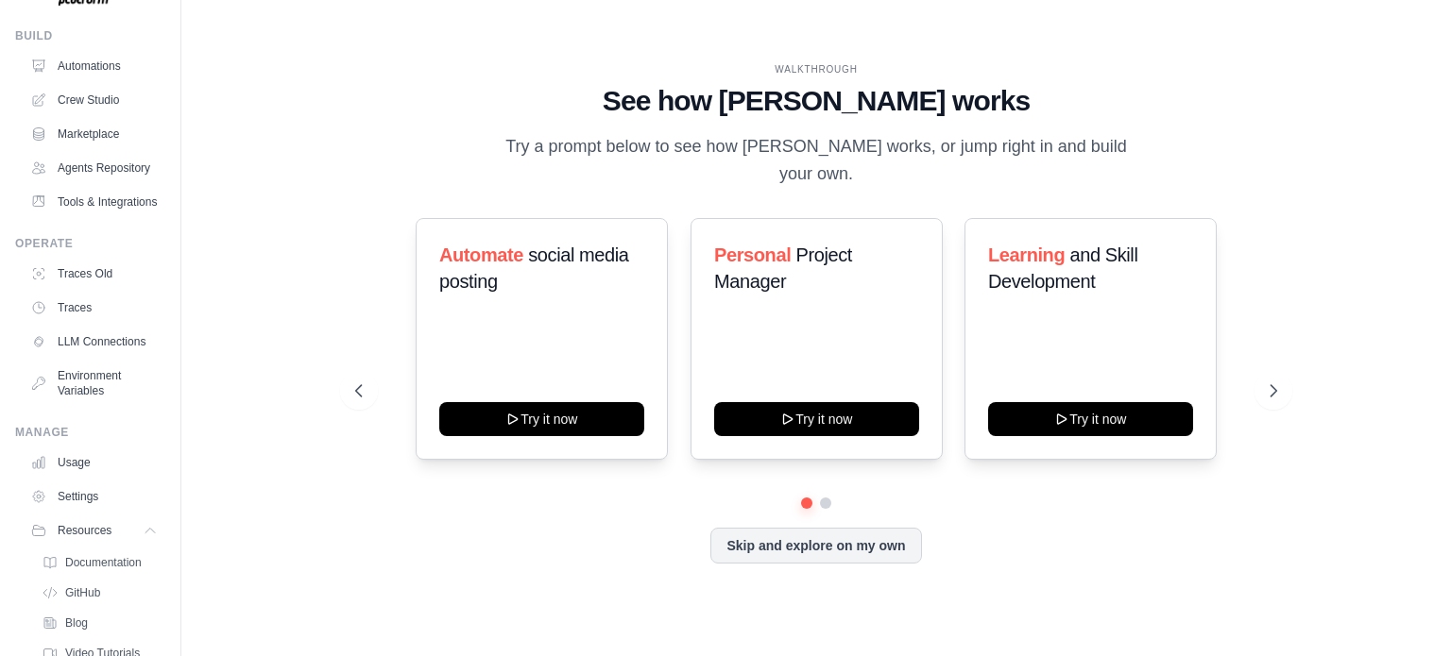
scroll to position [172, 0]
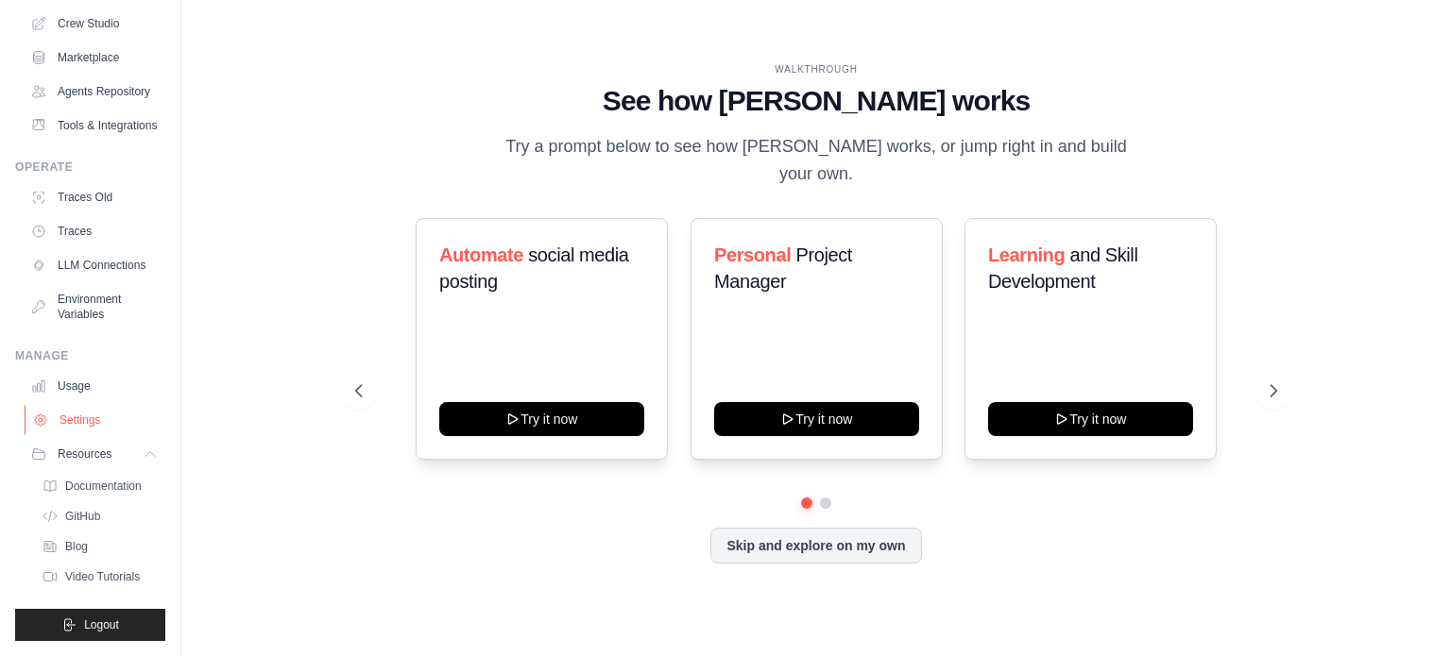
click at [88, 420] on link "Settings" at bounding box center [96, 420] width 143 height 30
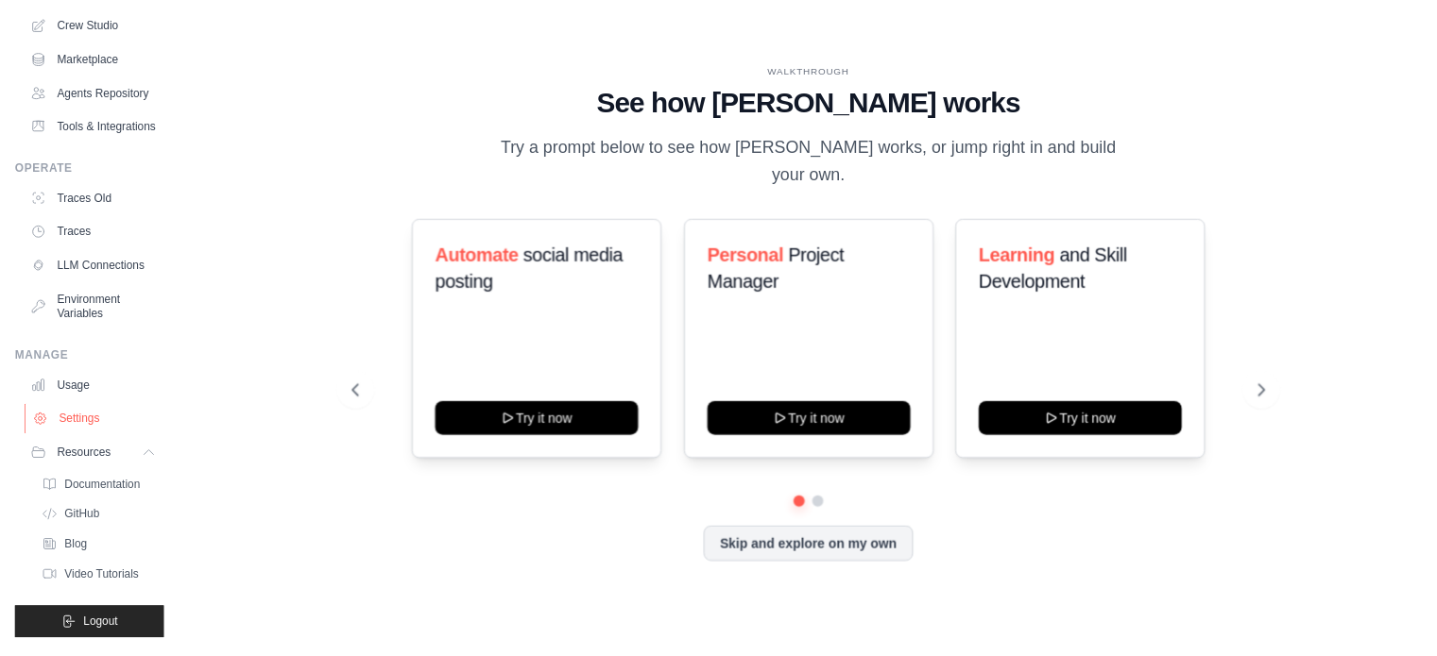
scroll to position [51, 0]
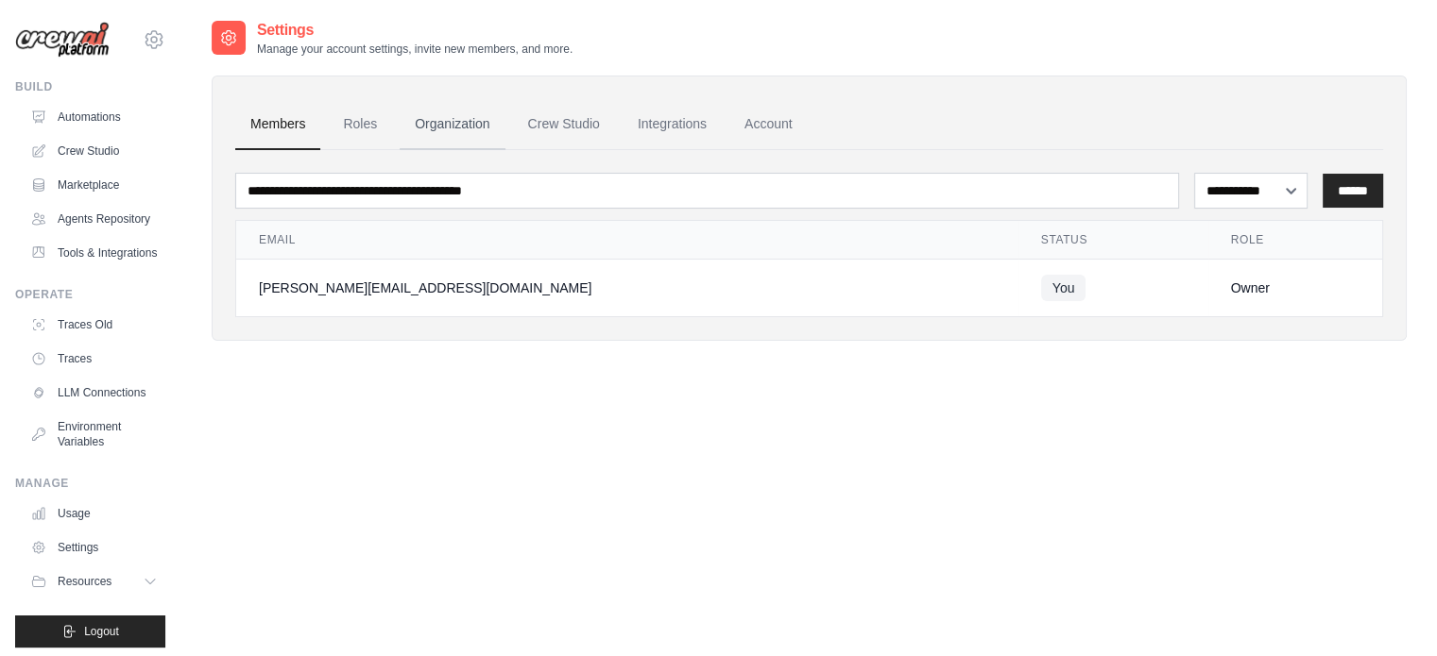
click at [457, 121] on link "Organization" at bounding box center [452, 124] width 105 height 51
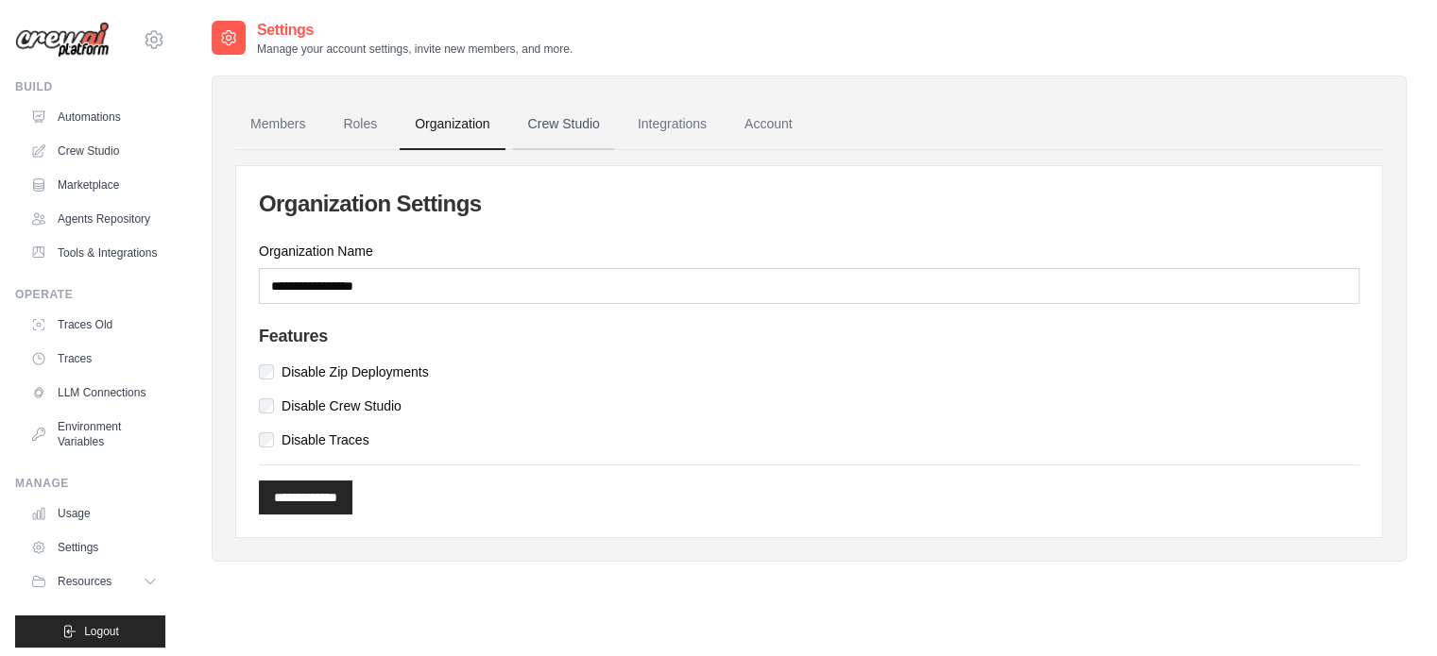
click at [574, 126] on link "Crew Studio" at bounding box center [564, 124] width 102 height 51
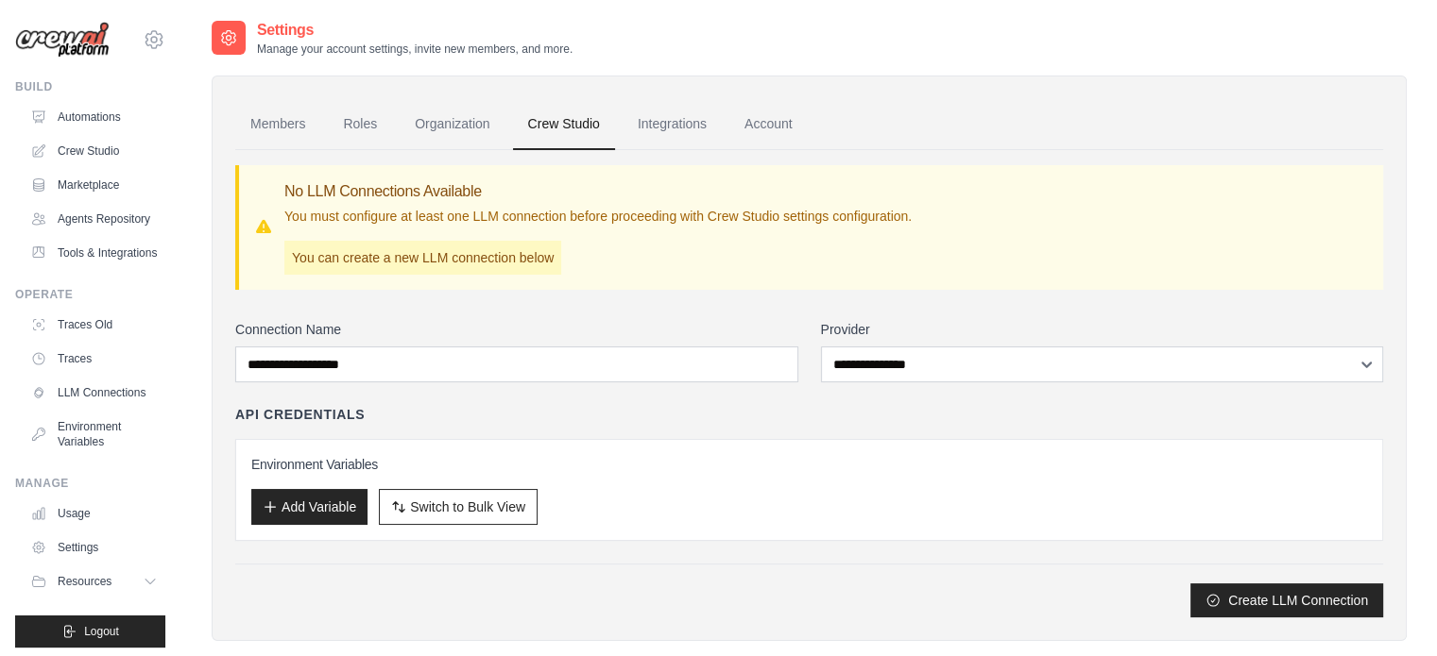
click at [680, 123] on link "Integrations" at bounding box center [671, 124] width 99 height 51
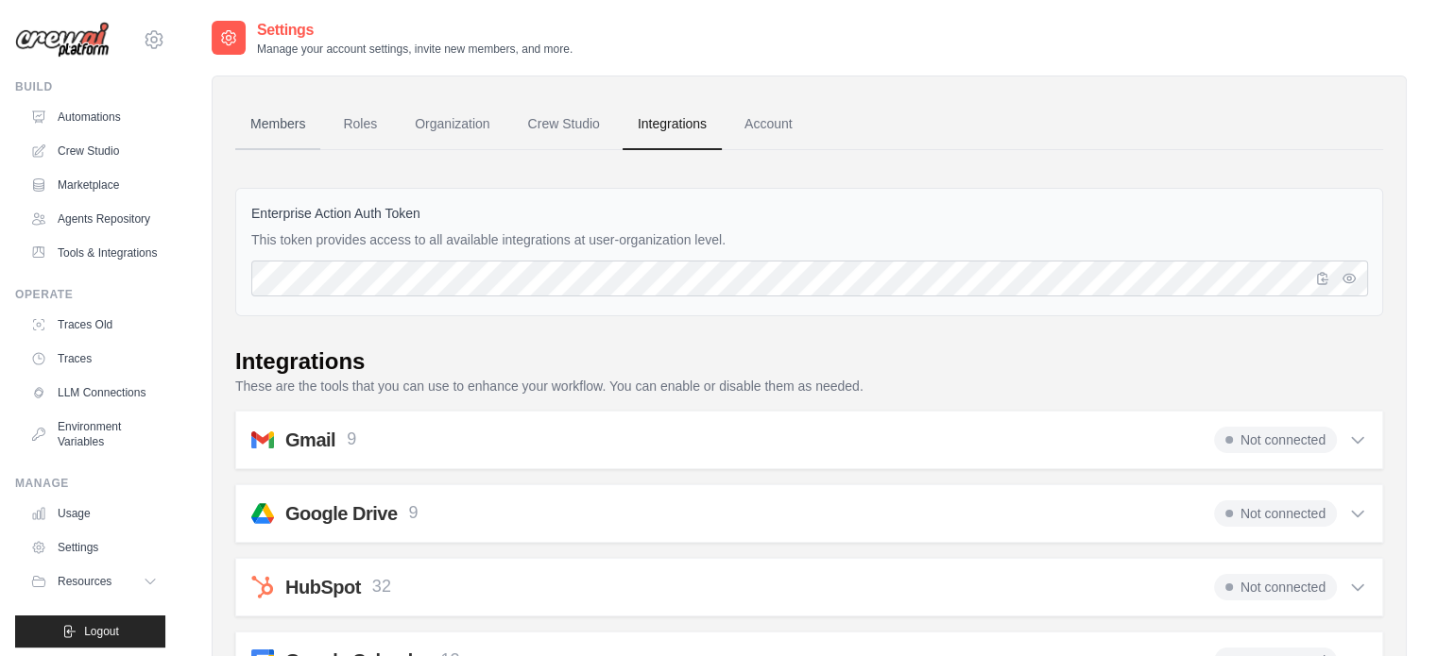
click at [267, 126] on link "Members" at bounding box center [277, 124] width 85 height 51
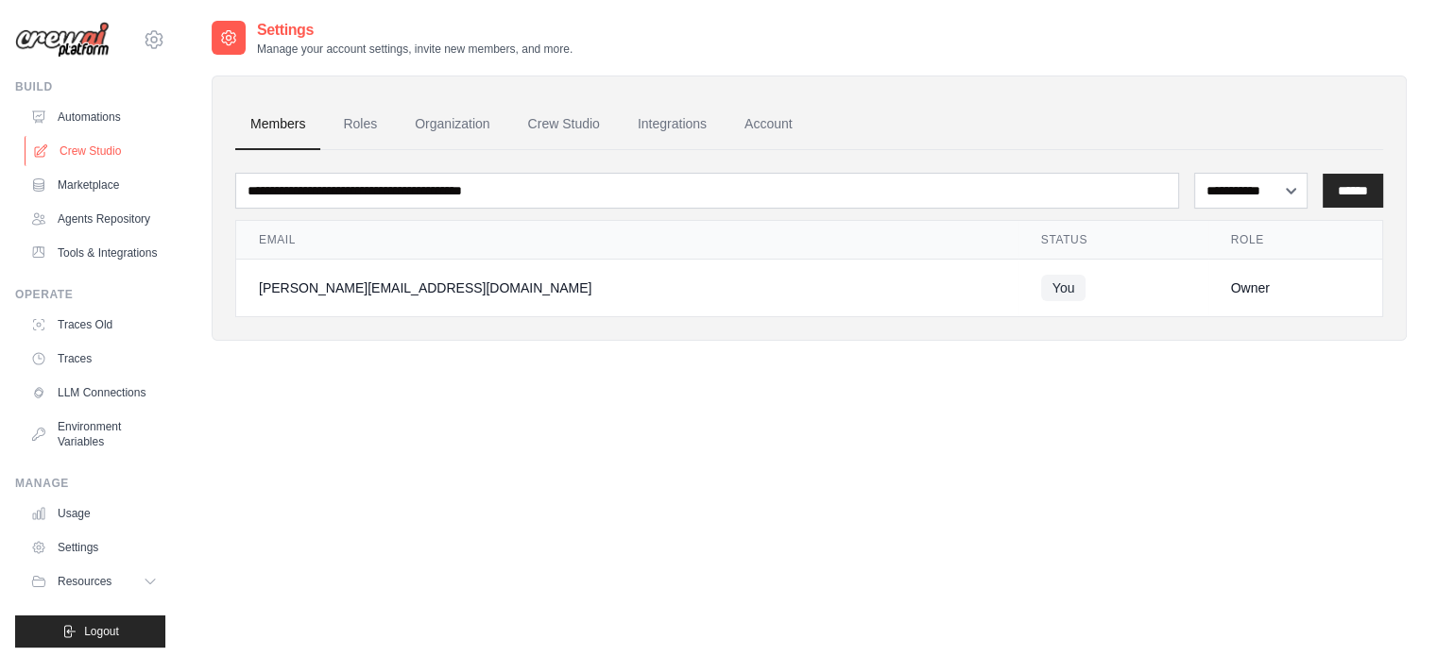
click at [94, 150] on link "Crew Studio" at bounding box center [96, 151] width 143 height 30
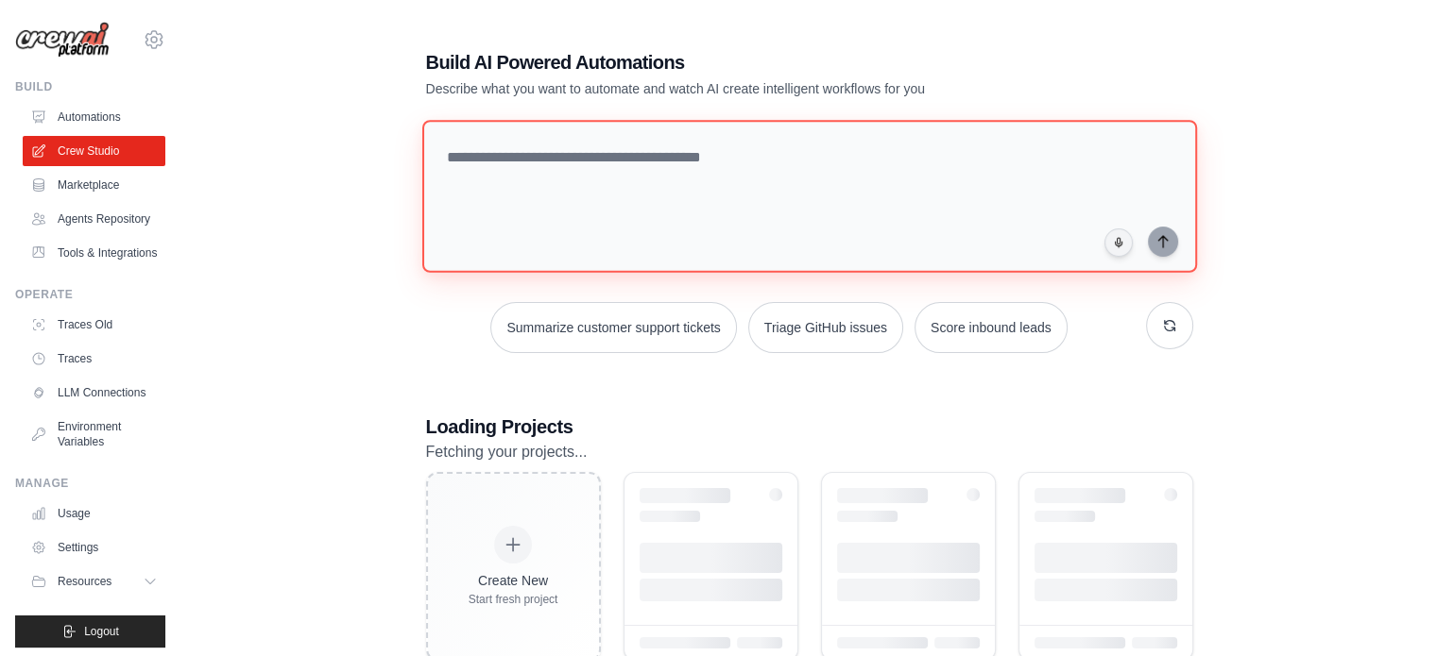
click at [665, 166] on textarea at bounding box center [808, 196] width 775 height 153
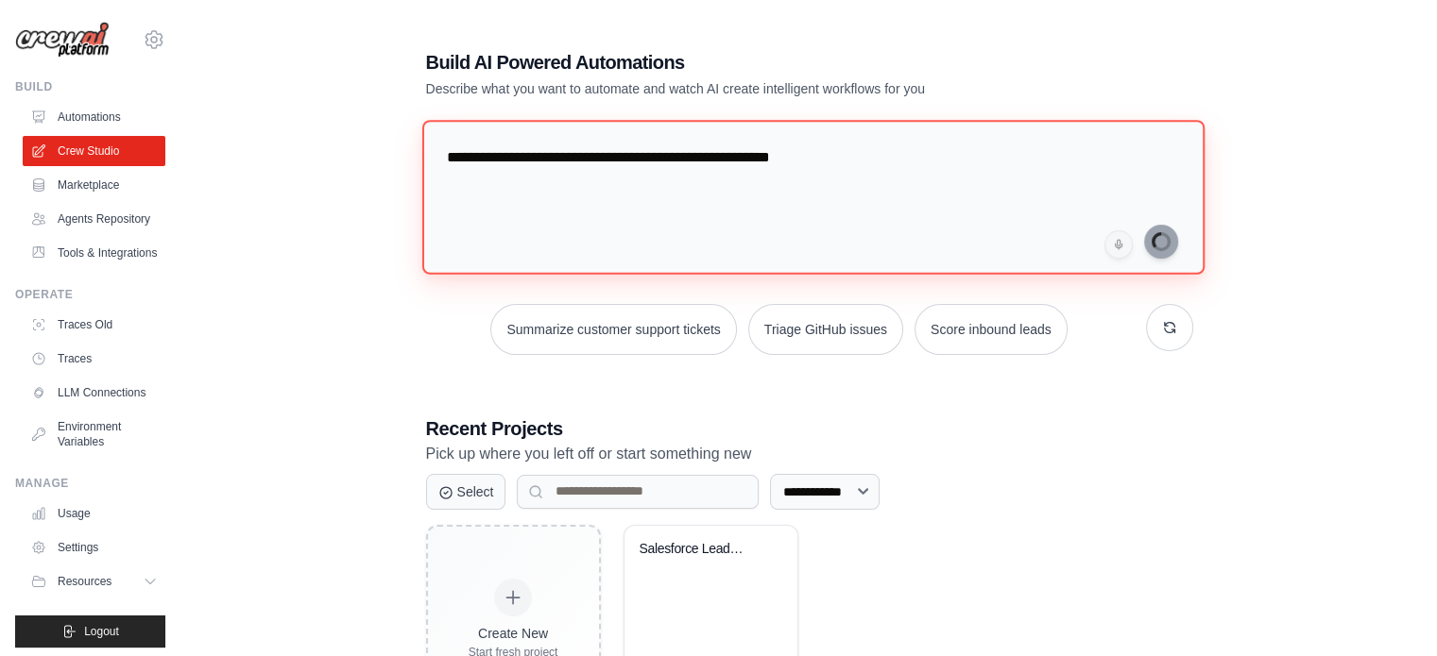
type textarea "**********"
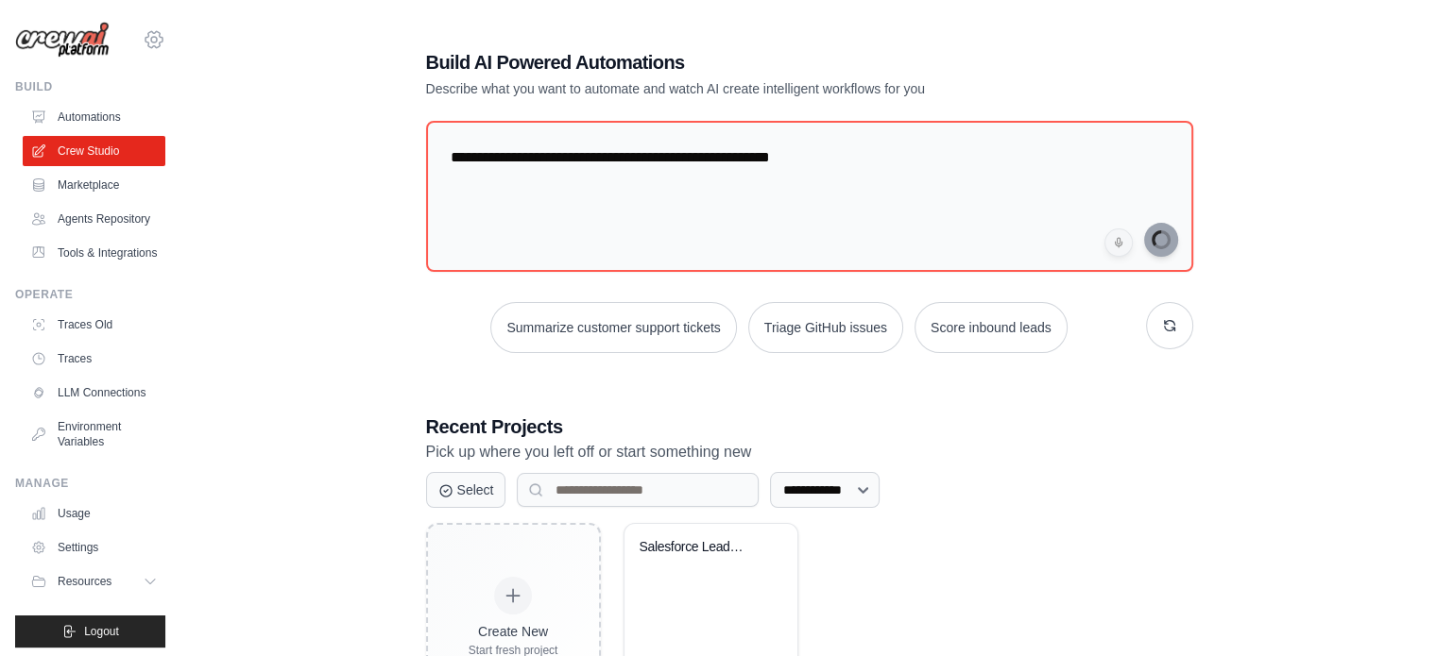
click at [151, 40] on icon at bounding box center [154, 40] width 6 height 6
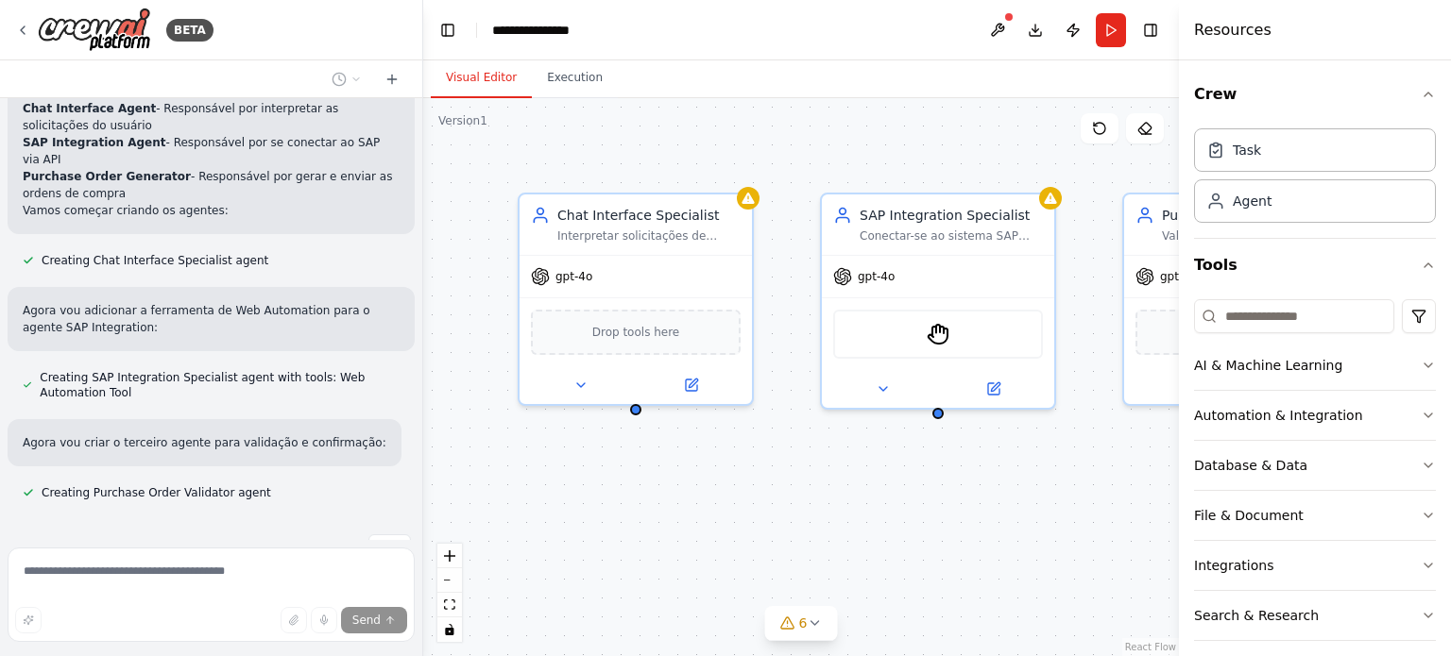
scroll to position [1005, 0]
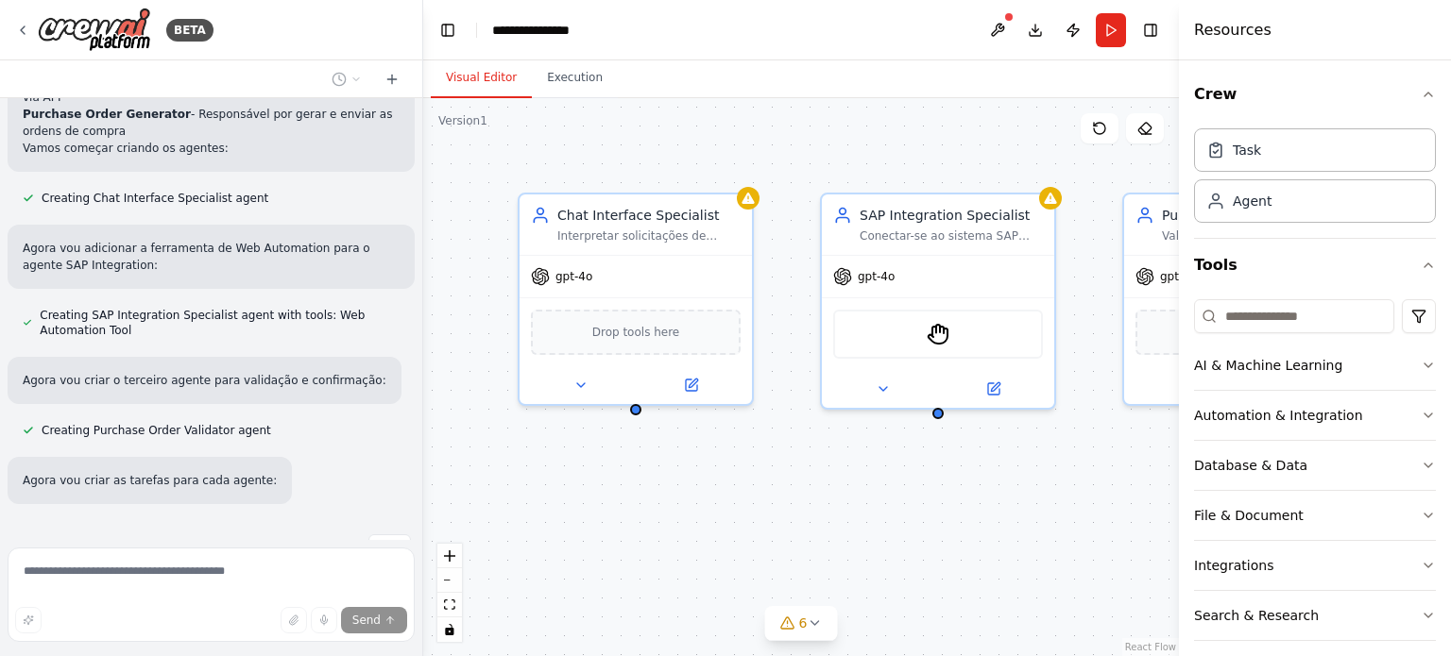
click at [995, 60] on header "**********" at bounding box center [801, 30] width 756 height 60
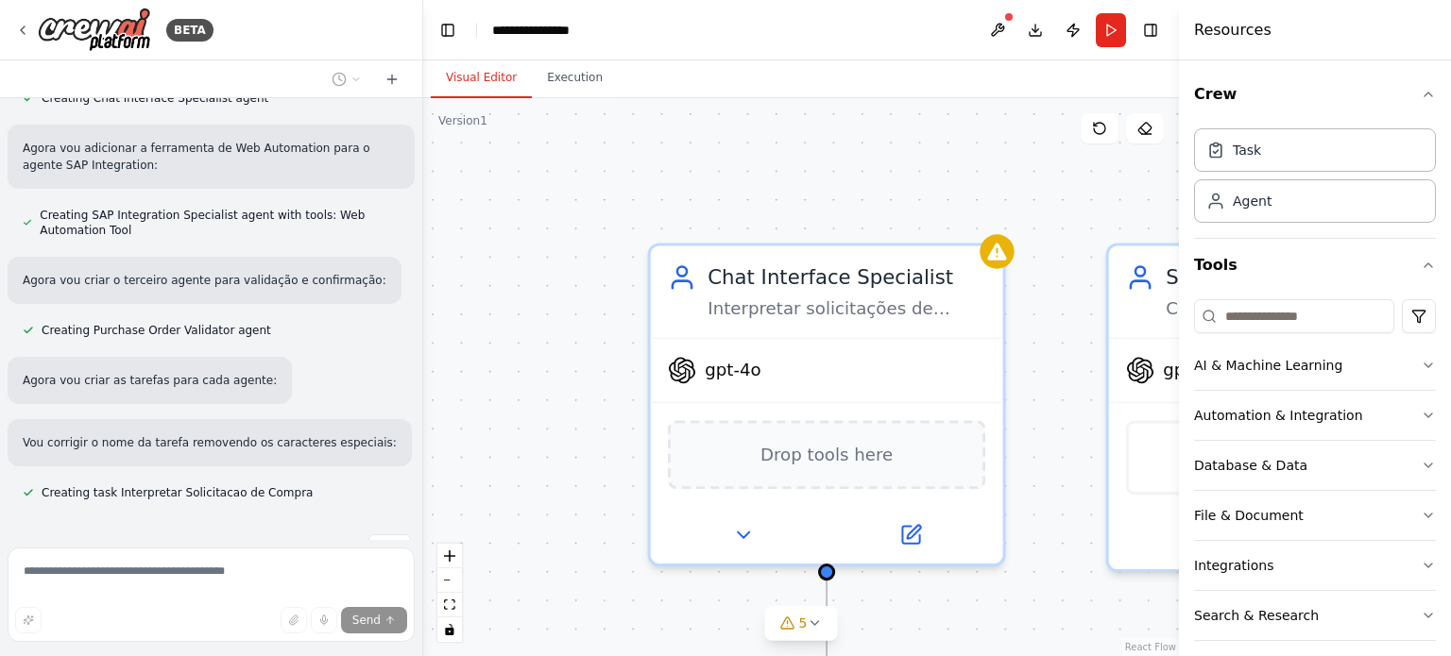
click at [919, 169] on div ".deletable-edge-delete-btn { width: 20px; height: 20px; border: 0px solid #ffff…" at bounding box center [801, 377] width 756 height 558
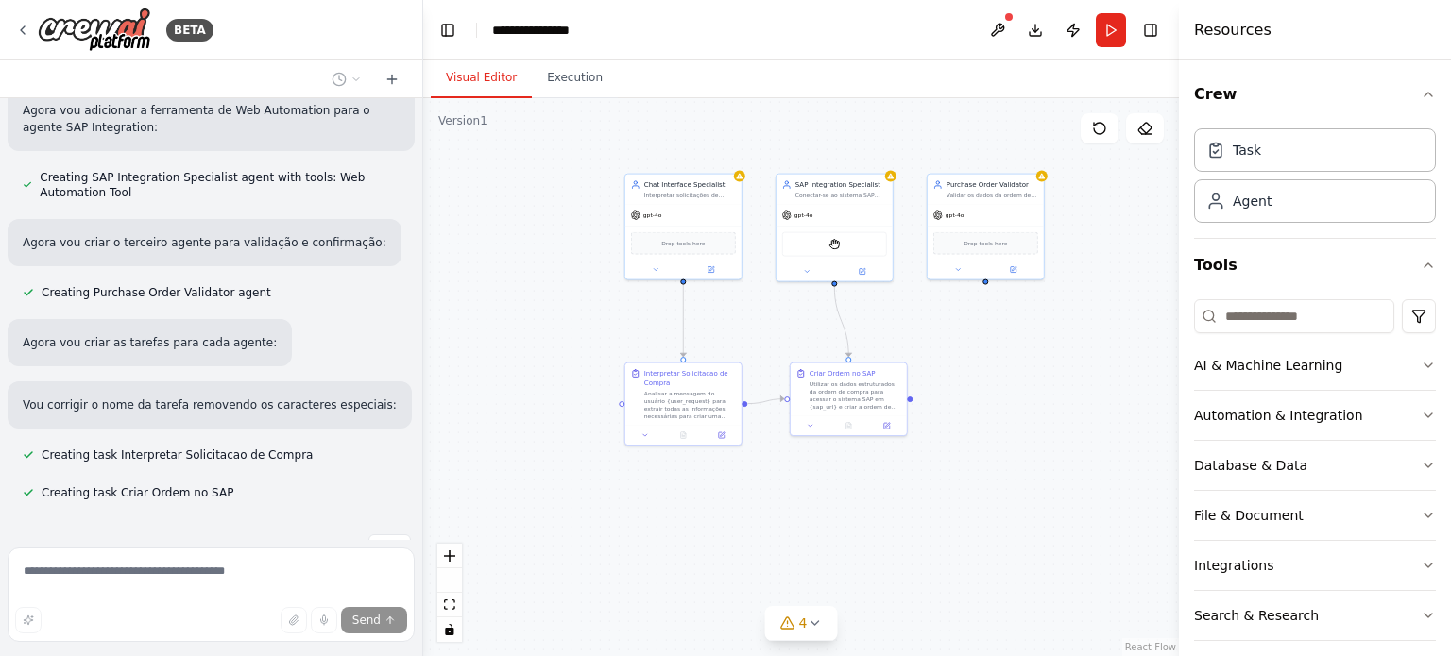
drag, startPoint x: 968, startPoint y: 406, endPoint x: 758, endPoint y: 339, distance: 221.1
click at [758, 339] on div ".deletable-edge-delete-btn { width: 20px; height: 20px; border: 0px solid #ffff…" at bounding box center [801, 377] width 756 height 558
click at [862, 392] on div "Utilizar os dados estruturados da ordem de compra para acessar o sistema SAP em…" at bounding box center [853, 397] width 92 height 30
click at [861, 392] on div "Utilizar os dados estruturados da ordem de compra para acessar o sistema SAP em…" at bounding box center [853, 397] width 92 height 30
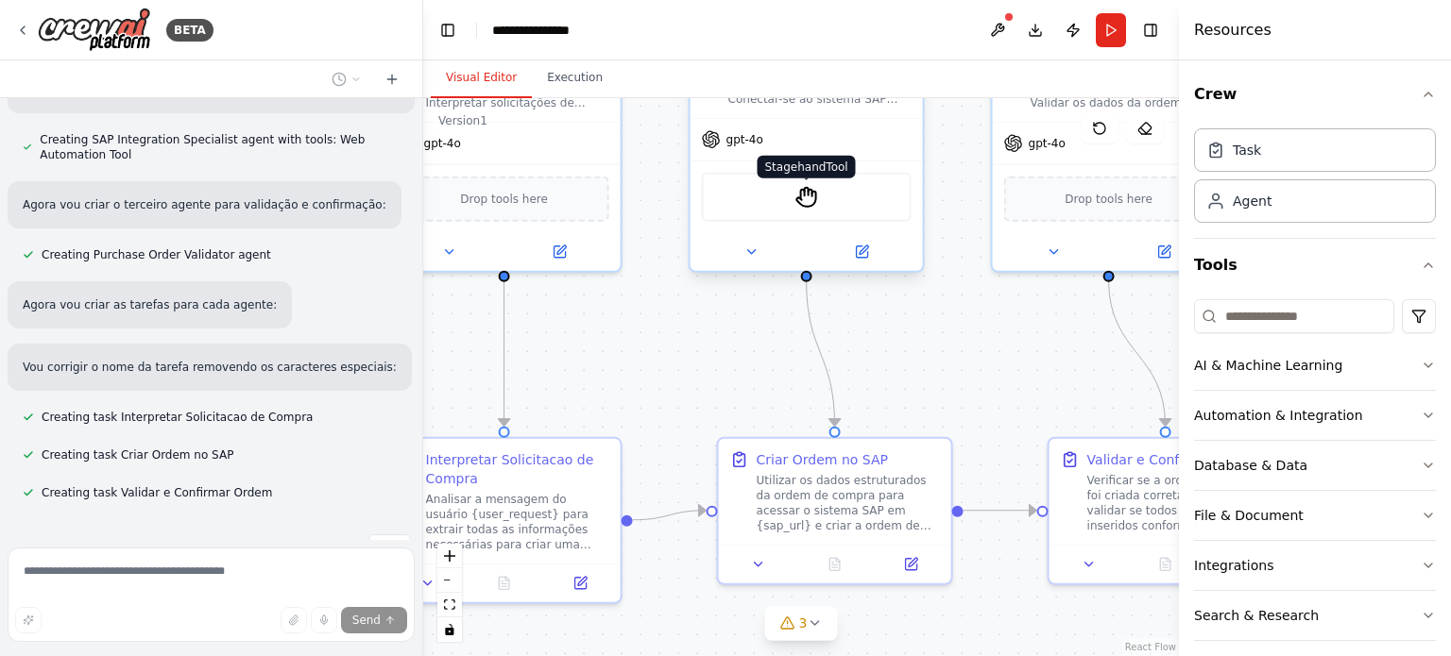
click at [806, 195] on img at bounding box center [806, 197] width 23 height 23
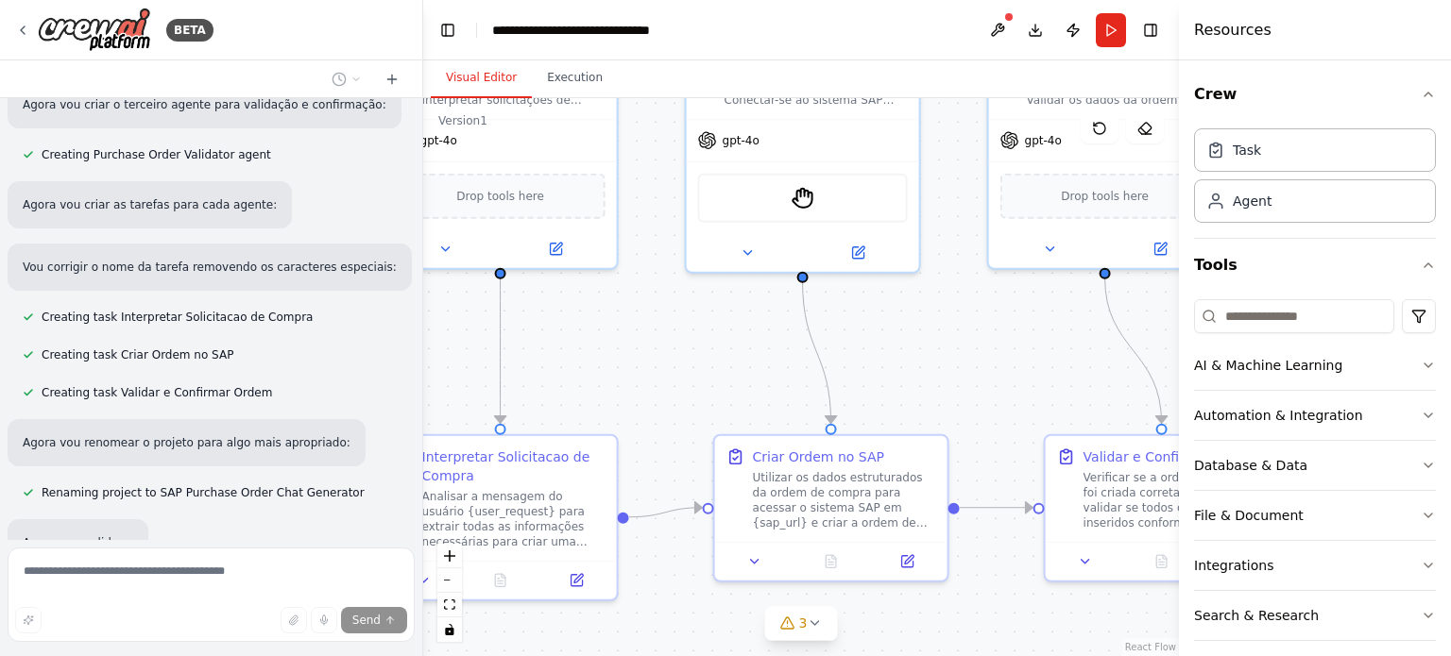
scroll to position [1381, 0]
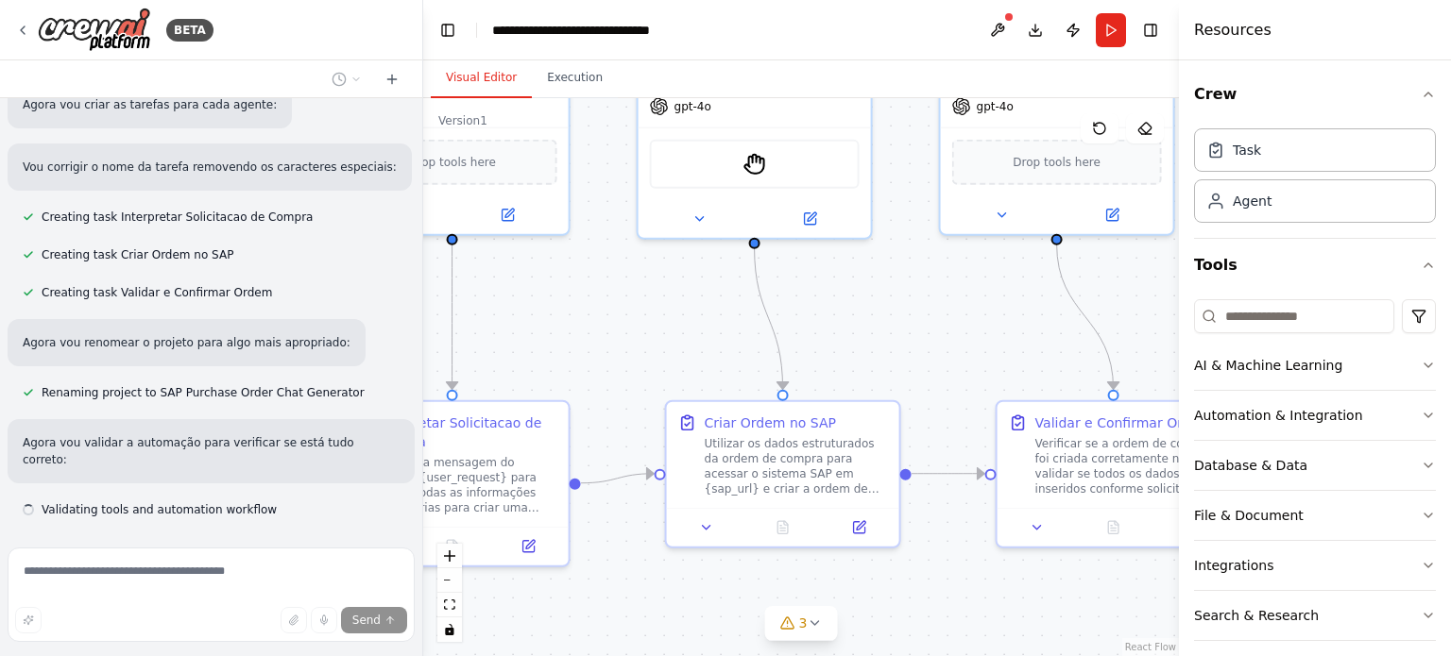
drag, startPoint x: 963, startPoint y: 373, endPoint x: 909, endPoint y: 335, distance: 66.5
click at [909, 335] on div ".deletable-edge-delete-btn { width: 20px; height: 20px; border: 0px solid #ffff…" at bounding box center [801, 377] width 756 height 558
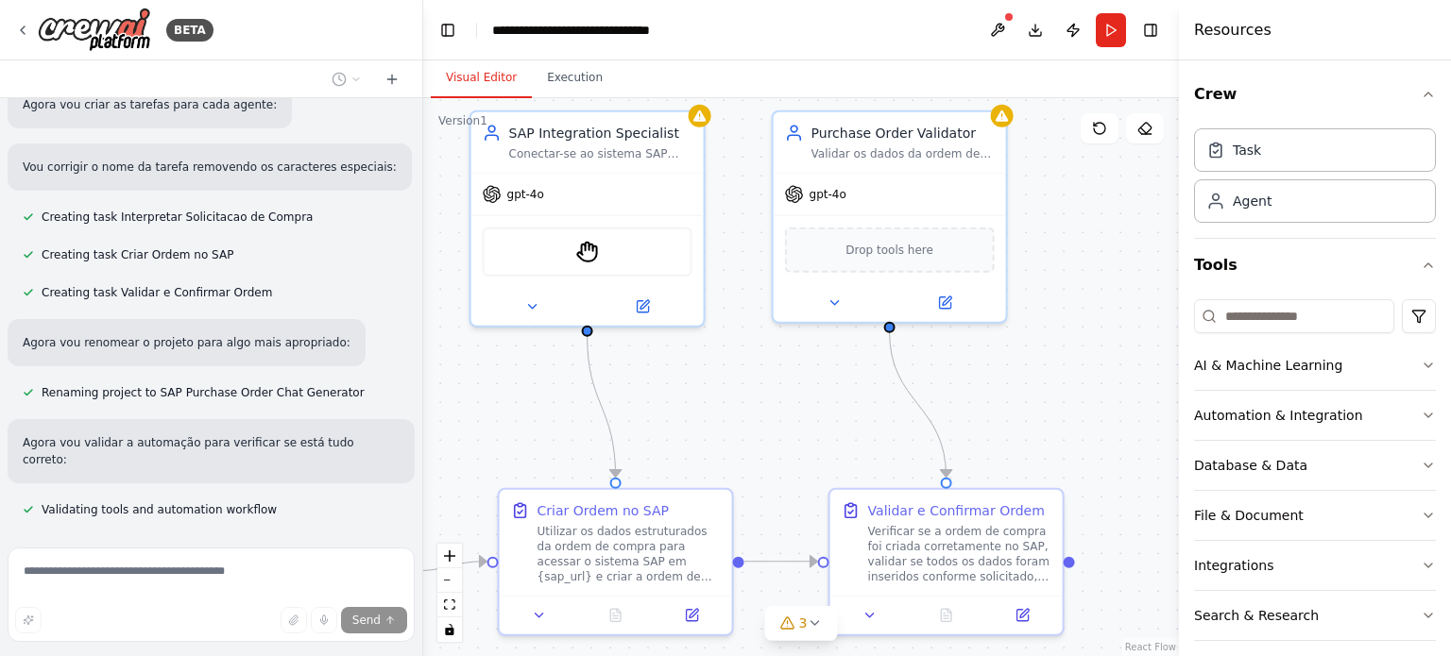
drag, startPoint x: 915, startPoint y: 339, endPoint x: 759, endPoint y: 427, distance: 178.9
click at [763, 419] on div ".deletable-edge-delete-btn { width: 20px; height: 20px; border: 0px solid #ffff…" at bounding box center [801, 377] width 756 height 558
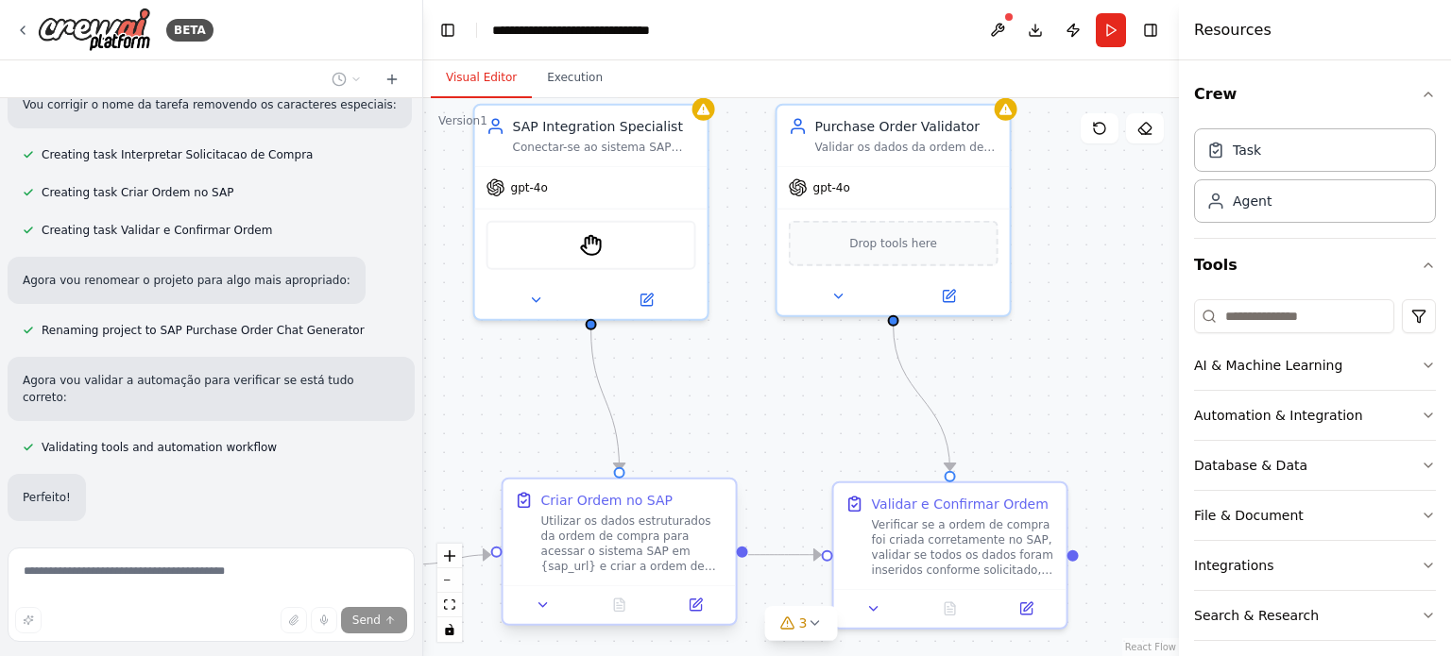
scroll to position [1595, 0]
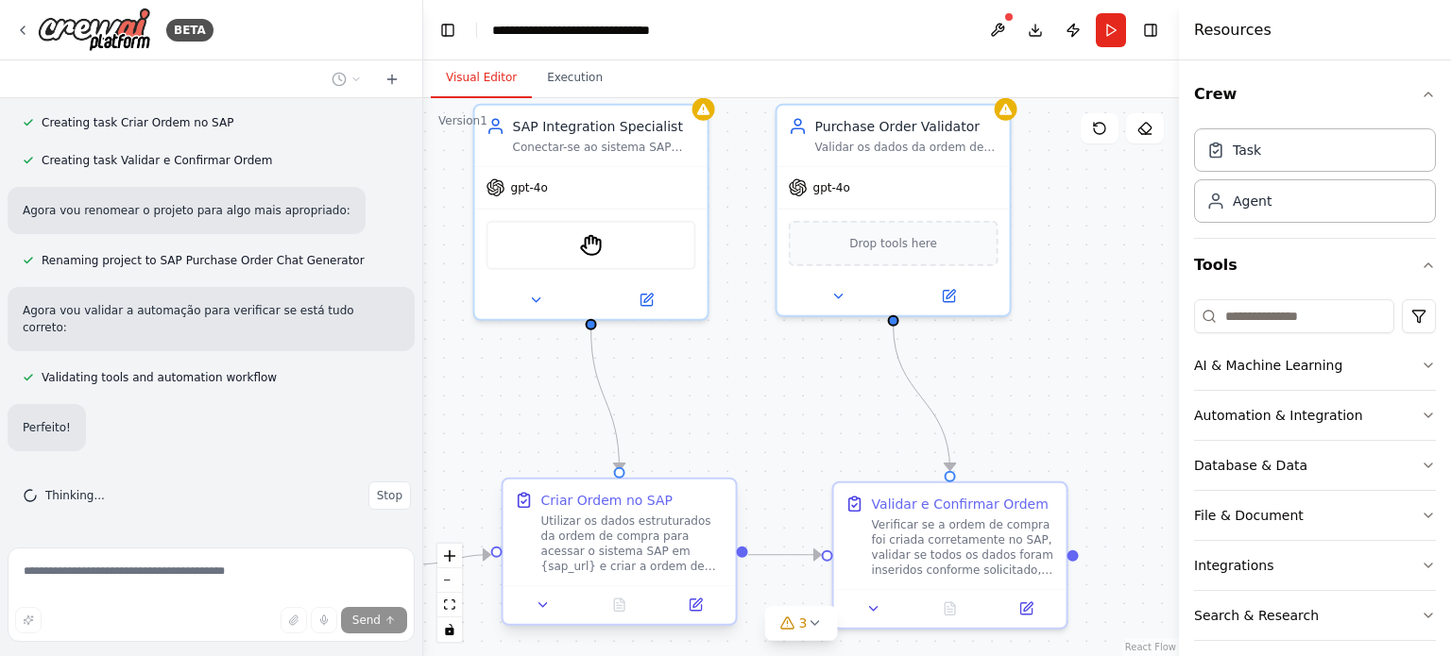
click at [663, 543] on div "Utilizar os dados estruturados da ordem de compra para acessar o sistema SAP em…" at bounding box center [632, 544] width 183 height 60
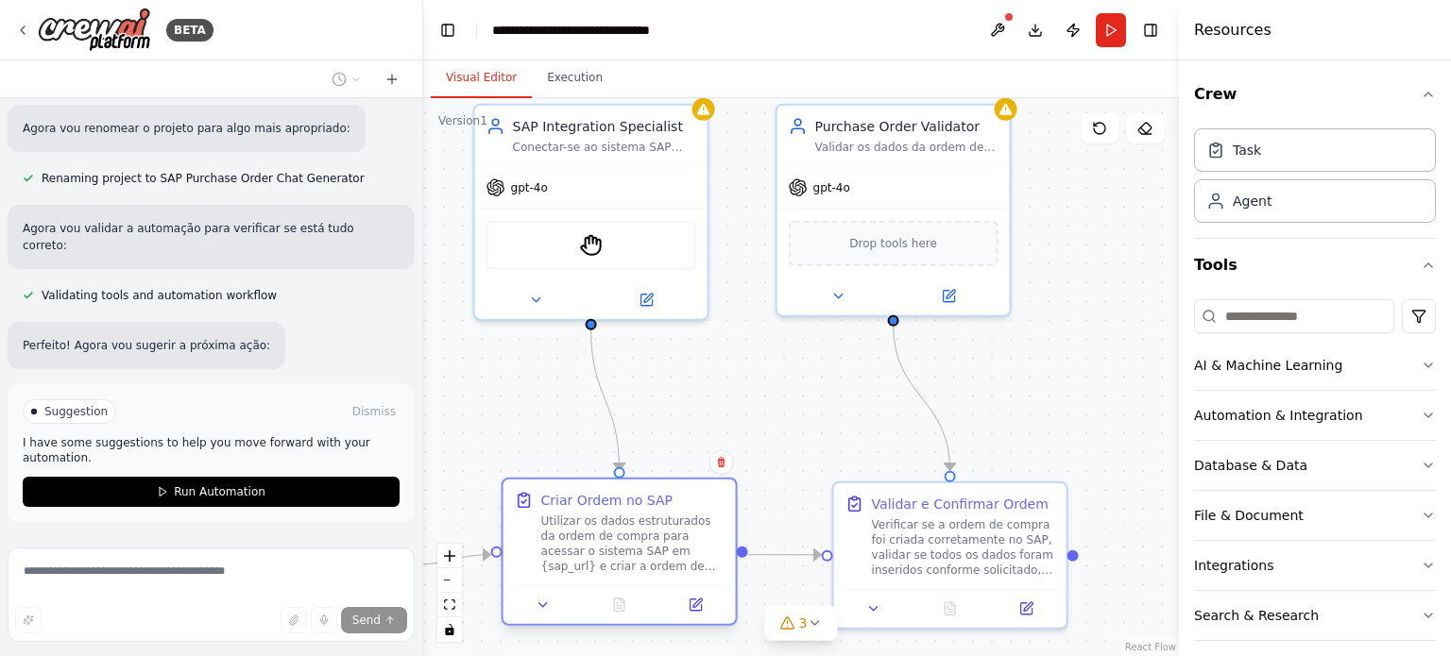
click at [646, 547] on div "Utilizar os dados estruturados da ordem de compra para acessar o sistema SAP em…" at bounding box center [632, 544] width 183 height 60
click at [645, 547] on div "Utilizar os dados estruturados da ordem de compra para acessar o sistema SAP em…" at bounding box center [632, 544] width 183 height 60
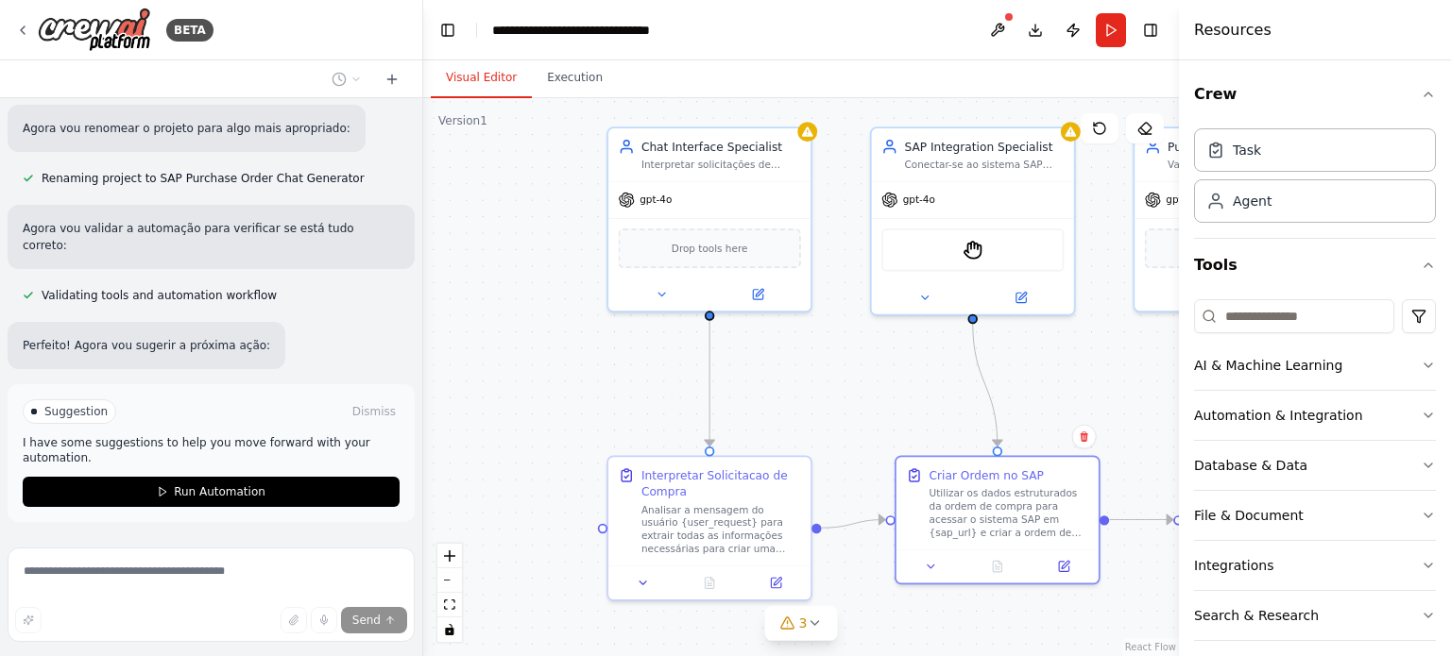
drag, startPoint x: 782, startPoint y: 381, endPoint x: 1130, endPoint y: 370, distance: 347.7
click at [1130, 370] on div ".deletable-edge-delete-btn { width: 20px; height: 20px; border: 0px solid #ffff…" at bounding box center [801, 377] width 756 height 558
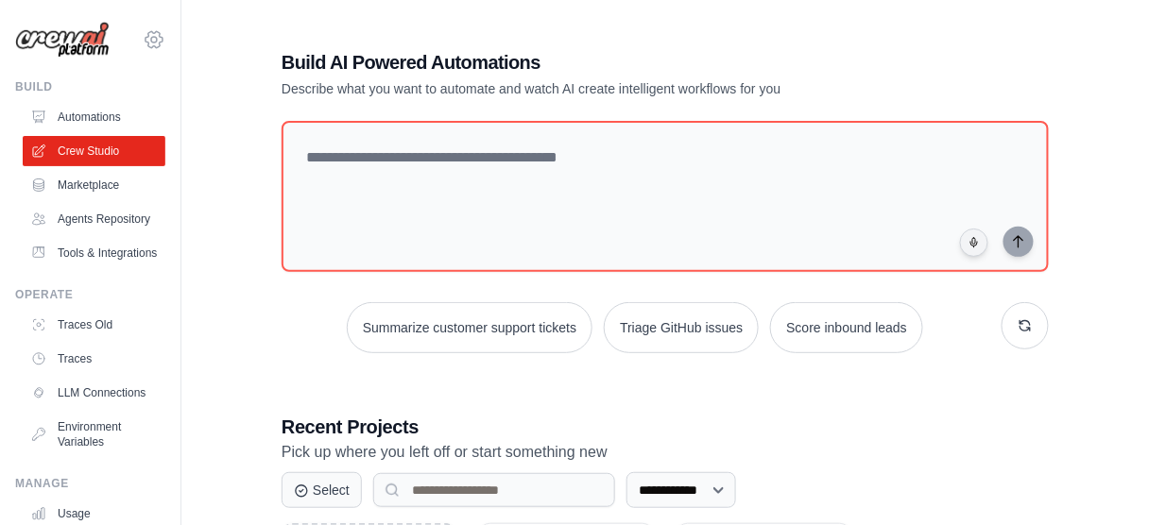
click at [151, 37] on icon at bounding box center [154, 40] width 6 height 6
